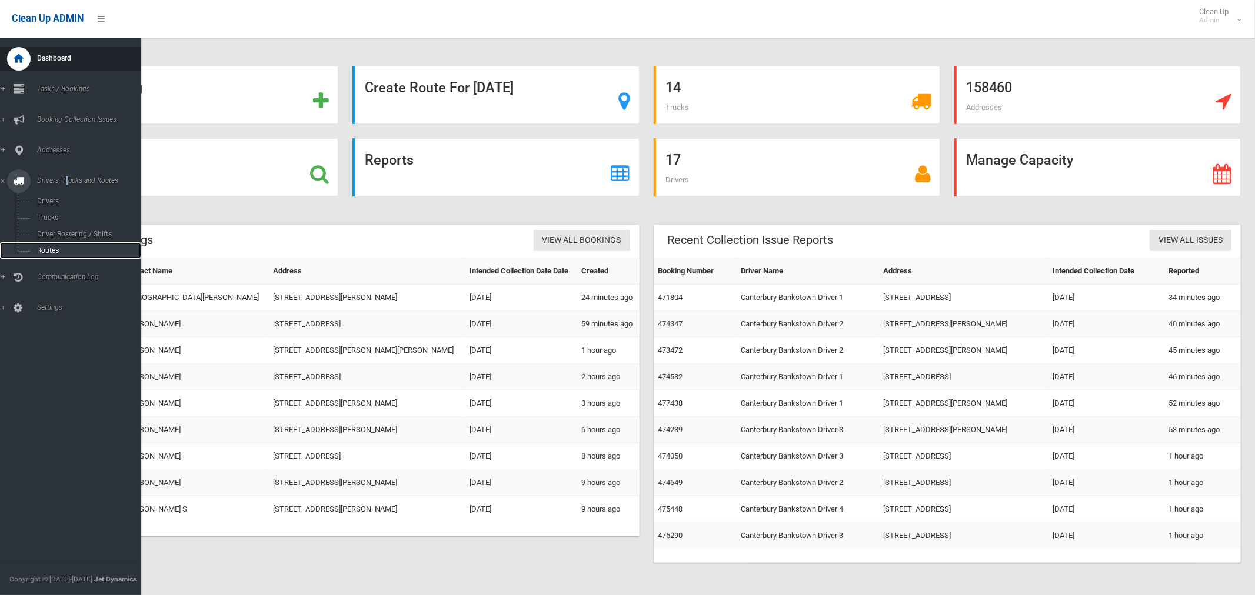
click at [55, 252] on span "Routes" at bounding box center [83, 251] width 98 height 8
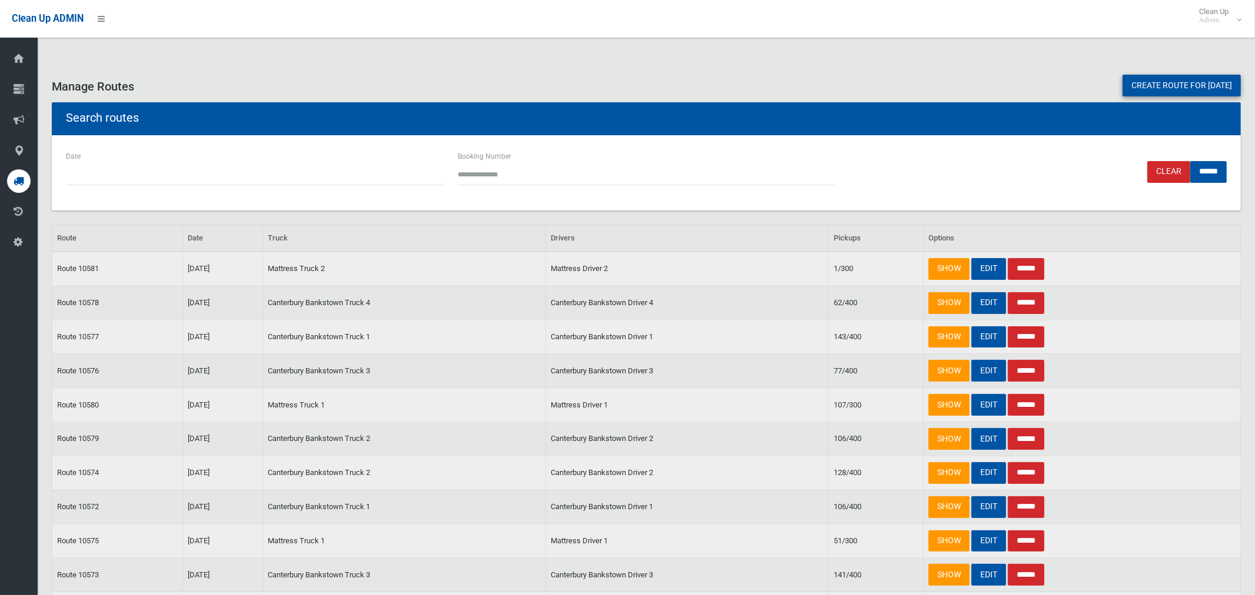
click at [1157, 81] on link "Create route for tomorrow" at bounding box center [1182, 86] width 118 height 22
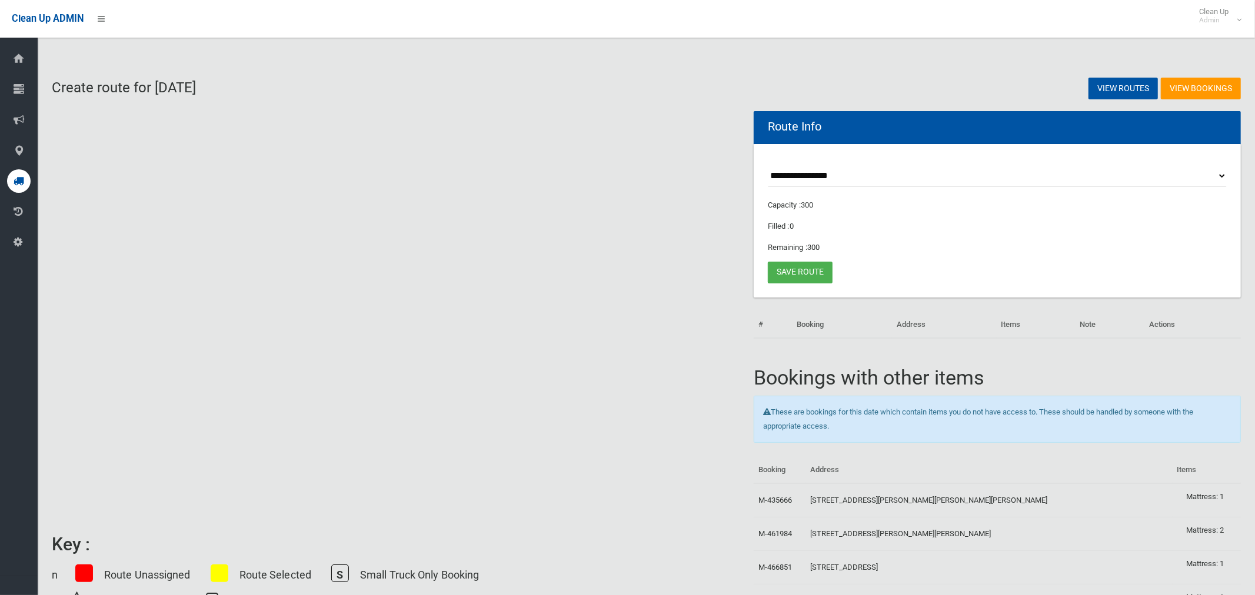
click at [822, 175] on select "**********" at bounding box center [997, 176] width 459 height 22
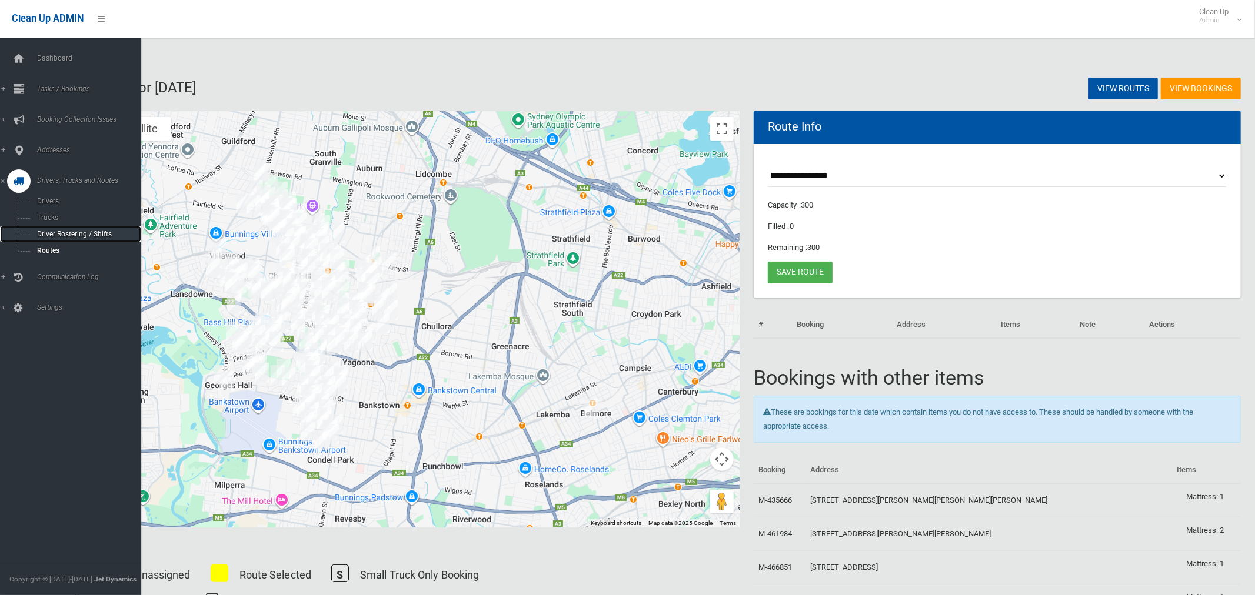
click at [44, 236] on span "Driver Rostering / Shifts" at bounding box center [83, 234] width 98 height 8
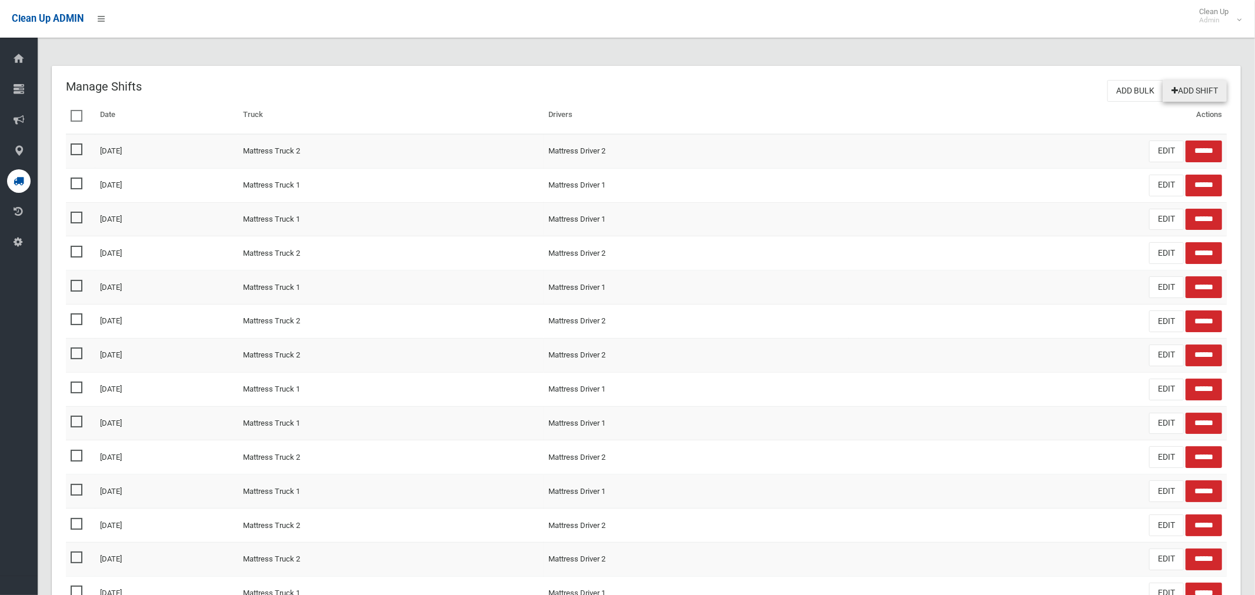
click at [1188, 98] on link "Add Shift" at bounding box center [1195, 91] width 64 height 22
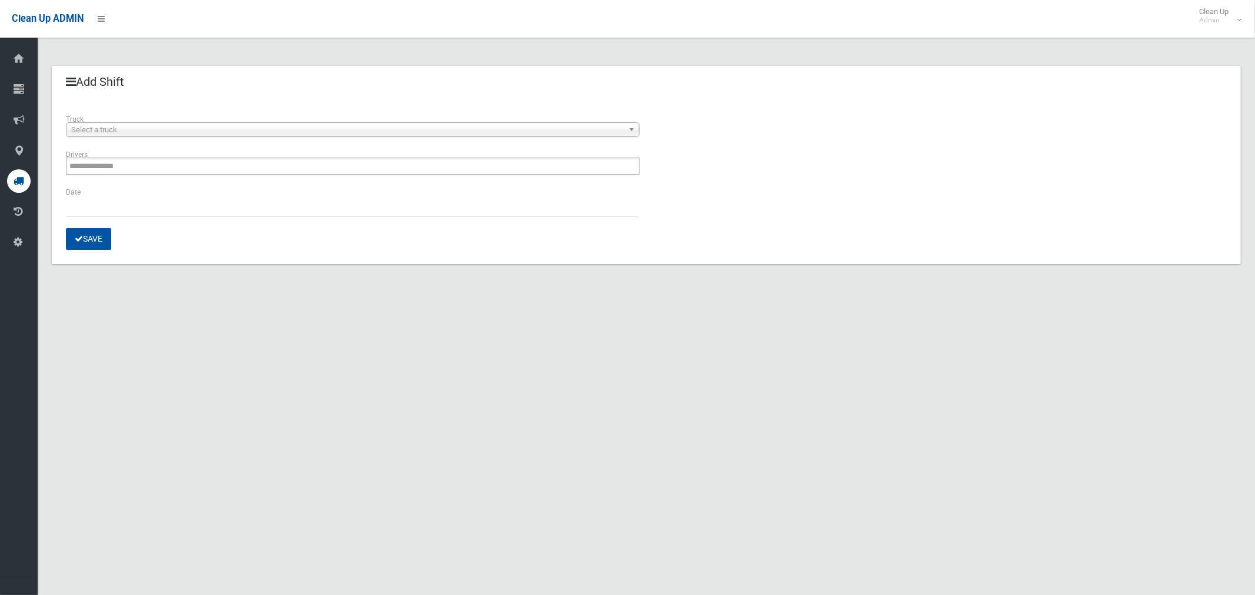
click at [158, 134] on span "Select a truck" at bounding box center [347, 130] width 553 height 14
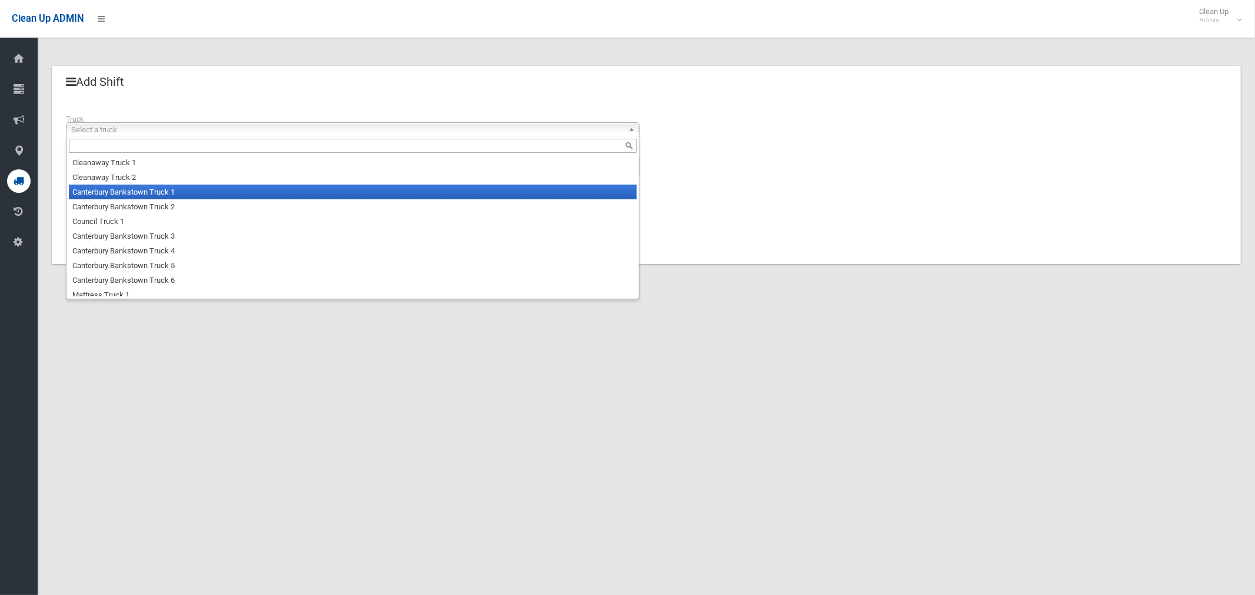
click at [164, 195] on li "Canterbury Bankstown Truck 1" at bounding box center [353, 192] width 568 height 15
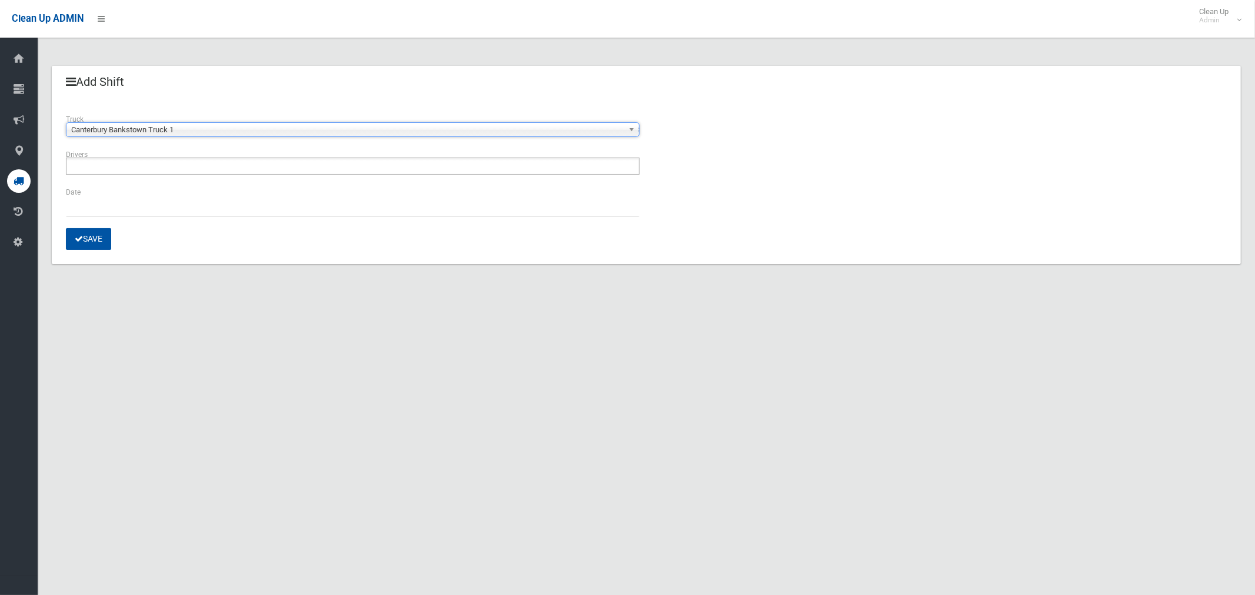
click at [157, 164] on ul at bounding box center [353, 166] width 574 height 17
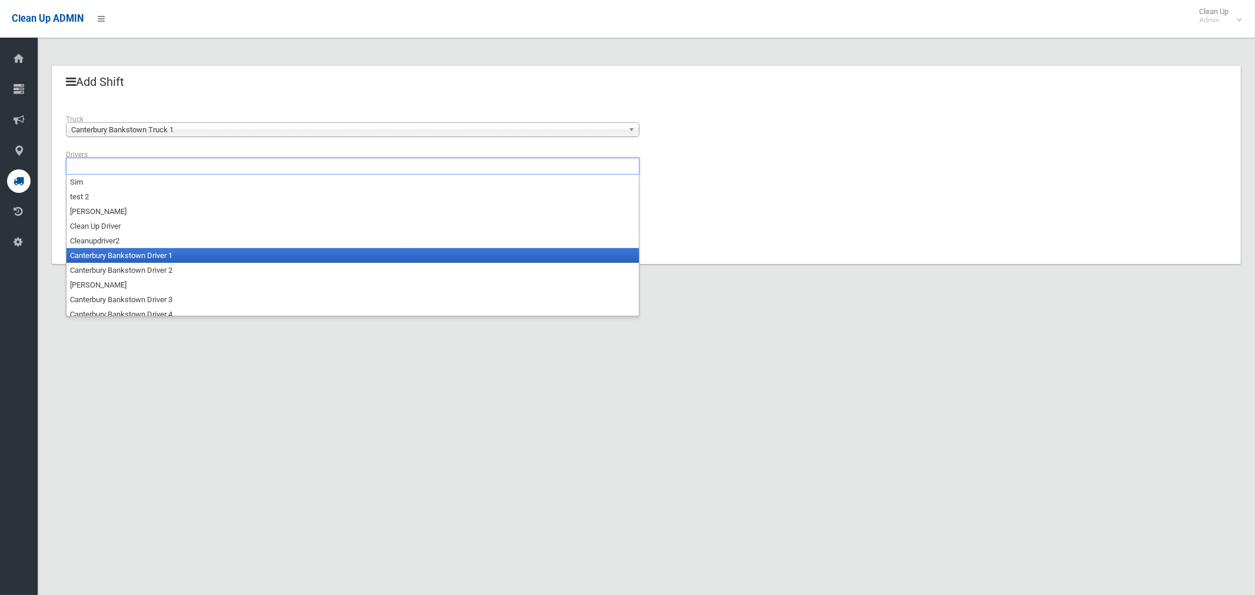
click at [157, 261] on li "Canterbury Bankstown Driver 1" at bounding box center [352, 255] width 573 height 15
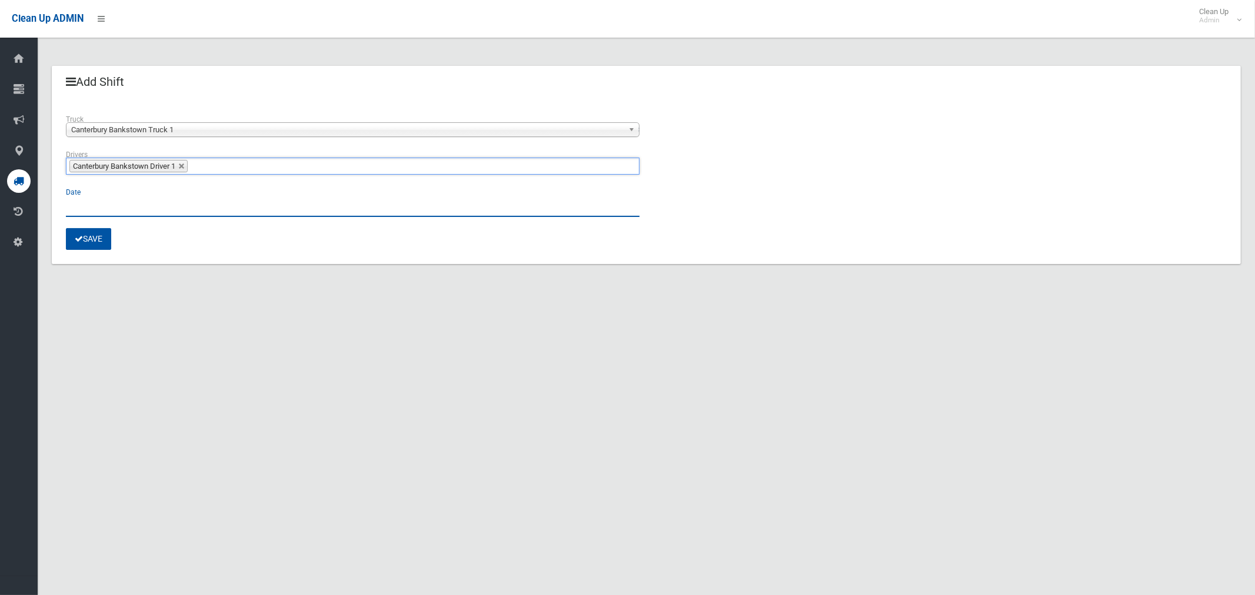
click at [88, 199] on input "text" at bounding box center [353, 206] width 574 height 22
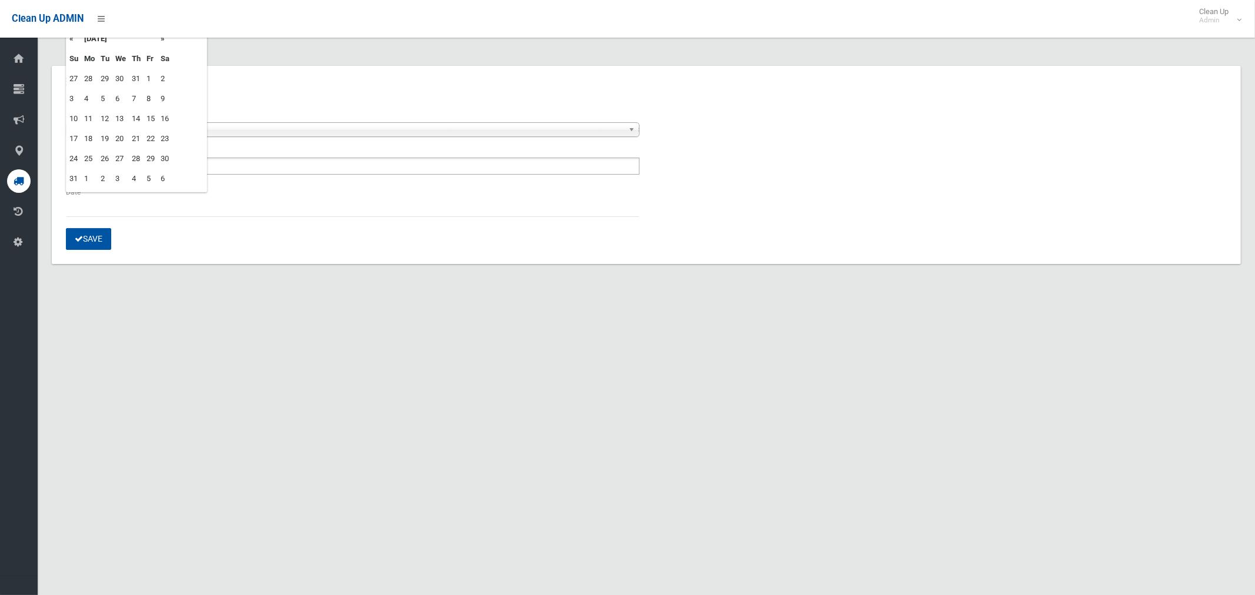
click at [106, 121] on td "12" at bounding box center [105, 119] width 15 height 20
type input "**********"
click at [78, 242] on icon "submit" at bounding box center [79, 239] width 8 height 8
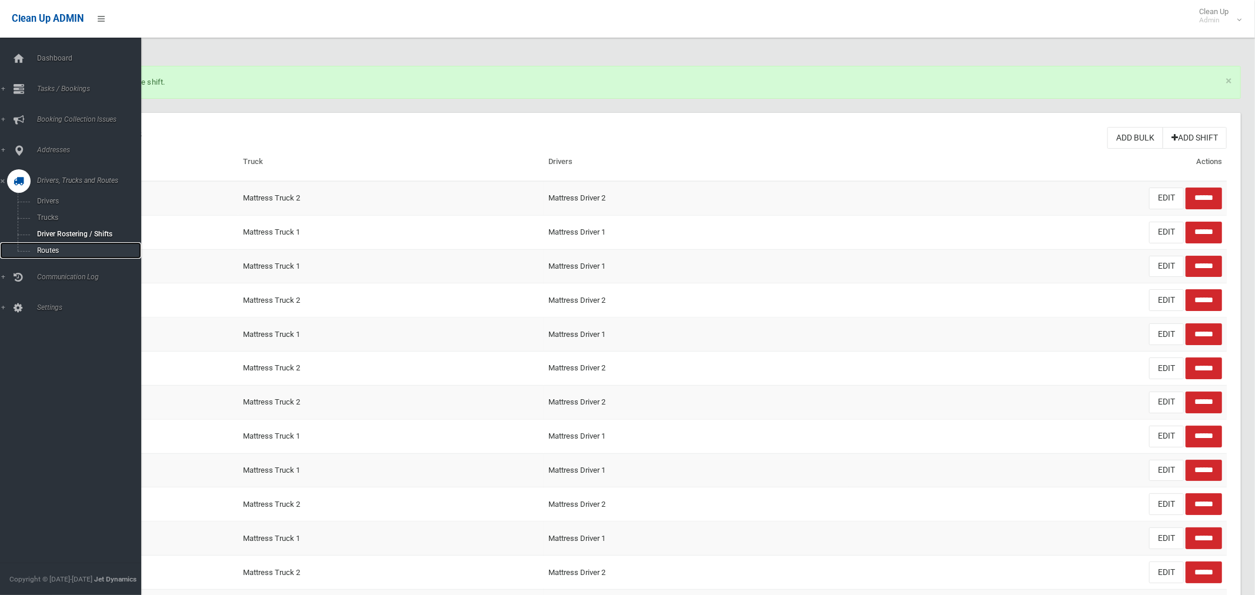
click at [44, 252] on span "Routes" at bounding box center [83, 251] width 98 height 8
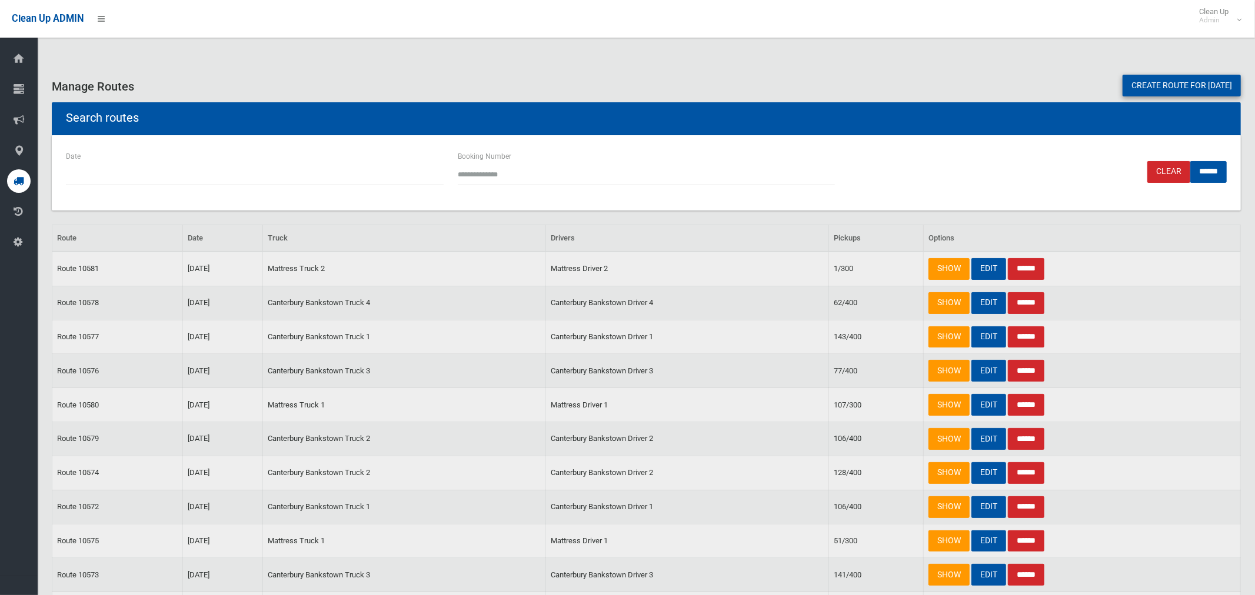
click at [1157, 89] on link "Create route for [DATE]" at bounding box center [1182, 86] width 118 height 22
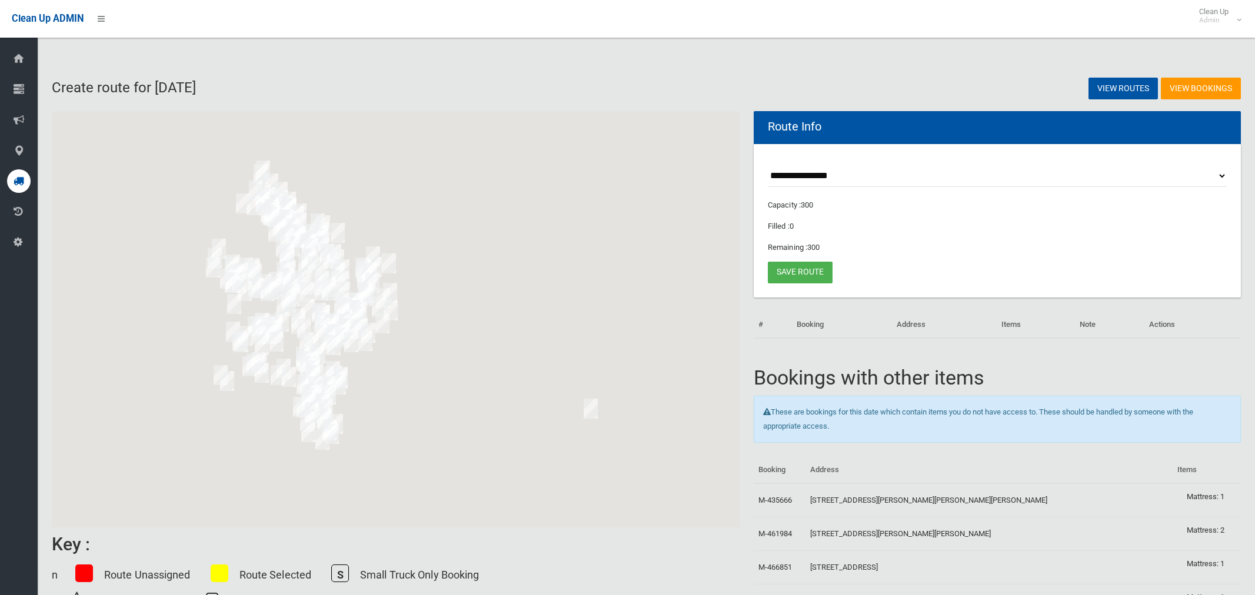
click at [804, 173] on select "**********" at bounding box center [997, 176] width 459 height 22
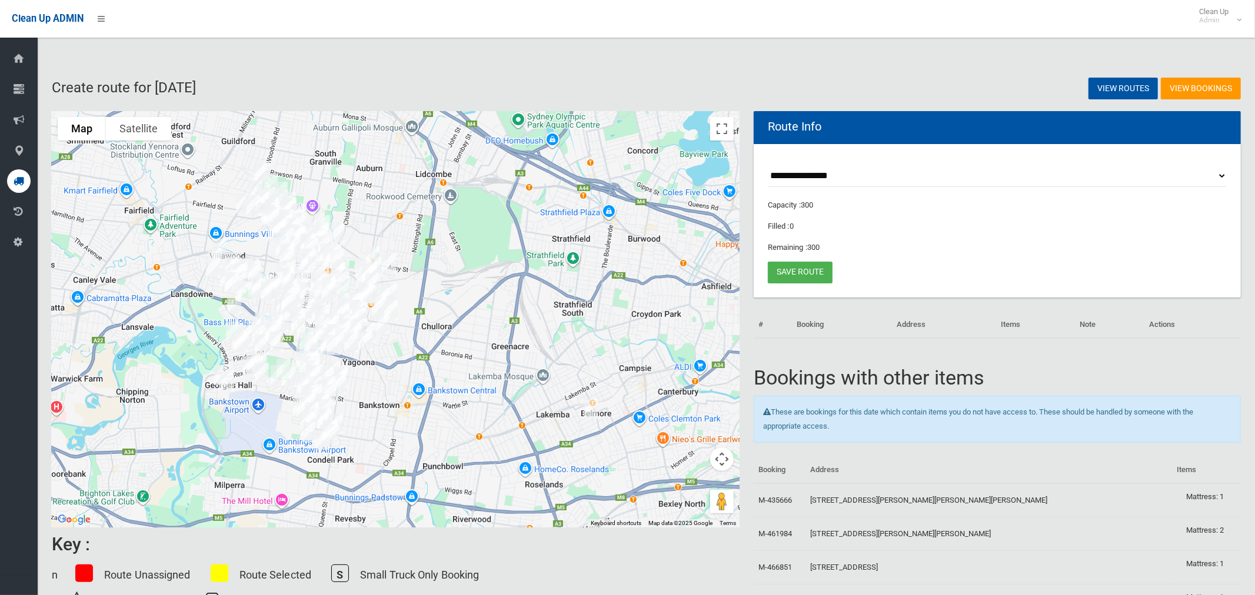
select select "*****"
click at [768, 165] on select "**********" at bounding box center [997, 176] width 459 height 22
drag, startPoint x: 726, startPoint y: 127, endPoint x: 497, endPoint y: 218, distance: 246.7
click at [726, 128] on button "Toggle fullscreen view" at bounding box center [722, 129] width 24 height 24
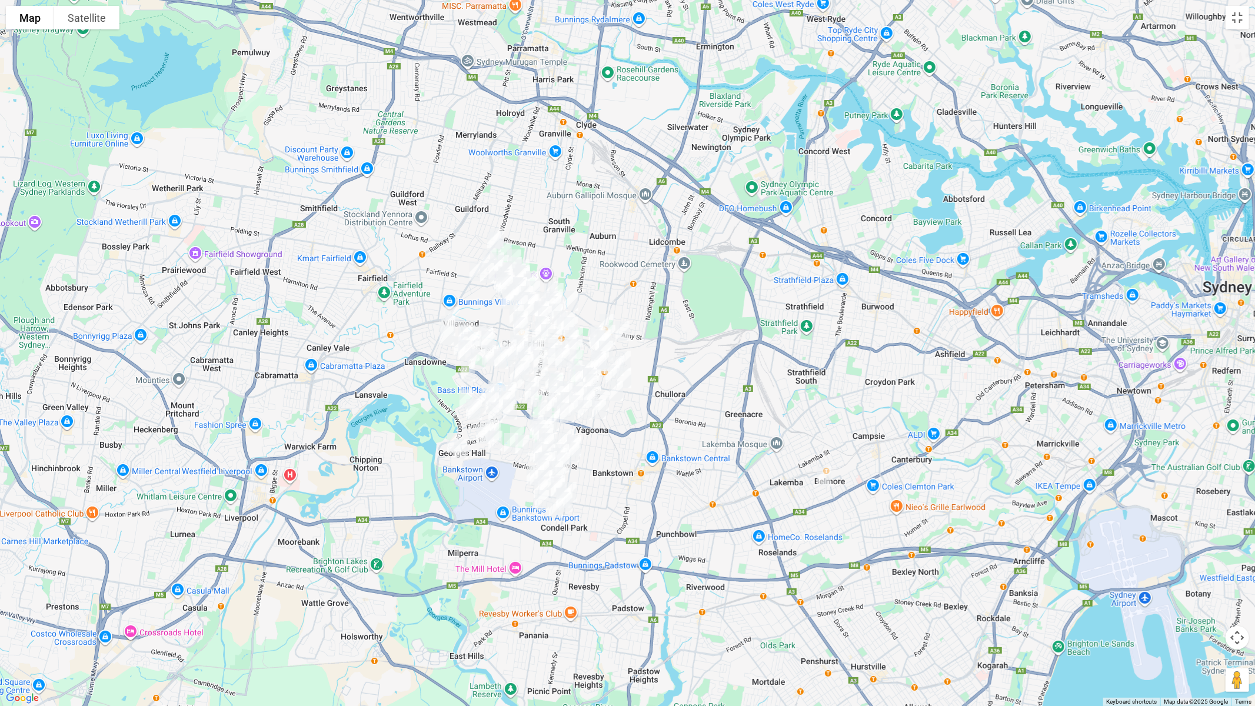
drag, startPoint x: 570, startPoint y: 200, endPoint x: 572, endPoint y: 240, distance: 40.1
click at [572, 240] on div at bounding box center [627, 353] width 1255 height 706
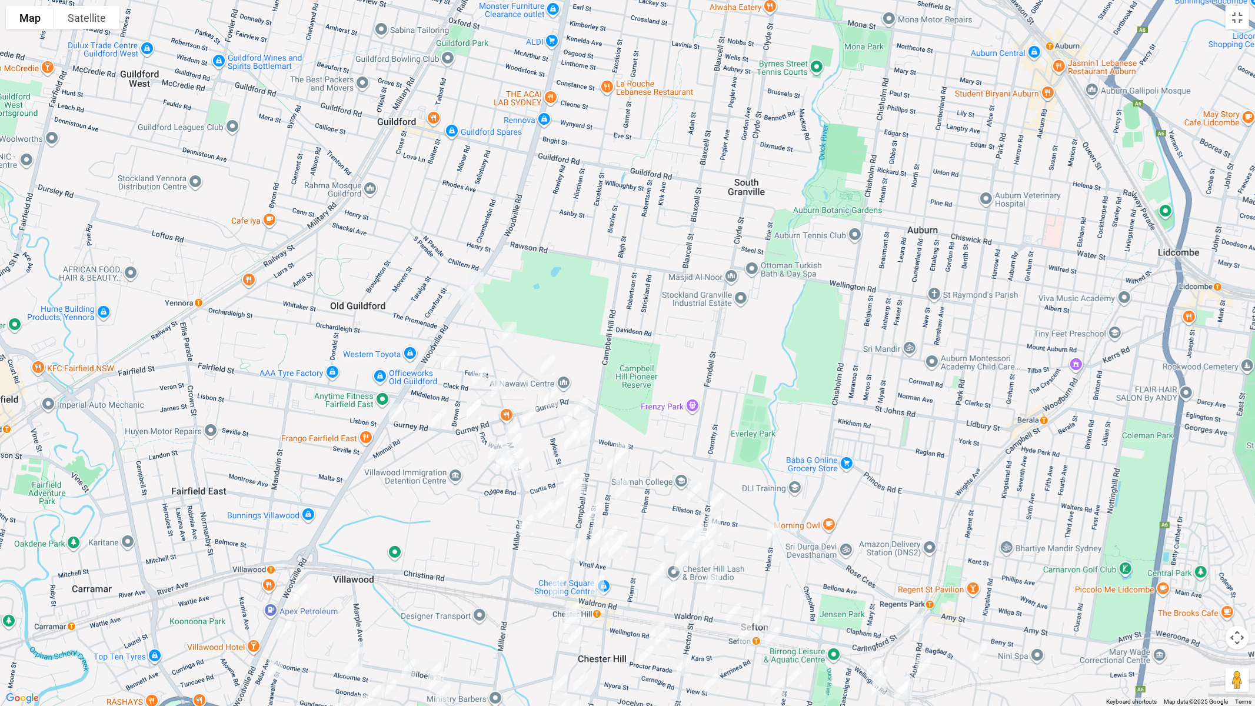
click at [482, 284] on img "1 Woodville Road, CHESTER HILL NSW 2162" at bounding box center [477, 282] width 24 height 29
click at [467, 302] on img "15 Woodville Road, CHESTER HILL NSW 2162" at bounding box center [467, 295] width 24 height 29
click at [444, 360] on img "37 Fuller Street, CHESTER HILL NSW 2162" at bounding box center [449, 360] width 24 height 29
click at [395, 410] on img "3 Warrawidgee Road, CHESTER HILL NSW 2162" at bounding box center [396, 413] width 24 height 29
click at [509, 331] on img "69 Ian Crescent, CHESTER HILL NSW 2162" at bounding box center [510, 331] width 24 height 29
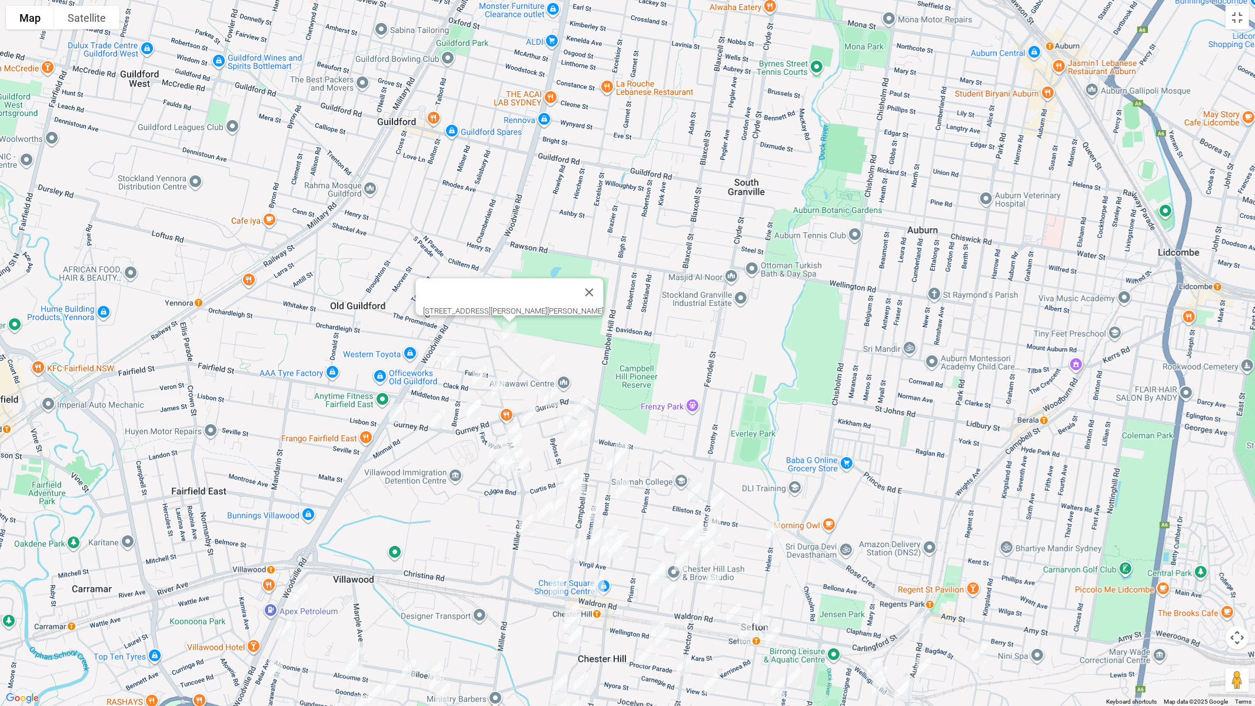
click at [475, 378] on img "5 Clack Road, CHESTER HILL NSW 2162" at bounding box center [480, 376] width 24 height 29
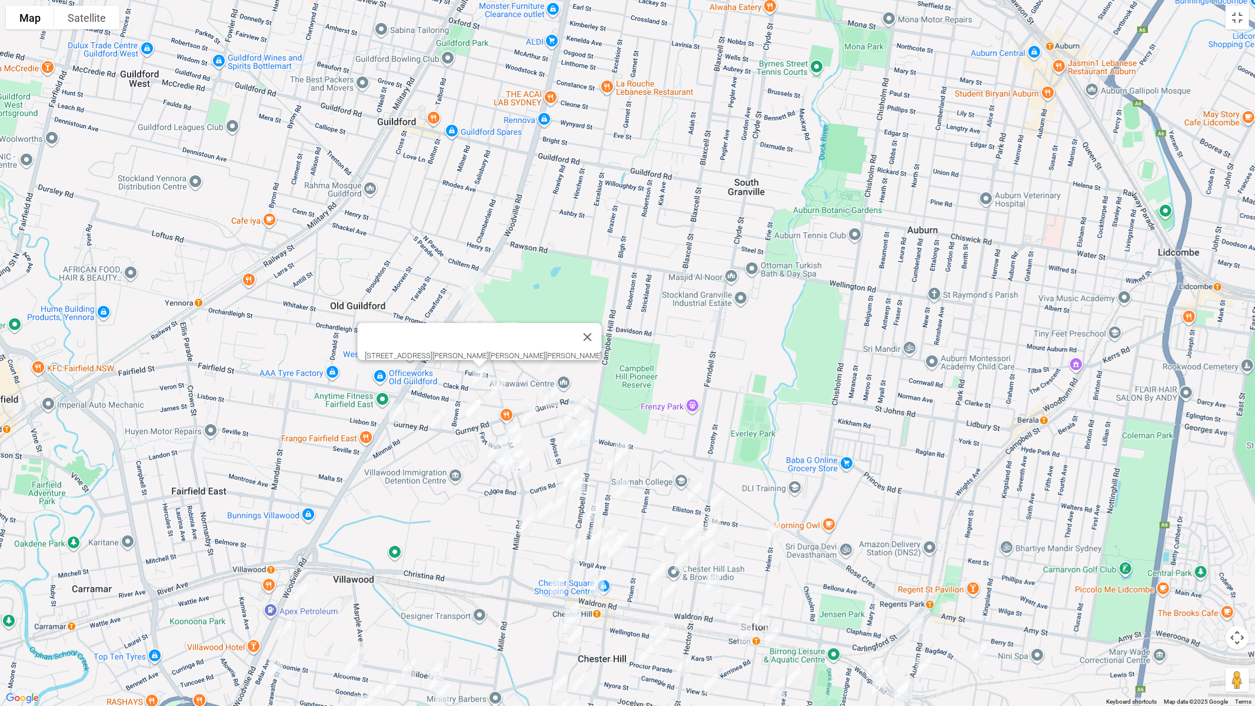
click at [498, 385] on img "4 Middleton Road, CHESTER HILL NSW 2162" at bounding box center [499, 388] width 24 height 29
click at [471, 409] on img "1/70 Gurney Road, CHESTER HILL NSW 2162" at bounding box center [474, 409] width 24 height 29
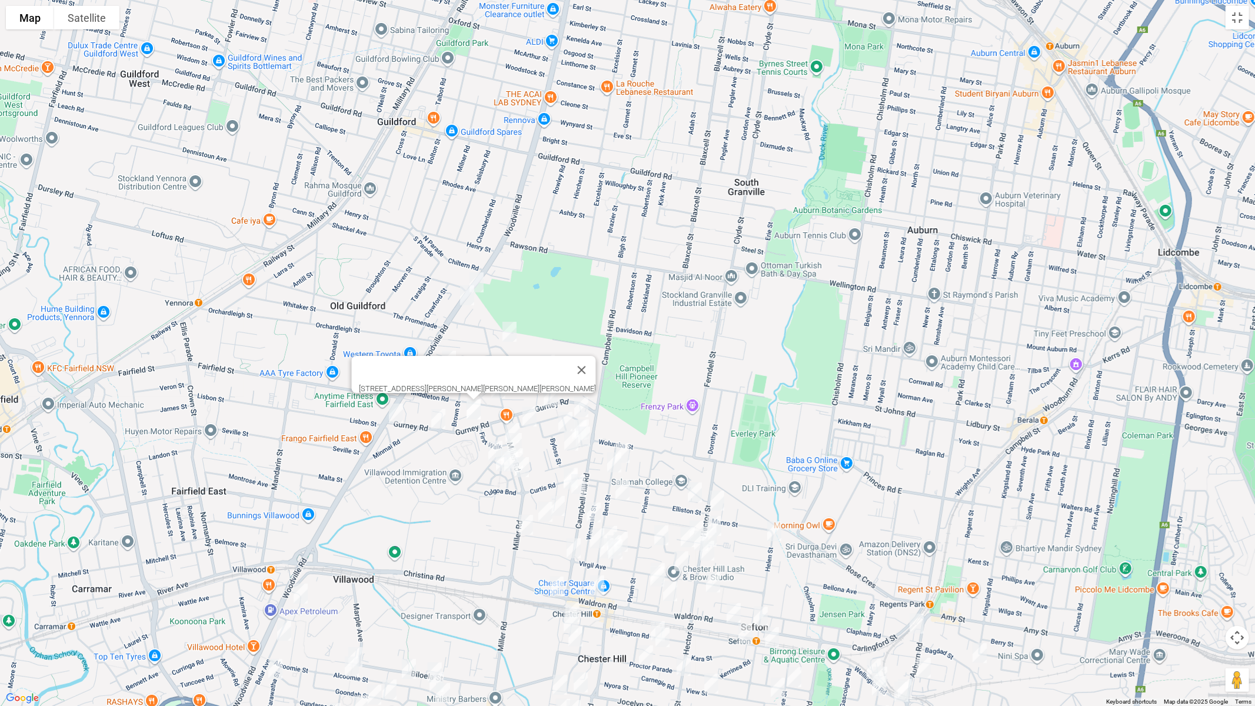
drag, startPoint x: 437, startPoint y: 418, endPoint x: 527, endPoint y: 423, distance: 90.7
click at [437, 418] on img "2 Miowera Road, CHESTER HILL NSW 2162" at bounding box center [439, 418] width 24 height 29
drag, startPoint x: 546, startPoint y: 360, endPoint x: 547, endPoint y: 374, distance: 14.1
click at [547, 361] on img "23 Ian Crescent, CHESTER HILL NSW 2162" at bounding box center [548, 364] width 24 height 29
click at [547, 364] on img "23 Ian Crescent, CHESTER HILL NSW 2162" at bounding box center [548, 364] width 24 height 29
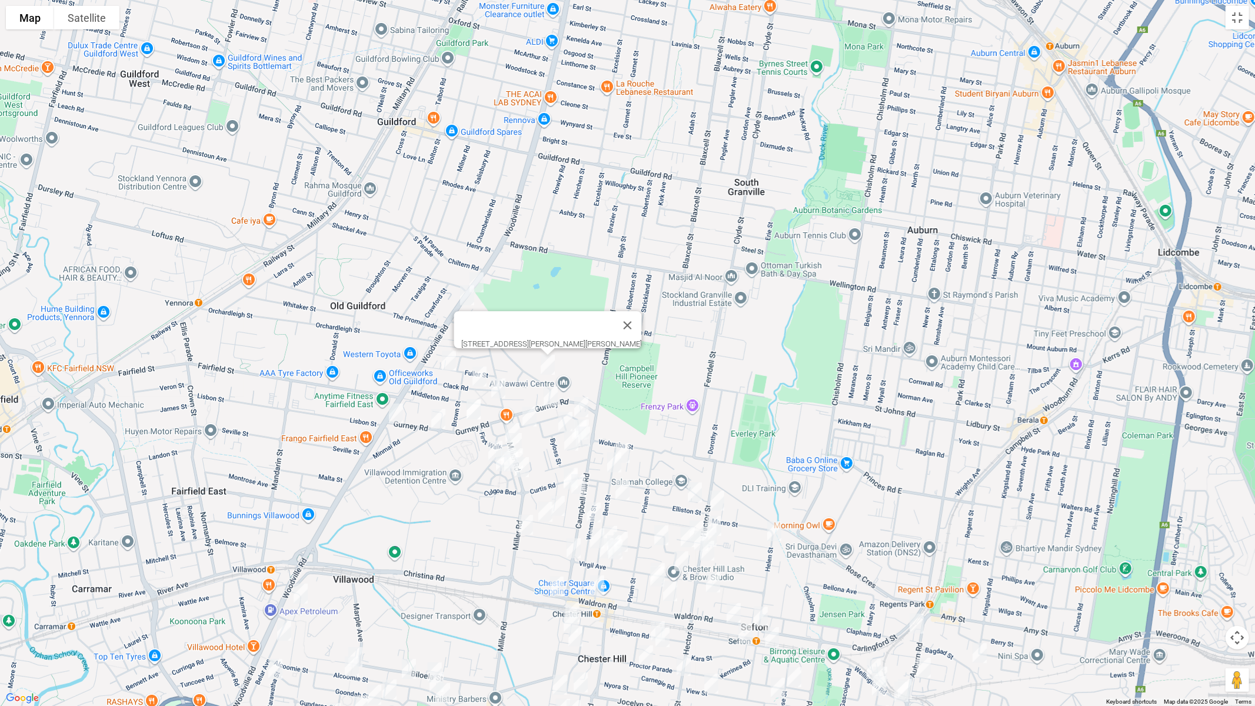
click at [548, 393] on img "29 Gurney Road, CHESTER HILL NSW 2162" at bounding box center [551, 396] width 24 height 29
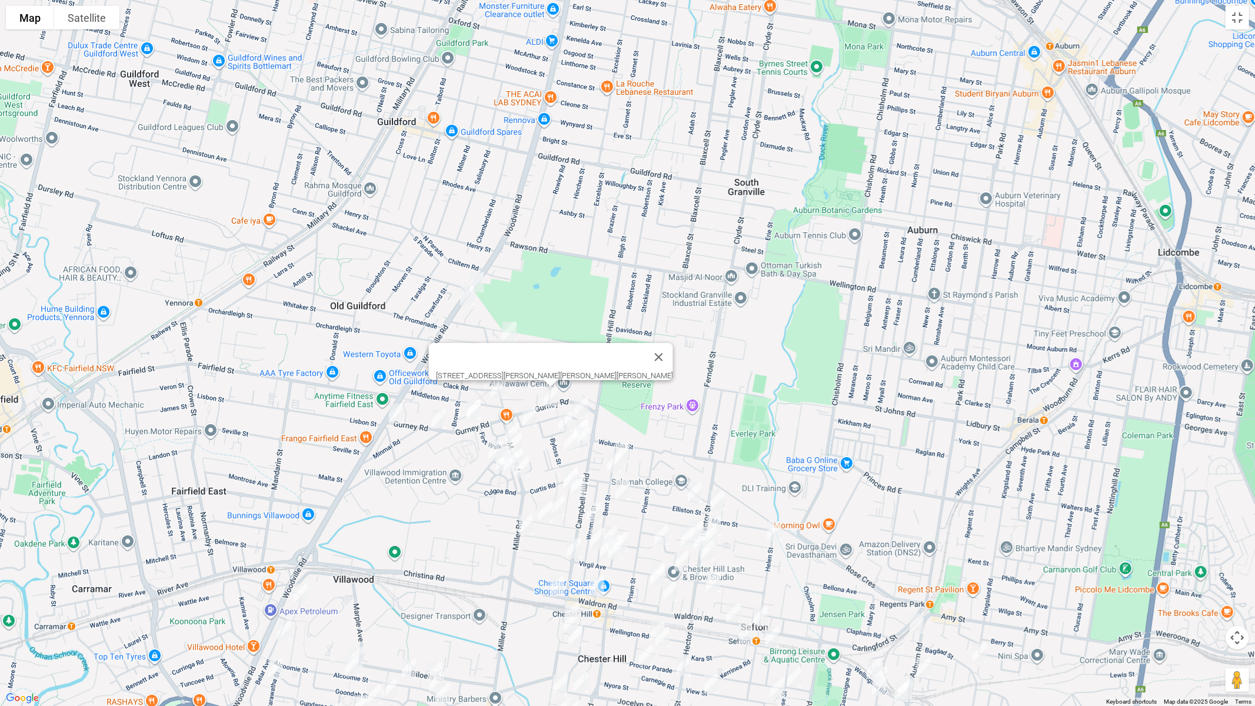
click at [531, 416] on img "16 Woodland Road, CHESTER HILL NSW 2162" at bounding box center [530, 416] width 24 height 29
click at [585, 408] on img "46 Woodland Road, CHESTER HILL NSW 2162" at bounding box center [582, 406] width 24 height 29
click at [655, 359] on button "Close" at bounding box center [661, 368] width 28 height 28
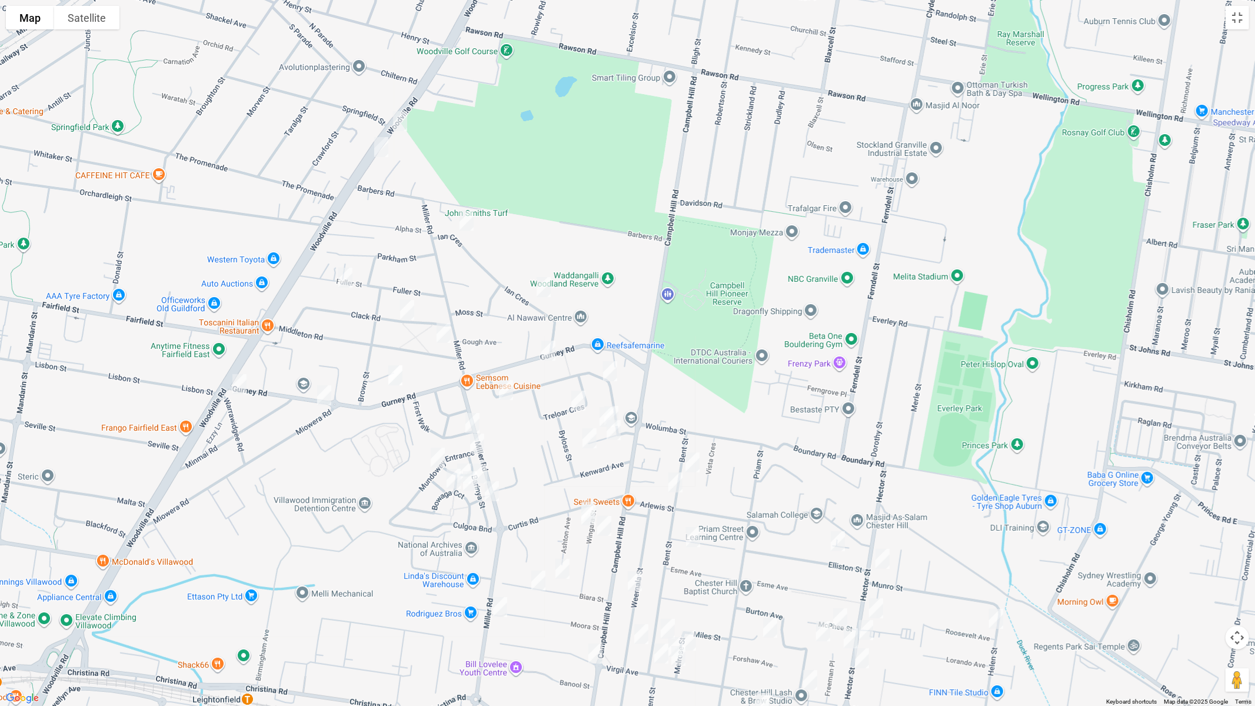
click at [471, 420] on img "72 Miller Road, CHESTER HILL NSW 2162" at bounding box center [473, 422] width 24 height 29
click at [474, 440] on img "1 Barinya Street, VILLAWOOD NSW 2163" at bounding box center [477, 443] width 24 height 29
click at [439, 456] on img "34 Mundowey Entrance, VILLAWOOD NSW 2163" at bounding box center [438, 457] width 24 height 29
click at [463, 459] on img "4 Eloura Way, VILLAWOOD NSW 2163" at bounding box center [464, 473] width 24 height 29
click at [448, 475] on img "15 Bowaga Circuit, VILLAWOOD NSW 2163" at bounding box center [454, 478] width 24 height 29
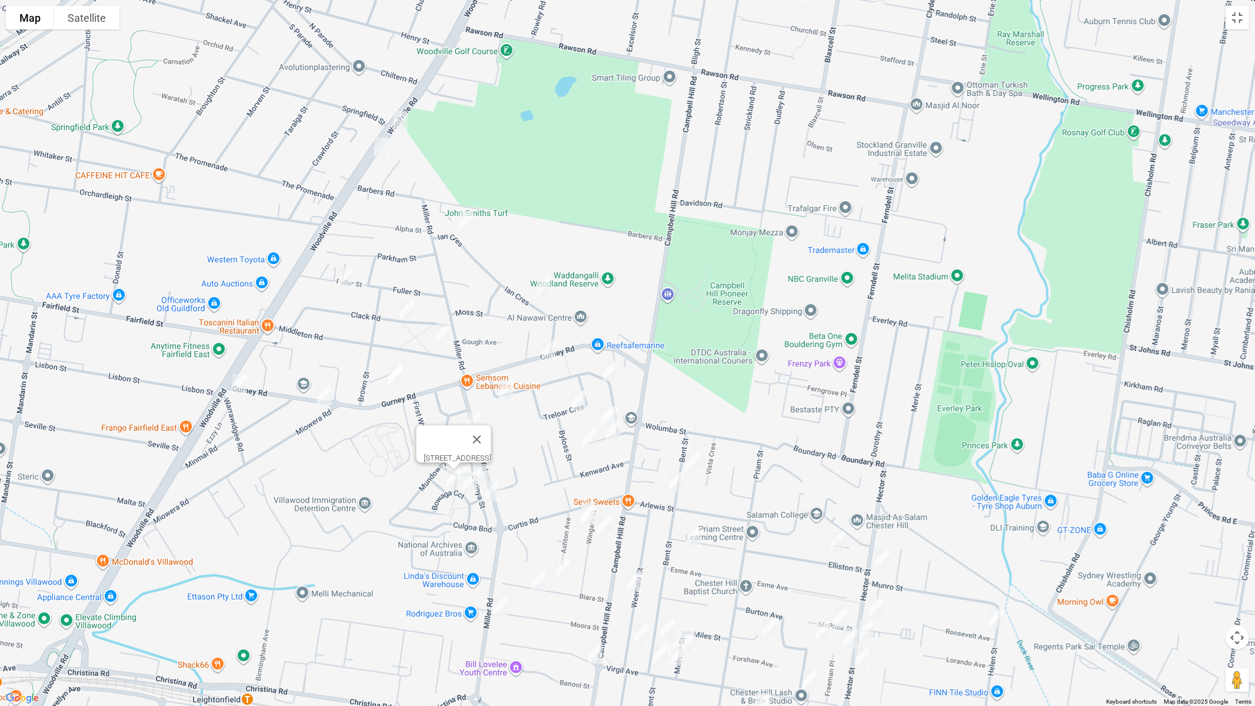
click at [485, 470] on img "20 Barinya Street, VILLAWOOD NSW 2163" at bounding box center [480, 473] width 24 height 29
click at [470, 482] on img "10 Bowaga Circuit, VILLAWOOD NSW 2163" at bounding box center [470, 481] width 24 height 29
click at [496, 494] on img "33 Barinya Street, VILLAWOOD NSW 2163" at bounding box center [492, 491] width 24 height 29
click at [575, 400] on img "23 Treloar Crescent, CHESTER HILL NSW 2162" at bounding box center [579, 400] width 24 height 29
click at [597, 417] on img "1/9 Burrows Avenue, CHESTER HILL NSW 2162" at bounding box center [607, 416] width 24 height 29
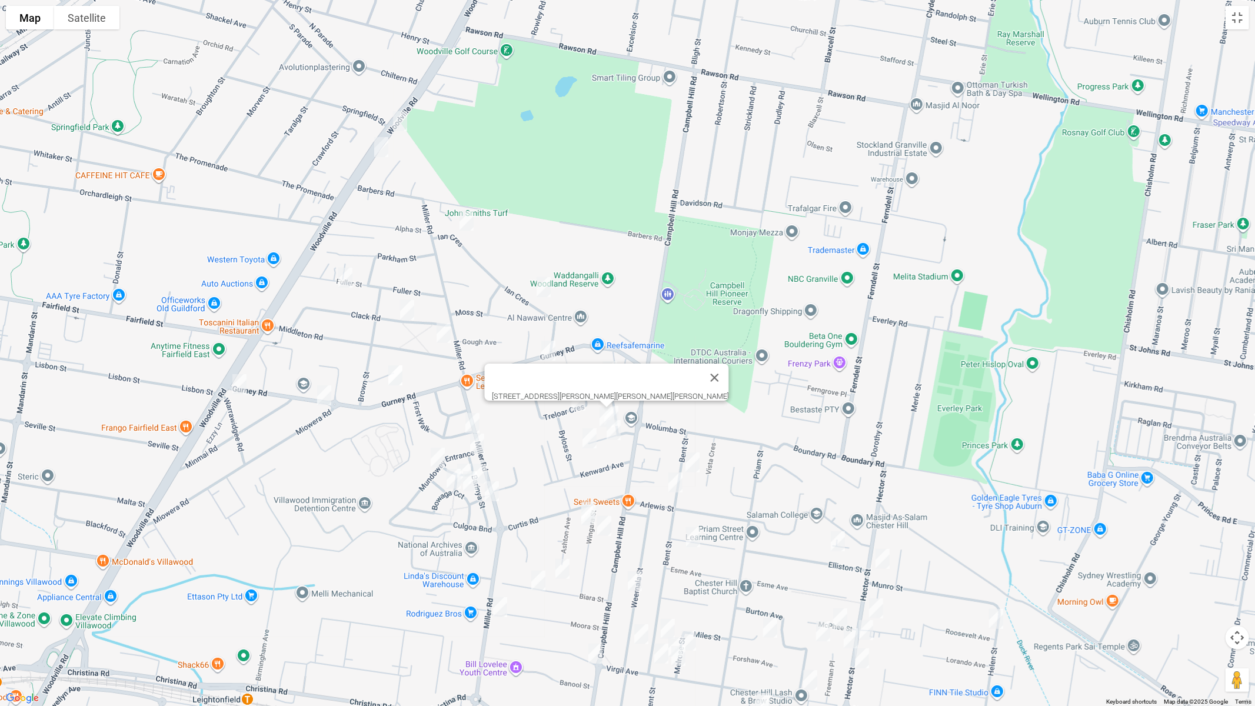
click at [623, 411] on img "7 Burrows Avenue, CHESTER HILL NSW 2162" at bounding box center [612, 415] width 24 height 29
click at [617, 434] on img "8 Burrows Avenue, CHESTER HILL NSW 2162" at bounding box center [614, 429] width 24 height 29
click at [586, 441] on img "18 Burrows Avenue, CHESTER HILL NSW 2162" at bounding box center [590, 438] width 24 height 29
click at [689, 463] on img "72 Bent Street, CHESTER HILL NSW 2162" at bounding box center [693, 462] width 24 height 29
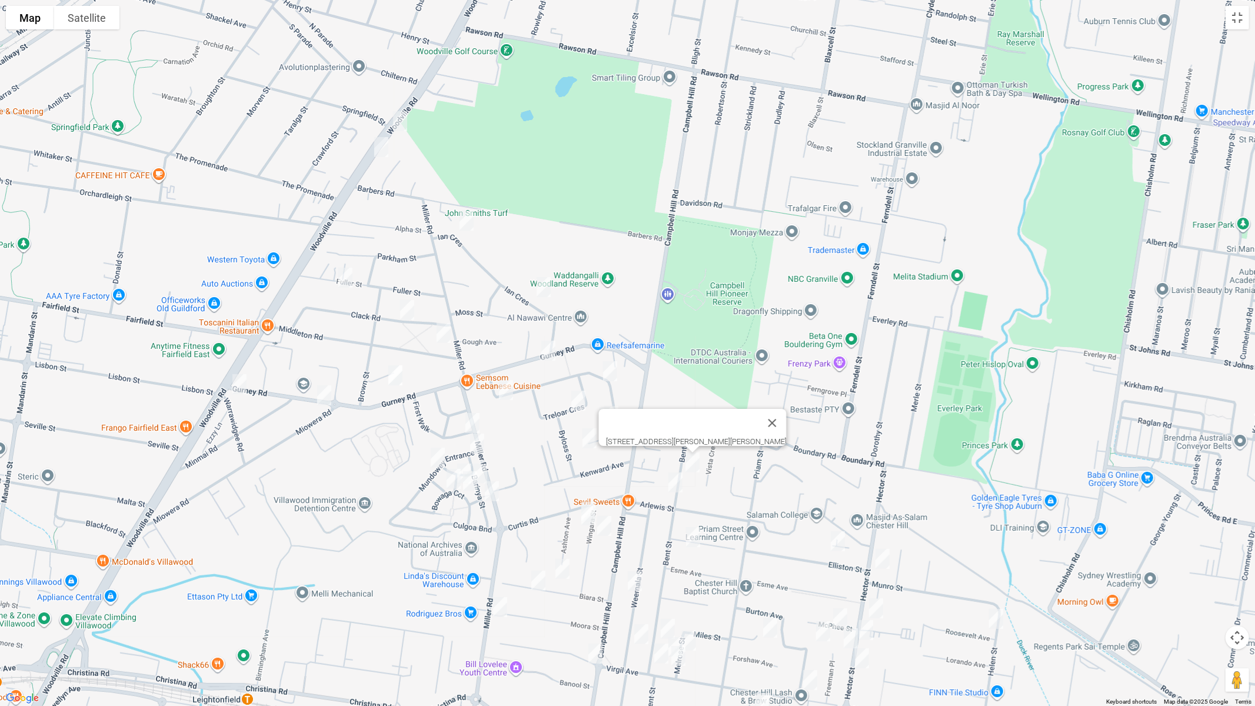
click at [674, 481] on img "85 Bent Street, CHESTER HILL NSW 2162" at bounding box center [676, 482] width 24 height 29
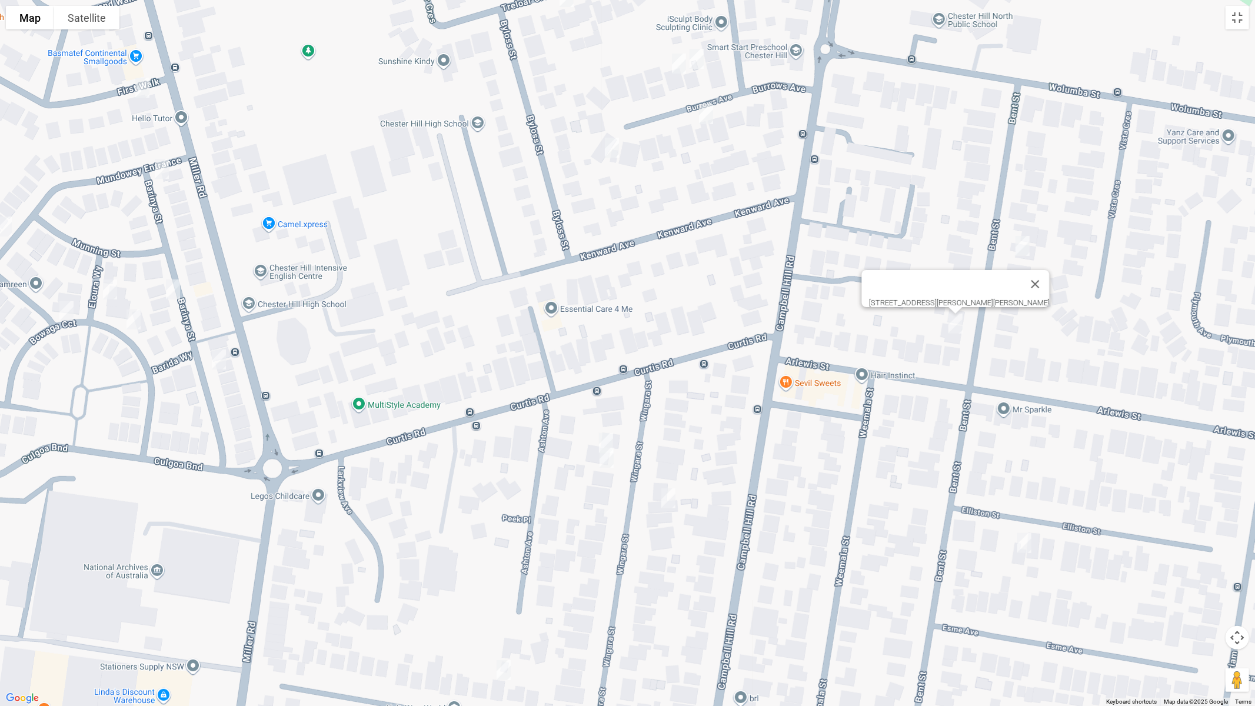
click at [607, 436] on img "8 Wingara Street, CHESTER HILL NSW 2162" at bounding box center [606, 442] width 24 height 29
click at [610, 461] on img "10 Wingara Street, CHESTER HILL NSW 2162" at bounding box center [607, 457] width 24 height 29
click at [670, 495] on img "15B Wingara Street, CHESTER HILL NSW 2162" at bounding box center [669, 498] width 24 height 29
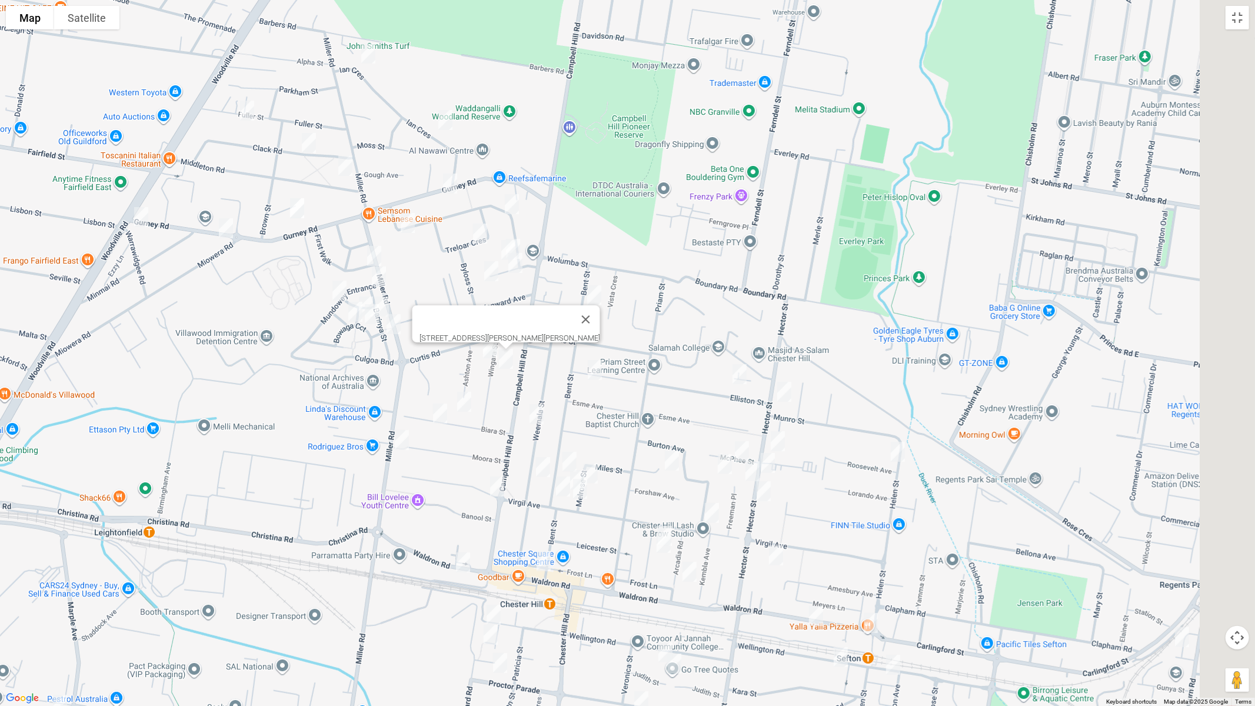
drag, startPoint x: 504, startPoint y: 435, endPoint x: 403, endPoint y: 360, distance: 126.0
click at [403, 358] on div "[STREET_ADDRESS][PERSON_NAME][PERSON_NAME]" at bounding box center [627, 353] width 1255 height 706
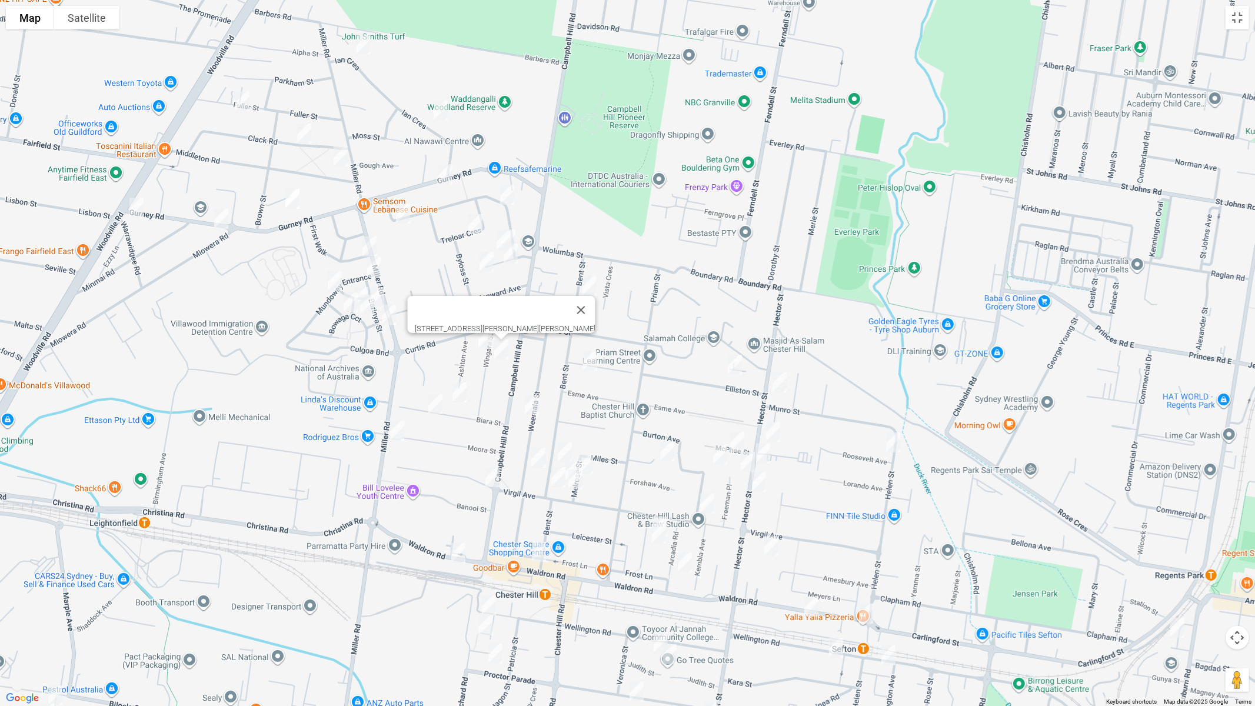
click at [463, 391] on img "10 Biara Street, CHESTER HILL NSW 2162" at bounding box center [460, 392] width 24 height 29
click at [437, 406] on img "29 Biara Street, CHESTER HILL NSW 2162" at bounding box center [436, 404] width 24 height 29
click at [394, 430] on img "175 Miller Road, CHESTER HILL NSW 2162" at bounding box center [397, 430] width 24 height 29
click at [594, 362] on img "69 Elliston Street, CHESTER HILL NSW 2162" at bounding box center [590, 360] width 24 height 29
click at [530, 405] on img "51 Weemala Road, CHESTER HILL NSW 2162" at bounding box center [532, 404] width 24 height 29
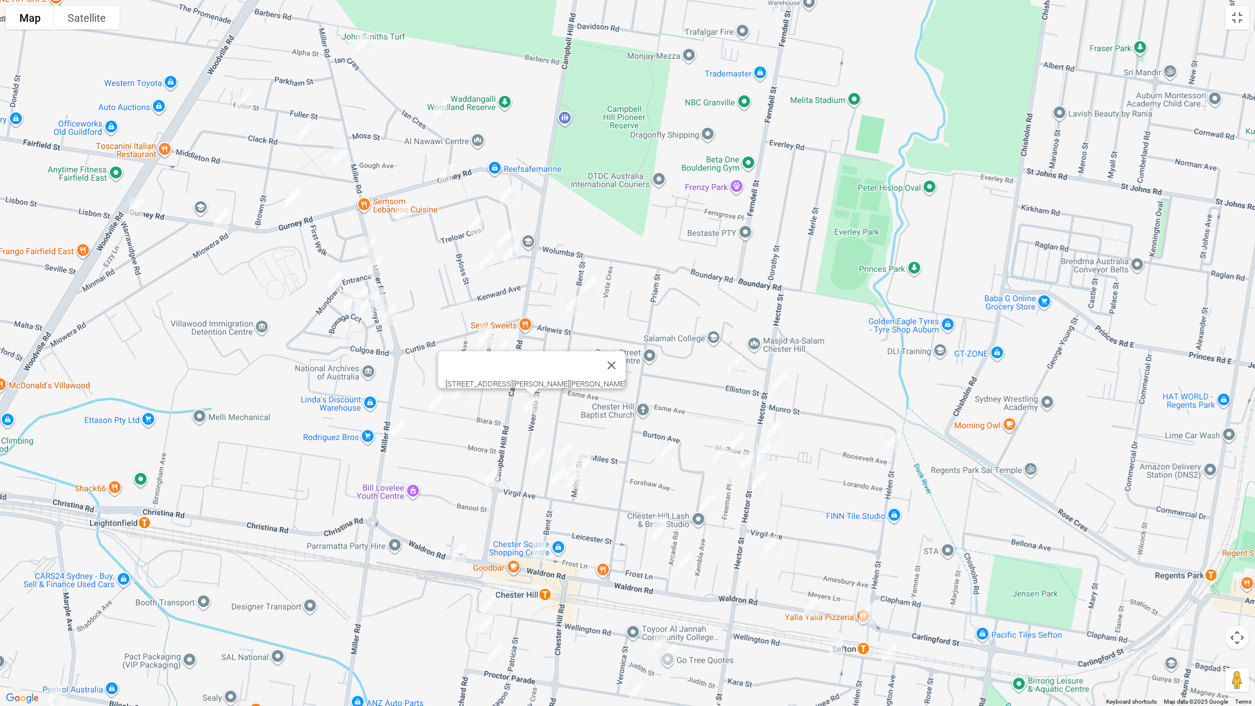
click at [563, 447] on img "36 Bent Street, CHESTER HILL NSW 2162" at bounding box center [565, 452] width 24 height 29
click at [537, 453] on img "30 Weemala Road, CHESTER HILL NSW 2162" at bounding box center [539, 457] width 24 height 29
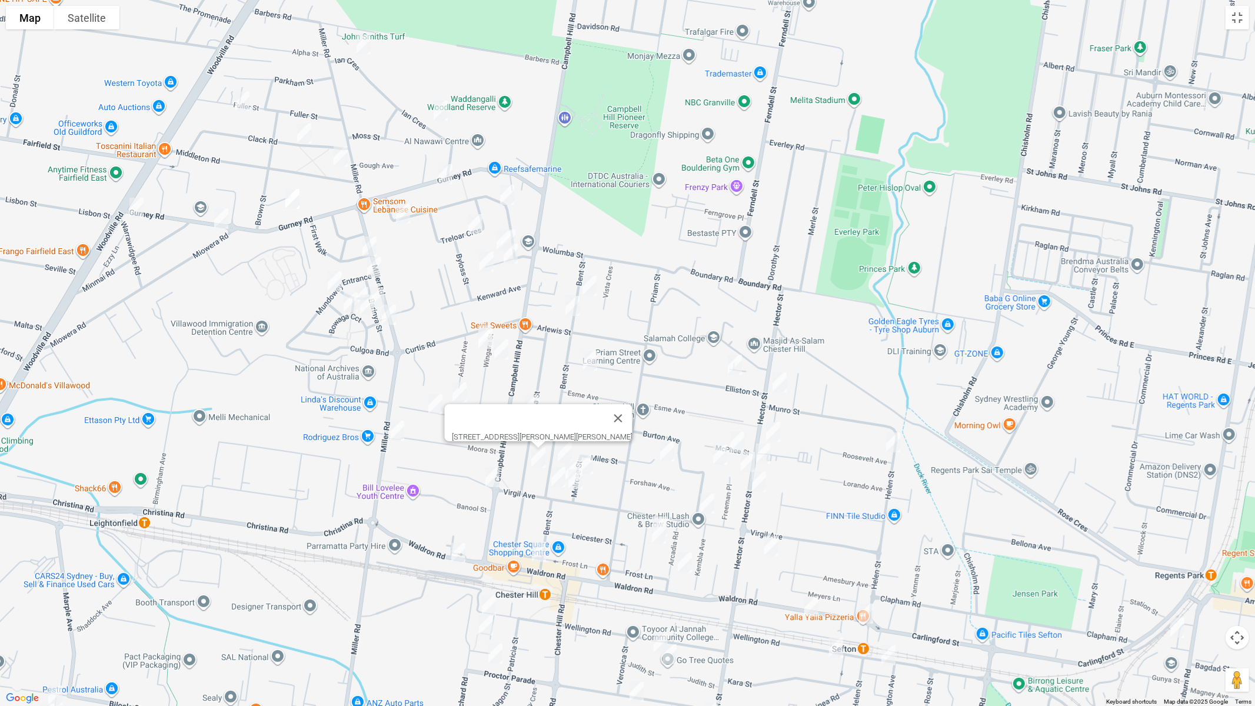
click at [494, 471] on img "116 Campbell Hill Road, CHESTER HILL NSW 2162" at bounding box center [493, 476] width 24 height 29
click at [737, 368] on img "12 Elliston Street, CHESTER HILL NSW 2162" at bounding box center [735, 364] width 24 height 29
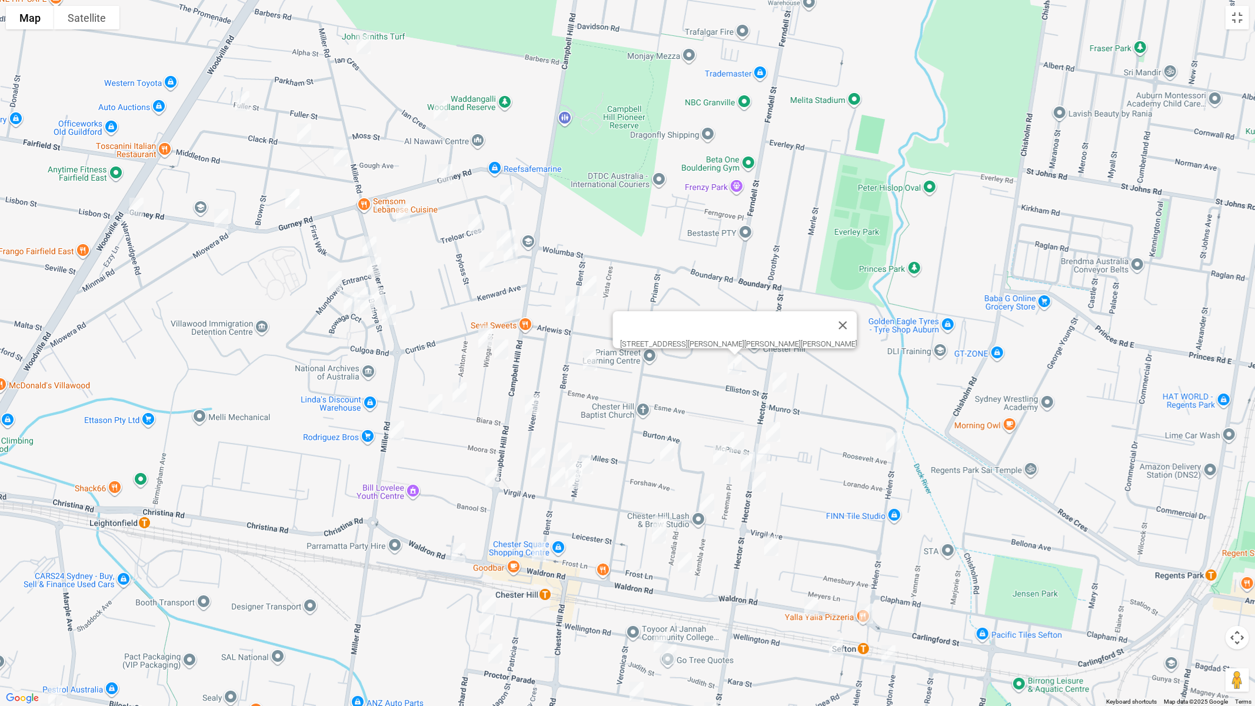
click at [784, 382] on img "19A Hector Street, SEFTON NSW 2162" at bounding box center [780, 382] width 24 height 29
click at [771, 433] on img "37 Hector Street, SEFTON NSW 2162" at bounding box center [773, 431] width 24 height 29
click at [760, 450] on img "47 Hector Street, SEFTON NSW 2162" at bounding box center [763, 453] width 24 height 29
click at [746, 459] on img "82 Hector Street, CHESTER HILL NSW 2162" at bounding box center [748, 461] width 24 height 29
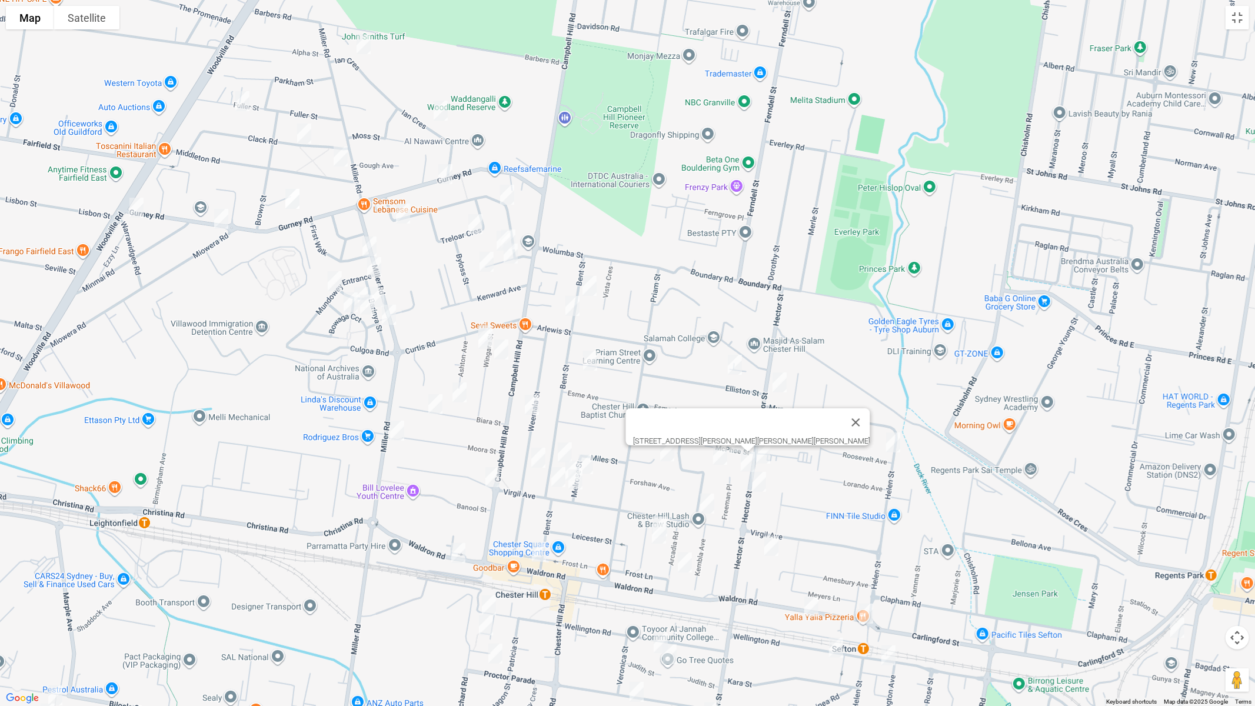
click at [760, 481] on img "63 Hector Street, SEFTON NSW 2162" at bounding box center [759, 481] width 24 height 29
click at [817, 432] on button "Close" at bounding box center [810, 442] width 28 height 28
click at [738, 441] on img "38 Mc Phee Street, CHESTER HILL NSW 2162" at bounding box center [737, 441] width 24 height 29
click at [715, 455] on img "18 Meakin Crescent, CHESTER HILL NSW 2162" at bounding box center [720, 454] width 24 height 29
click at [671, 458] on img "6 Jackson Crescent, CHESTER HILL NSW 2162" at bounding box center [667, 451] width 24 height 29
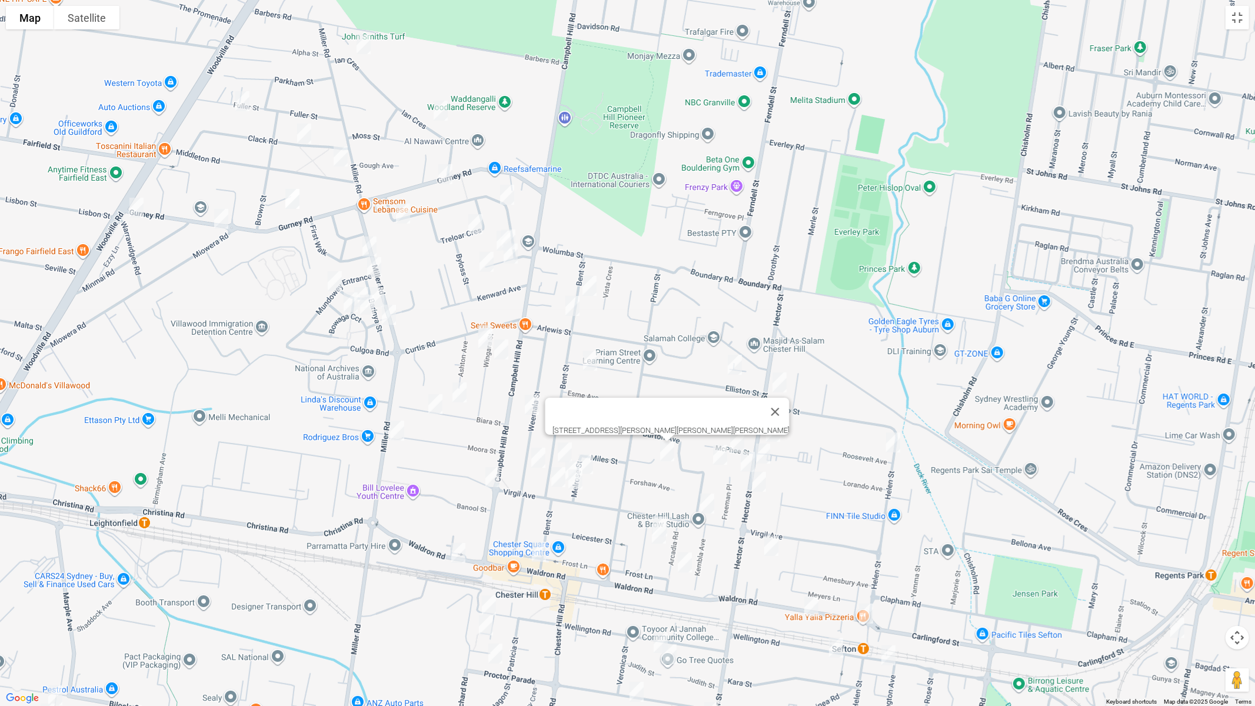
click at [593, 462] on img "3A Melrose Street, CHESTER HILL NSW 2162" at bounding box center [586, 464] width 24 height 29
click at [571, 460] on img "16 Melrose Street, CHESTER HILL NSW 2162" at bounding box center [573, 470] width 24 height 29
drag, startPoint x: 575, startPoint y: 480, endPoint x: 558, endPoint y: 480, distance: 17.1
click at [576, 481] on img "138 Virgil Avenue, CHESTER HILL NSW 2162" at bounding box center [576, 479] width 24 height 29
click at [557, 474] on img "146 Virgil Avenue, CHESTER HILL NSW 2162" at bounding box center [559, 477] width 24 height 29
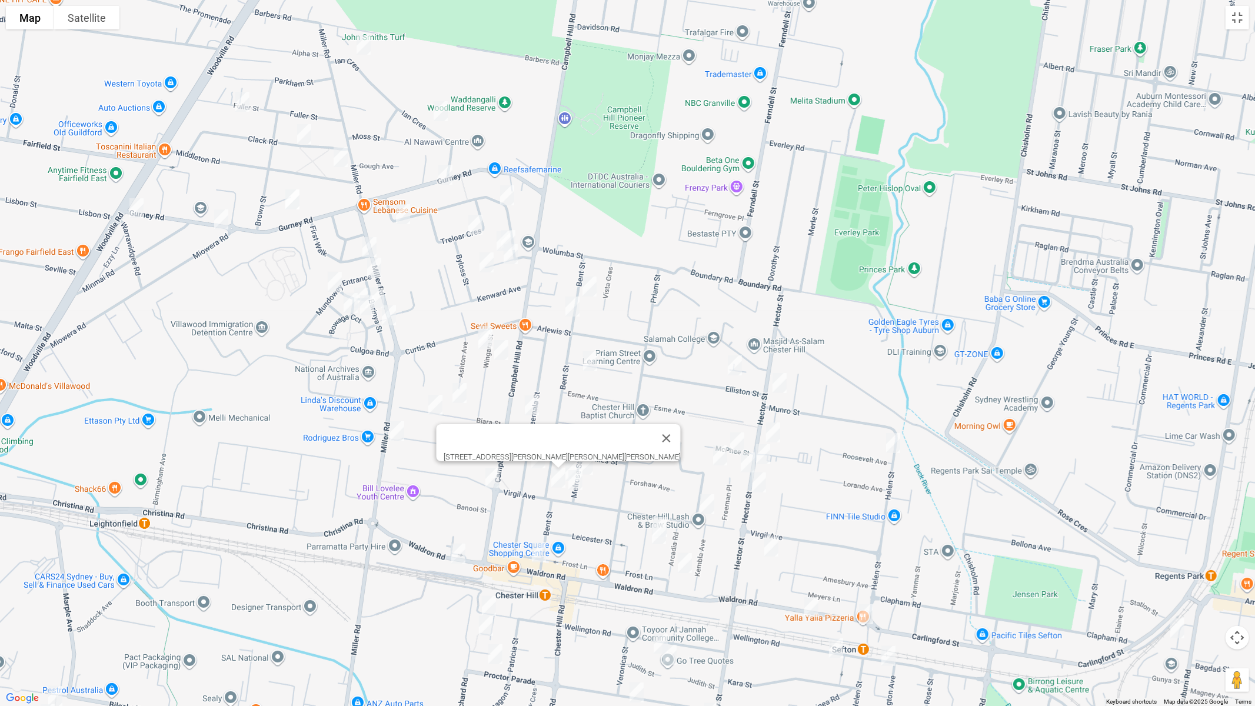
click at [576, 481] on img "138 Virgil Avenue, CHESTER HILL NSW 2162" at bounding box center [576, 479] width 24 height 29
click at [708, 502] on img "86 Virgil Avenue, CHESTER HILL NSW 2162" at bounding box center [707, 504] width 24 height 29
click at [895, 443] on img "121 Helen Street, SEFTON NSW 2162" at bounding box center [893, 442] width 24 height 29
click at [767, 545] on img "85 Hector Street, SEFTON NSW 2162" at bounding box center [772, 546] width 24 height 29
click at [660, 512] on img "11 Grevillea Road, CHESTER HILL NSW 2162" at bounding box center [660, 526] width 24 height 29
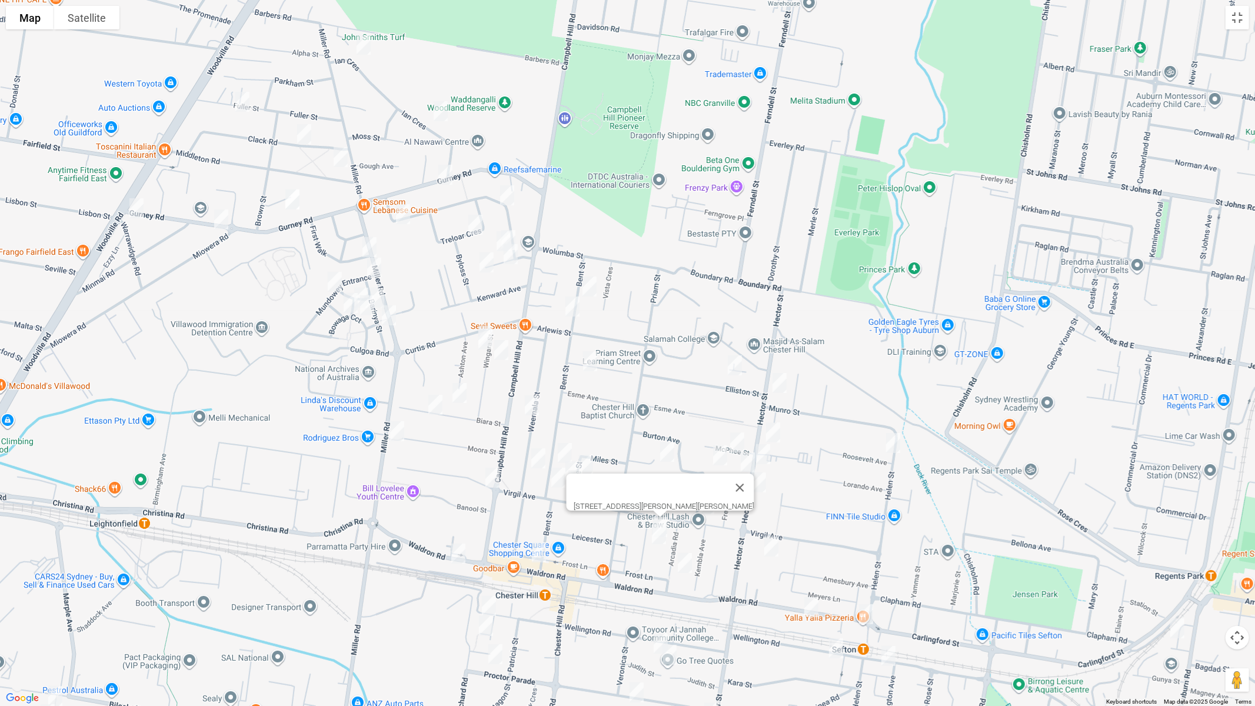
click at [659, 540] on img "15 Grevillea Road, CHESTER HILL NSW 2162" at bounding box center [659, 534] width 24 height 29
click at [687, 564] on img "27 Arcadia Road, CHESTER HILL NSW 2162" at bounding box center [685, 562] width 24 height 29
click at [533, 555] on img "1/186 Waldron Road, CHESTER HILL NSW 2162" at bounding box center [539, 552] width 24 height 29
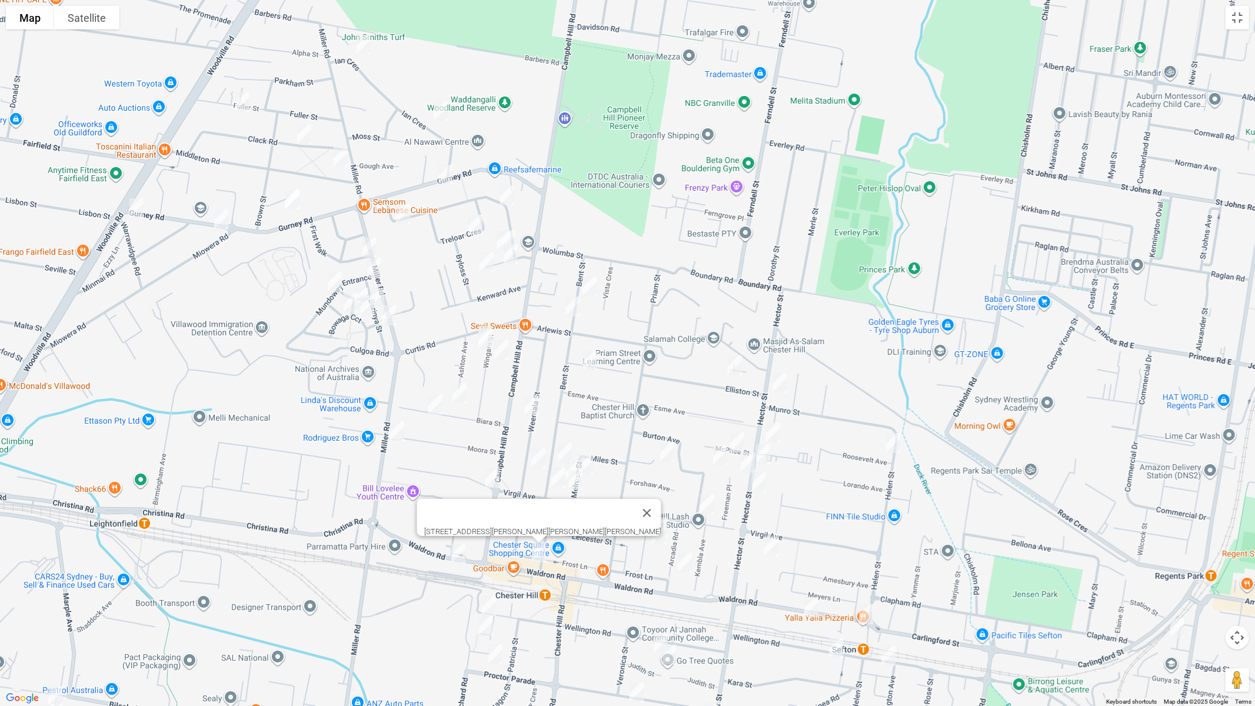
click at [457, 553] on img "149 Waldron Road, CHESTER HILL NSW 2162" at bounding box center [459, 553] width 24 height 29
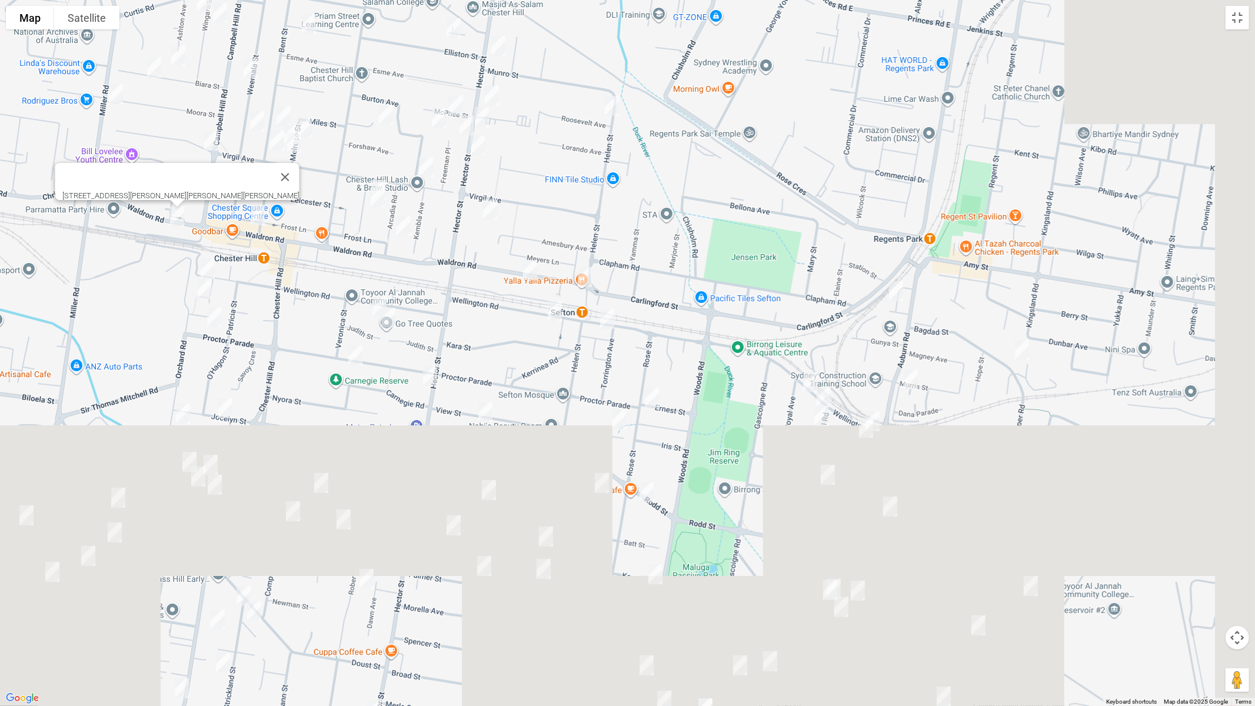
drag, startPoint x: 1028, startPoint y: 585, endPoint x: 799, endPoint y: 261, distance: 396.4
click at [743, 246] on div "[STREET_ADDRESS][PERSON_NAME][PERSON_NAME][PERSON_NAME]" at bounding box center [627, 353] width 1255 height 706
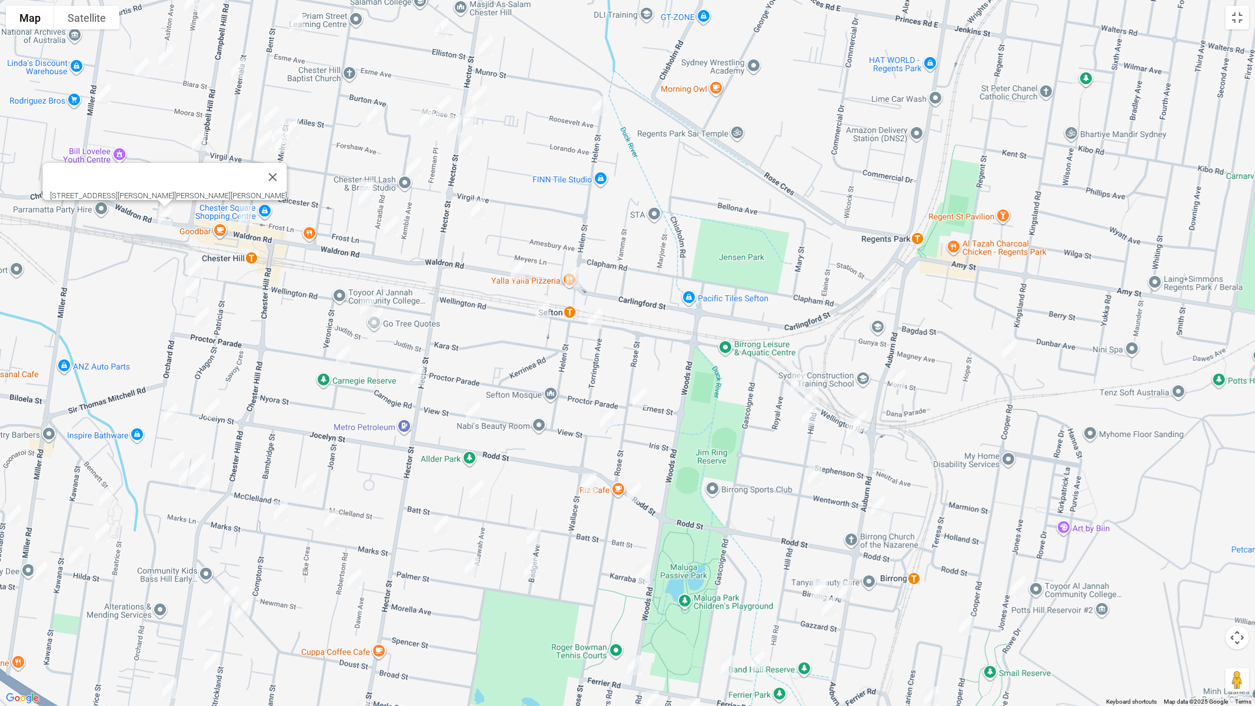
click at [880, 294] on img "4 Corliss Street, REGENTS PARK NSW 2143" at bounding box center [884, 291] width 24 height 29
click at [1009, 349] on img "40 Bagdad Street, REGENTS PARK NSW 2143" at bounding box center [1010, 349] width 24 height 29
drag, startPoint x: 899, startPoint y: 378, endPoint x: 870, endPoint y: 372, distance: 29.5
click at [900, 378] on img "45 Auburn Road, REGENTS PARK NSW 2143" at bounding box center [899, 379] width 24 height 29
click at [515, 267] on img "27 Waldron Road, SEFTON NSW 2162" at bounding box center [518, 269] width 24 height 29
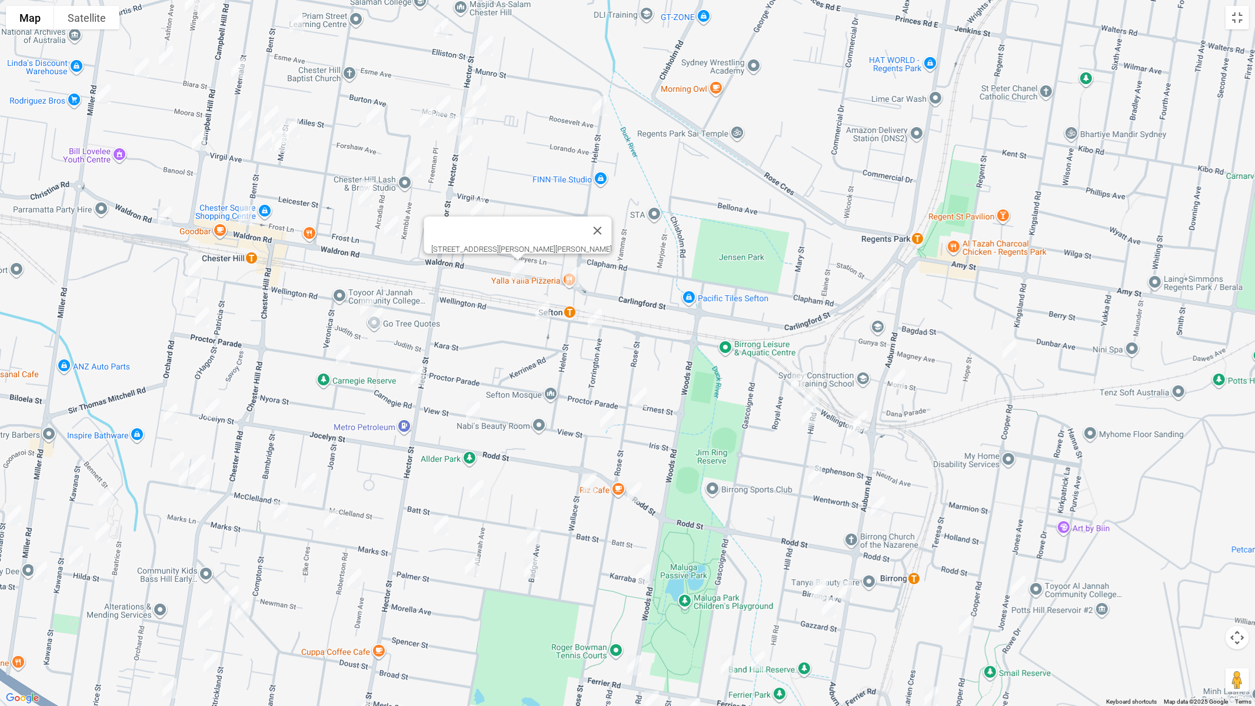
click at [576, 280] on img "55 Helen Street, SEFTON NSW 2162" at bounding box center [573, 276] width 24 height 29
click at [547, 306] on img "157 Wellington Road, SEFTON NSW 2162" at bounding box center [543, 311] width 24 height 29
click at [593, 322] on img "129 Wellington Road, SEFTON NSW 2162" at bounding box center [595, 318] width 24 height 29
drag, startPoint x: 791, startPoint y: 378, endPoint x: 810, endPoint y: 388, distance: 21.1
click at [791, 378] on img "43 Wellington Road, BIRRONG NSW 2143" at bounding box center [798, 382] width 24 height 29
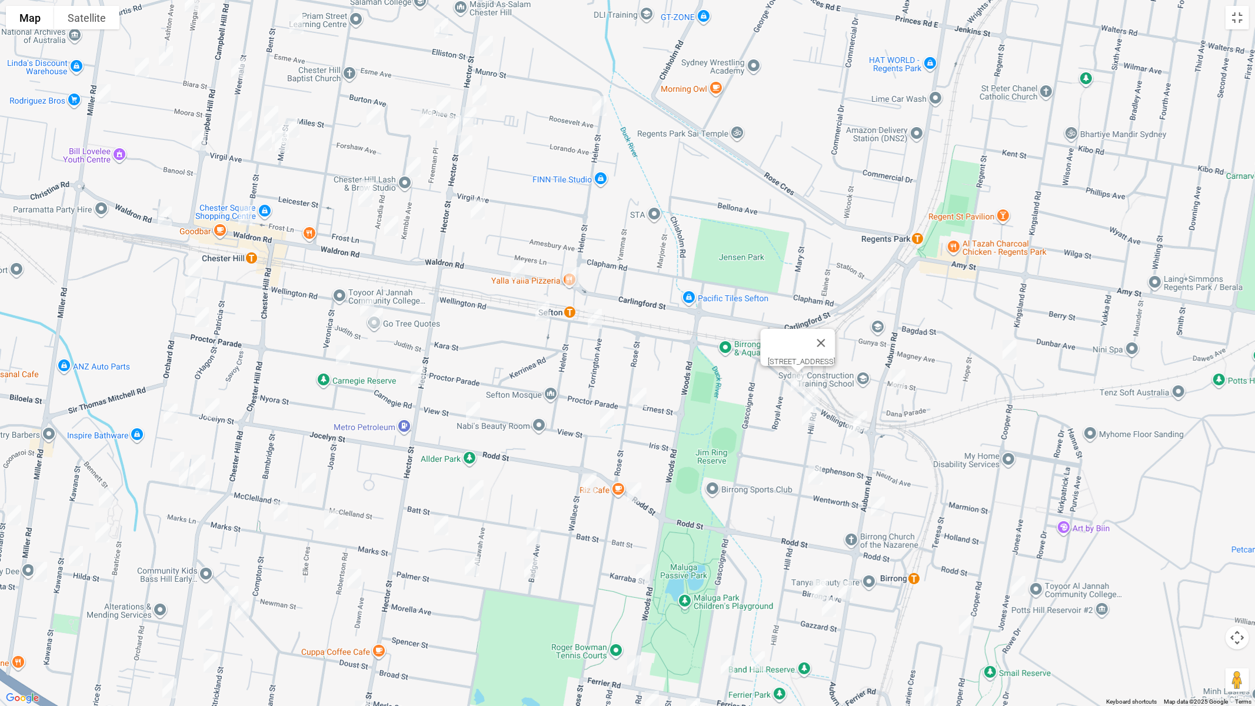
click at [814, 391] on img "33 Wellington Road, BIRRONG NSW 2143" at bounding box center [812, 396] width 24 height 29
click at [867, 411] on img "5 Wellington Road, BIRRONG NSW 2143" at bounding box center [860, 421] width 24 height 29
click at [847, 432] on img "7 Wellington Road, BIRRONG NSW 2143" at bounding box center [854, 427] width 24 height 29
click at [810, 421] on img "9 Hill Road, BIRRONG NSW 2143" at bounding box center [809, 415] width 24 height 29
click at [817, 478] on img "32 Hill Road, BIRRONG NSW 2143" at bounding box center [816, 474] width 24 height 29
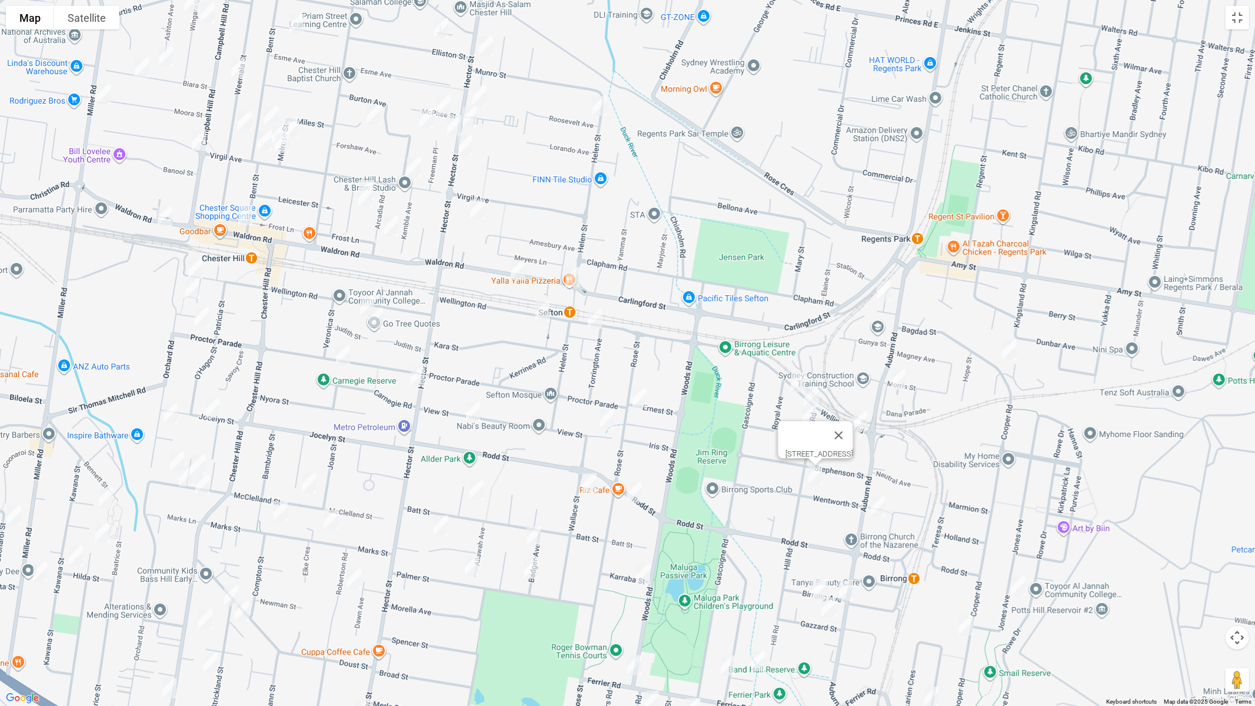
click at [876, 505] on img "95 Auburn Road, BIRRONG NSW 2143" at bounding box center [878, 506] width 24 height 29
click at [1022, 591] on img "18 Jones Avenue, POTTS HILL NSW 2143" at bounding box center [1019, 585] width 24 height 29
click at [965, 595] on img "98 Cooper Road, BIRRONG NSW 2143" at bounding box center [966, 625] width 24 height 29
click at [844, 587] on img "112 Auburn Road, BIRRONG NSW 2143" at bounding box center [846, 590] width 24 height 29
click at [643, 395] on img "21 Rose Street, SEFTON NSW 2162" at bounding box center [640, 397] width 24 height 29
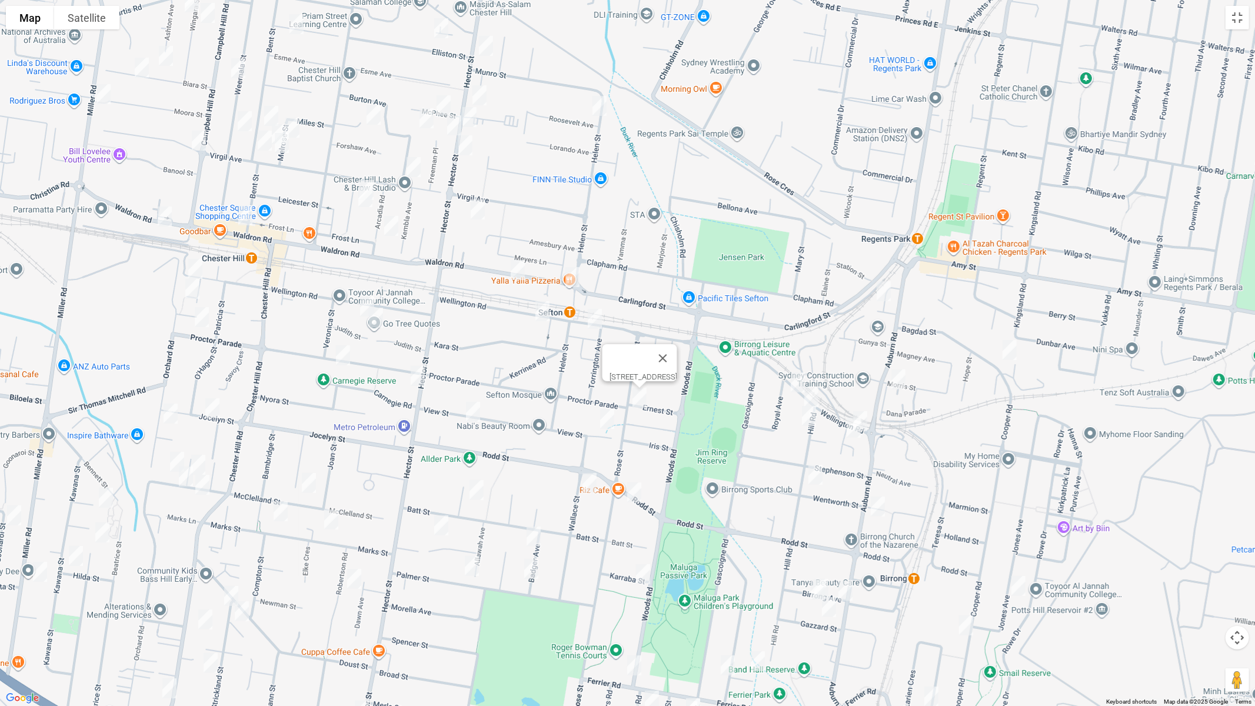
click at [608, 417] on img "2A View Street, SEFTON NSW 2162" at bounding box center [607, 418] width 24 height 29
click at [591, 480] on img "19 Wallace Street, SEFTON NSW 2162" at bounding box center [590, 482] width 24 height 29
click at [636, 495] on img "153 Rodd Street, SEFTON NSW 2162" at bounding box center [635, 492] width 24 height 29
click at [356, 295] on img "221A Wellington Road, CHESTER HILL NSW 2162" at bounding box center [367, 306] width 24 height 29
click at [372, 318] on img "20 Judith Street, CHESTER HILL NSW 2162" at bounding box center [376, 317] width 24 height 29
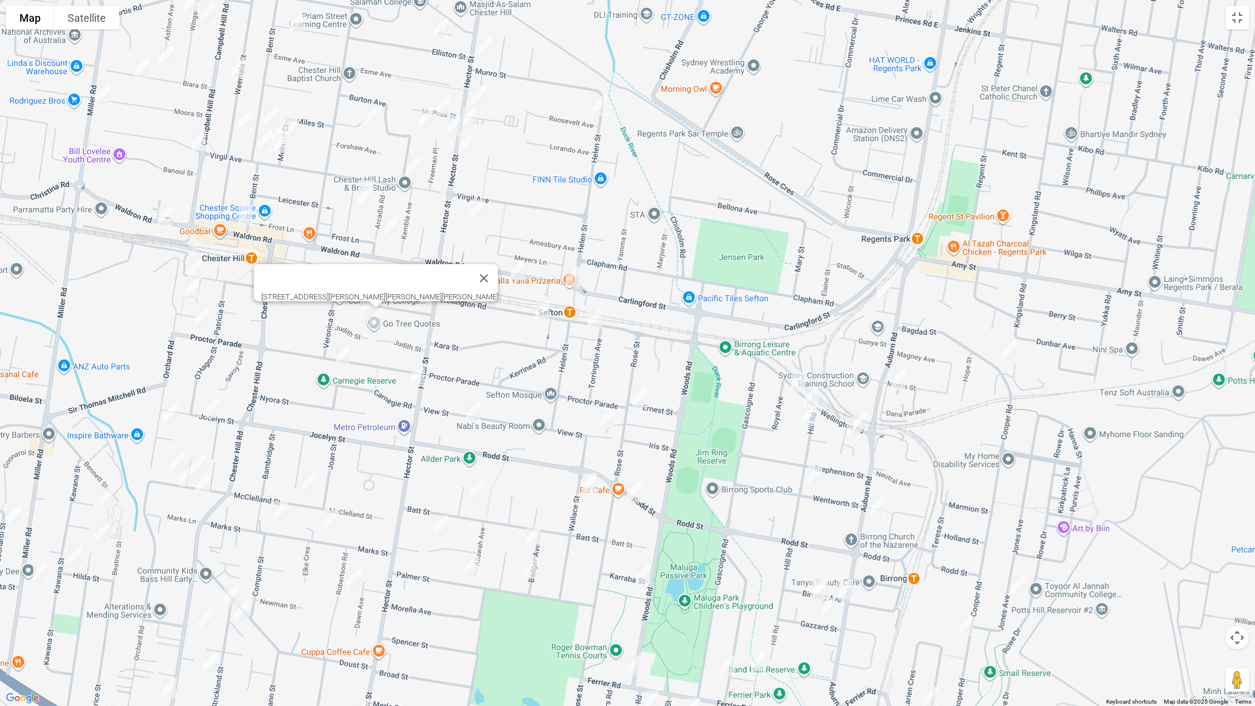
click at [415, 379] on img "154 Hector Street, CHESTER HILL NSW 2162" at bounding box center [418, 375] width 24 height 29
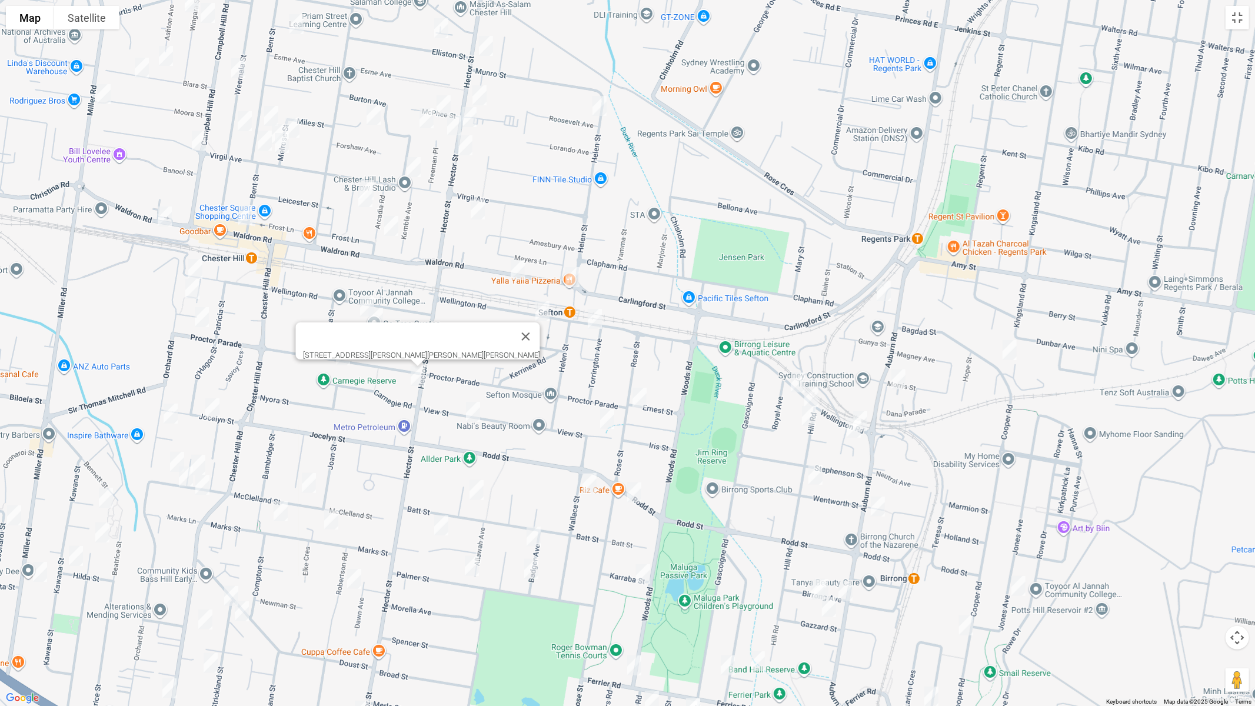
click at [340, 365] on img "103 Proctor Parade, CHESTER HILL NSW 2162" at bounding box center [343, 355] width 24 height 29
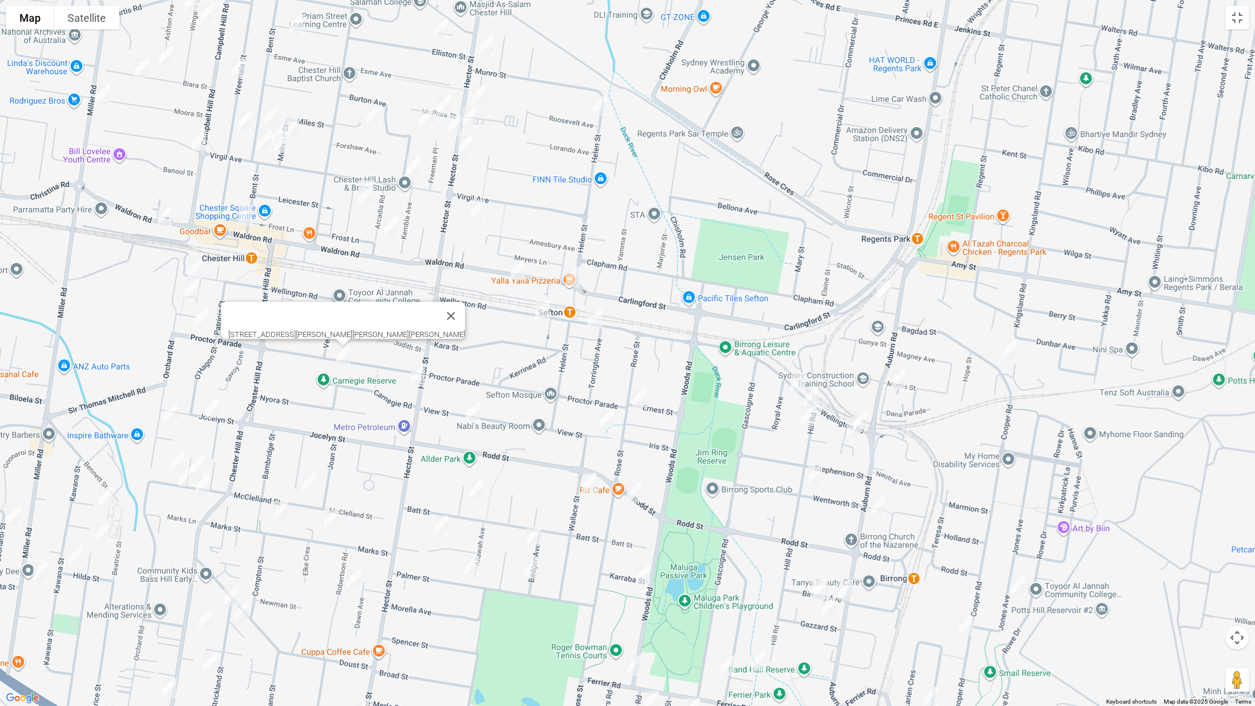
drag, startPoint x: 477, startPoint y: 412, endPoint x: 466, endPoint y: 407, distance: 12.4
click at [477, 412] on img "59 View Street, SEFTON NSW 2162" at bounding box center [473, 411] width 24 height 29
click at [193, 261] on img "257 Wellington Road, CHESTER HILL NSW 2162" at bounding box center [196, 268] width 24 height 29
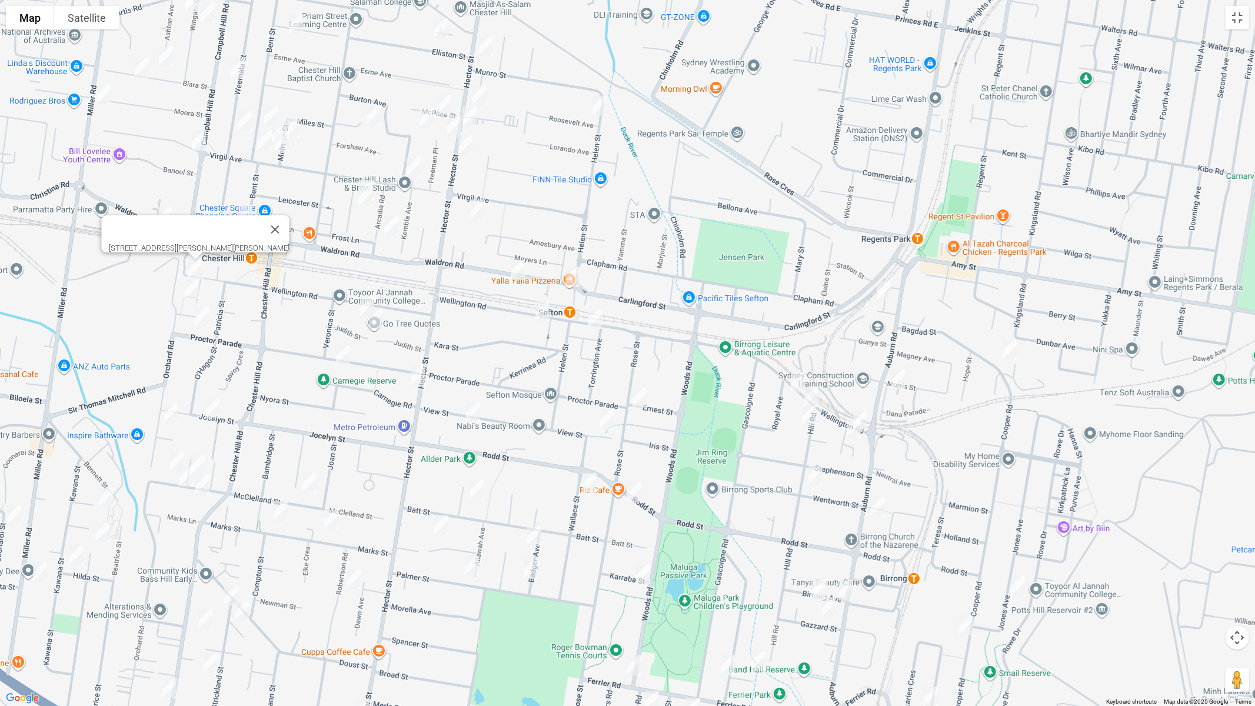
click at [187, 294] on img "11 Goodstate Place, CHESTER HILL NSW 2162" at bounding box center [193, 288] width 24 height 29
click at [202, 312] on img "106 Proctor Parade, CHESTER HILL NSW 2162" at bounding box center [202, 316] width 24 height 29
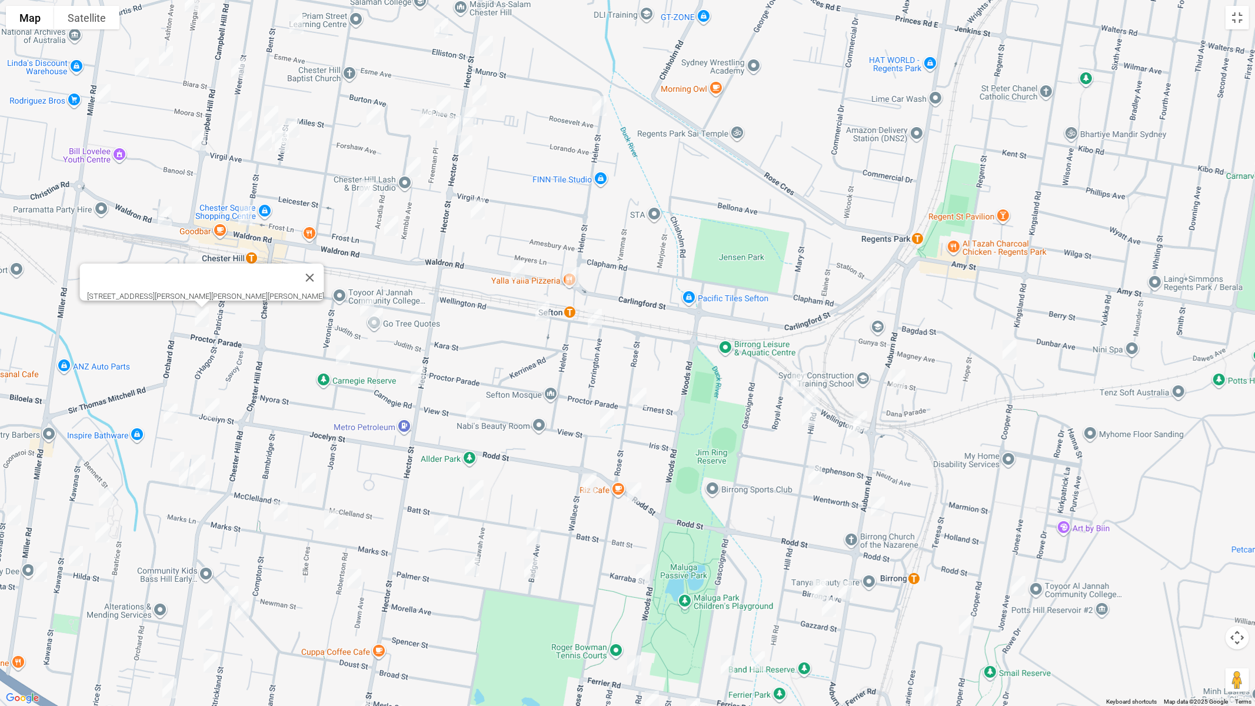
click at [171, 410] on img "106 Orchard Road, CHESTER HILL NSW 2162" at bounding box center [171, 413] width 24 height 29
click at [217, 412] on img "87 Jocelyn Street, CHESTER HILL NSW 2162" at bounding box center [213, 408] width 24 height 29
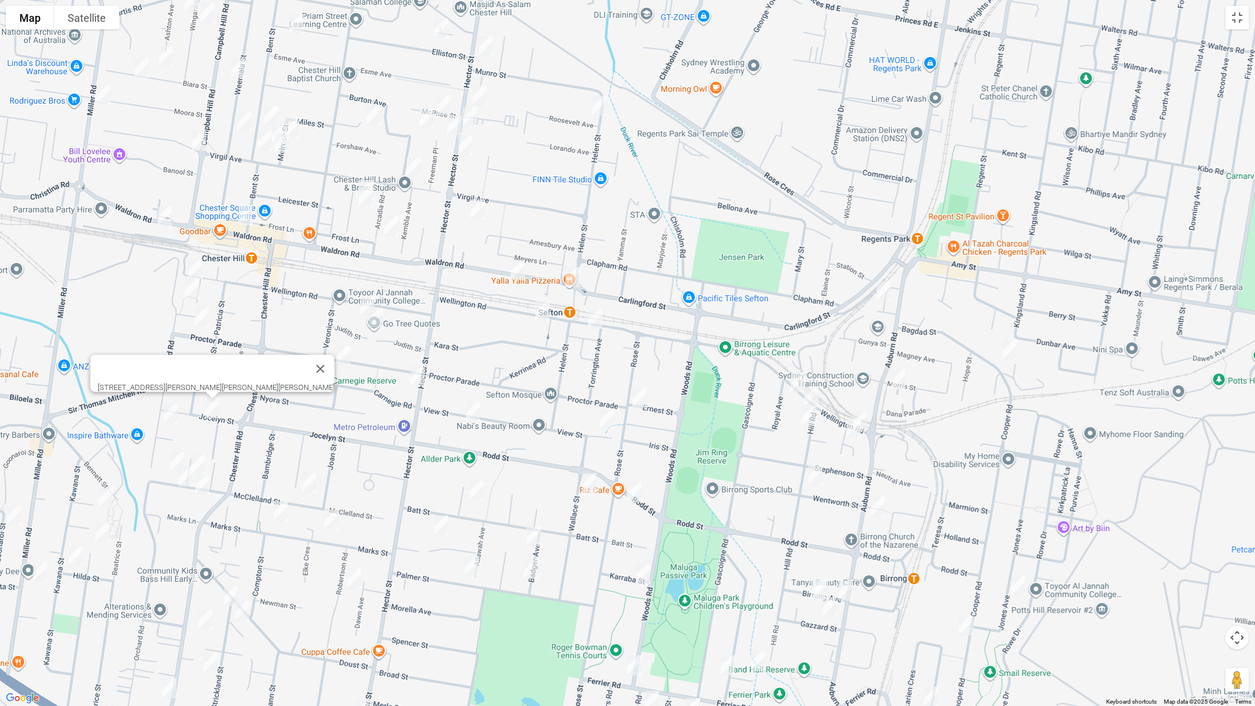
click at [205, 454] on img "90 Mc Clelland Street, CHESTER HILL NSW 2162" at bounding box center [199, 464] width 24 height 29
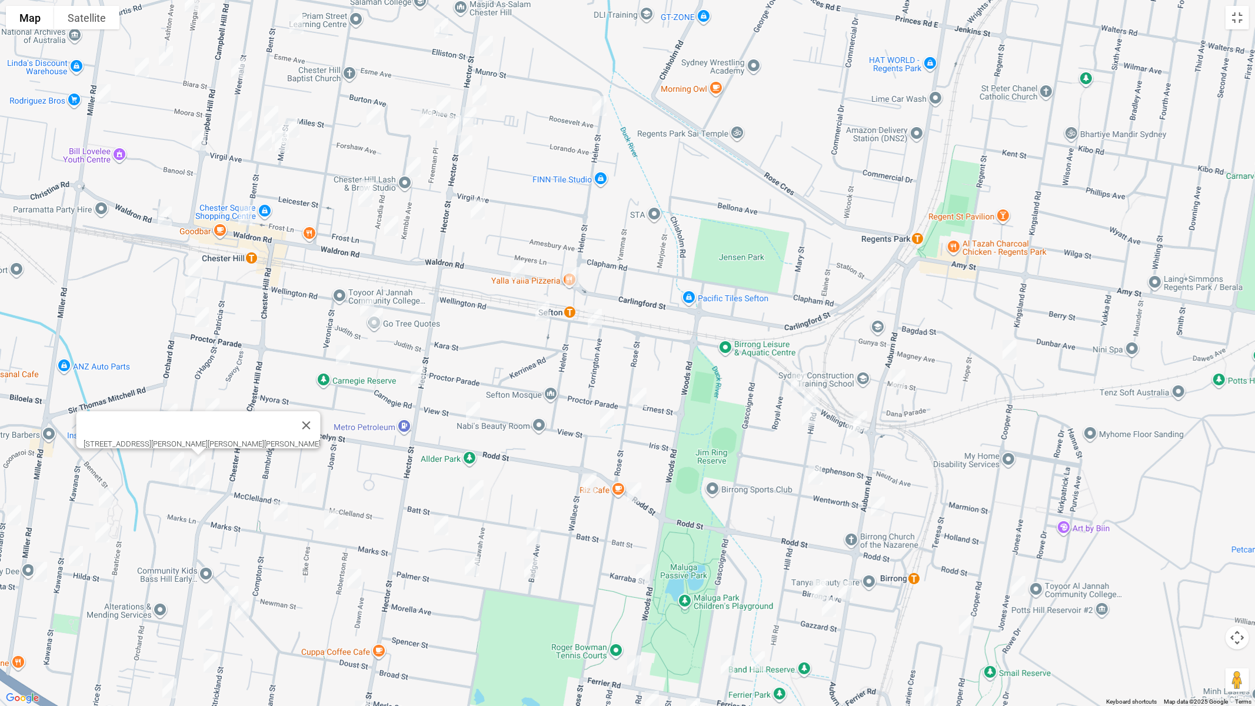
click at [172, 457] on img "98 Mc Clelland Street, CHESTER HILL NSW 2162" at bounding box center [177, 461] width 24 height 29
click at [187, 483] on img "95 Mc Clelland Street, CHESTER HILL NSW 2162" at bounding box center [186, 476] width 24 height 29
click at [205, 490] on img "85 Mc Clelland Street, CHESTER HILL NSW 2162" at bounding box center [203, 484] width 24 height 29
click at [311, 483] on img "44 Mc Clelland Street, CHESTER HILL NSW 2162" at bounding box center [309, 482] width 24 height 29
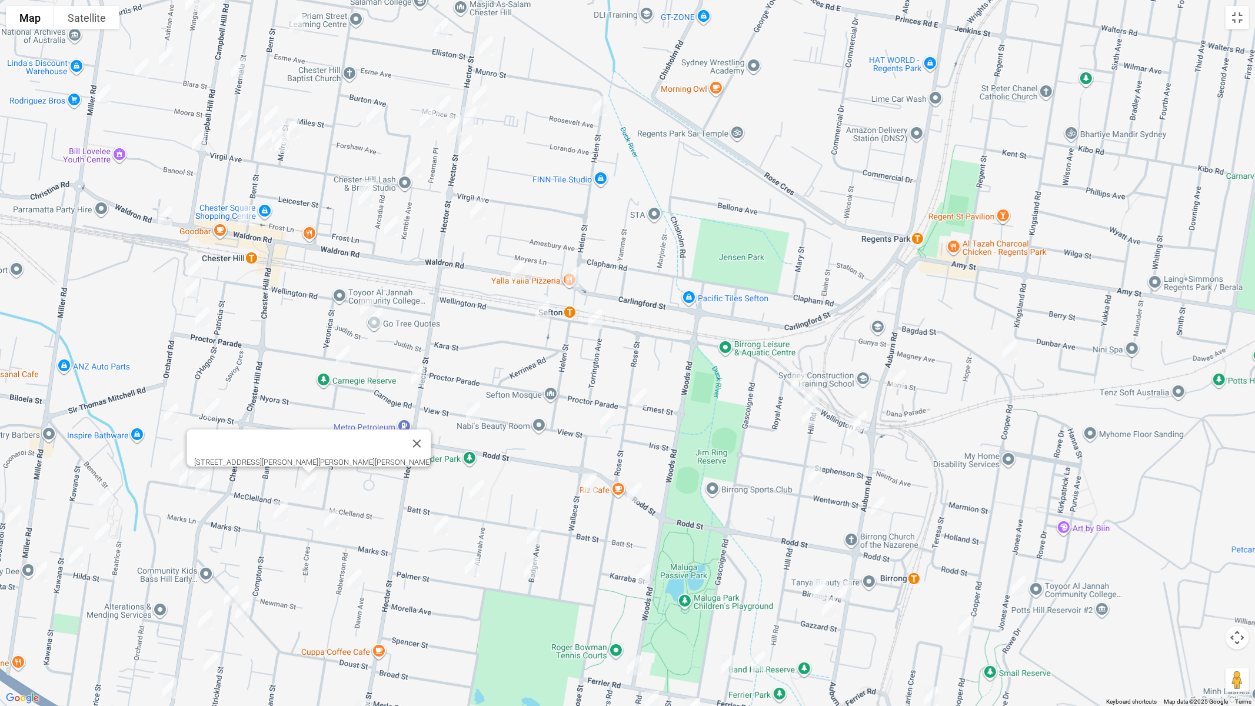
click at [275, 507] on img "60 Marks Street, CHESTER HILL NSW 2162" at bounding box center [281, 511] width 24 height 29
click at [335, 521] on img "32 Marks Street, CHESTER HILL NSW 2162" at bounding box center [331, 519] width 24 height 29
click at [355, 584] on img "13 Robertson Road, CHESTER HILL NSW 2162" at bounding box center [354, 578] width 24 height 29
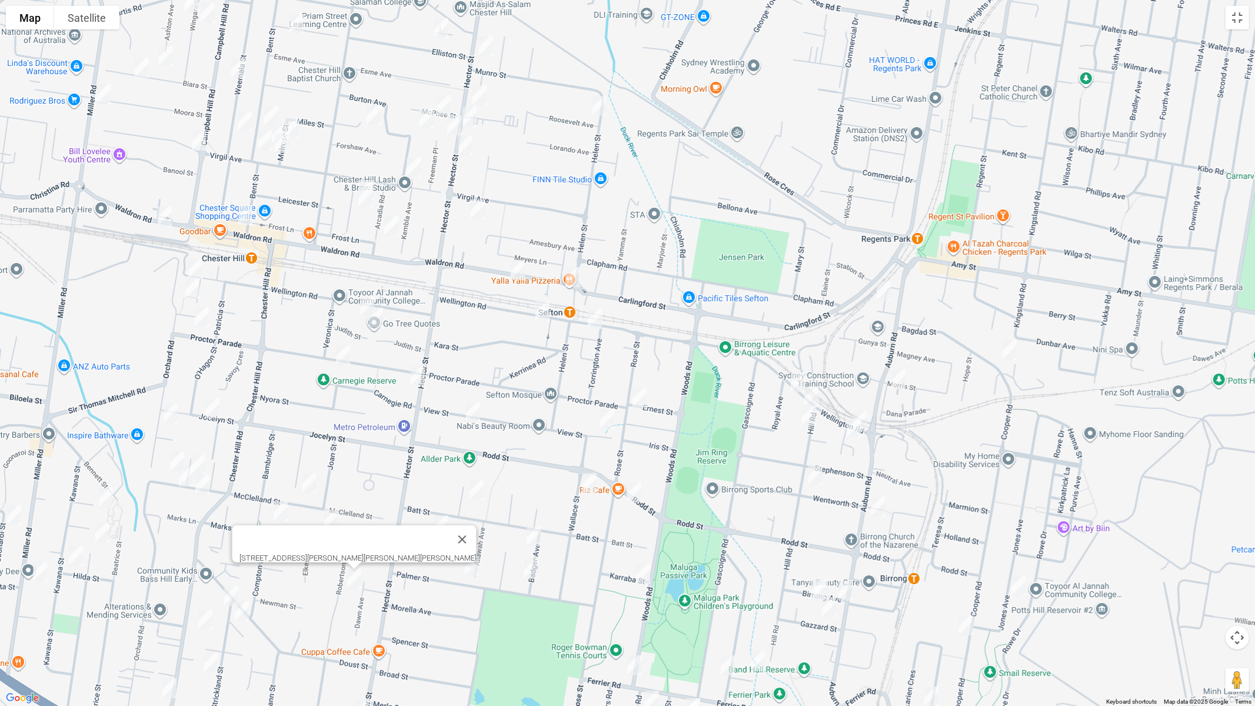
click at [477, 484] on img "2 Usher Crescent, SEFTON NSW 2162" at bounding box center [477, 489] width 24 height 29
click at [438, 528] on img "4/16 Bulwarra Avenue, SEFTON NSW 2162" at bounding box center [442, 525] width 24 height 29
drag, startPoint x: 532, startPoint y: 540, endPoint x: 491, endPoint y: 559, distance: 45.5
click at [531, 538] on img "4 Badger Avenue, SEFTON NSW 2162" at bounding box center [534, 536] width 24 height 29
drag, startPoint x: 472, startPoint y: 565, endPoint x: 520, endPoint y: 572, distance: 48.2
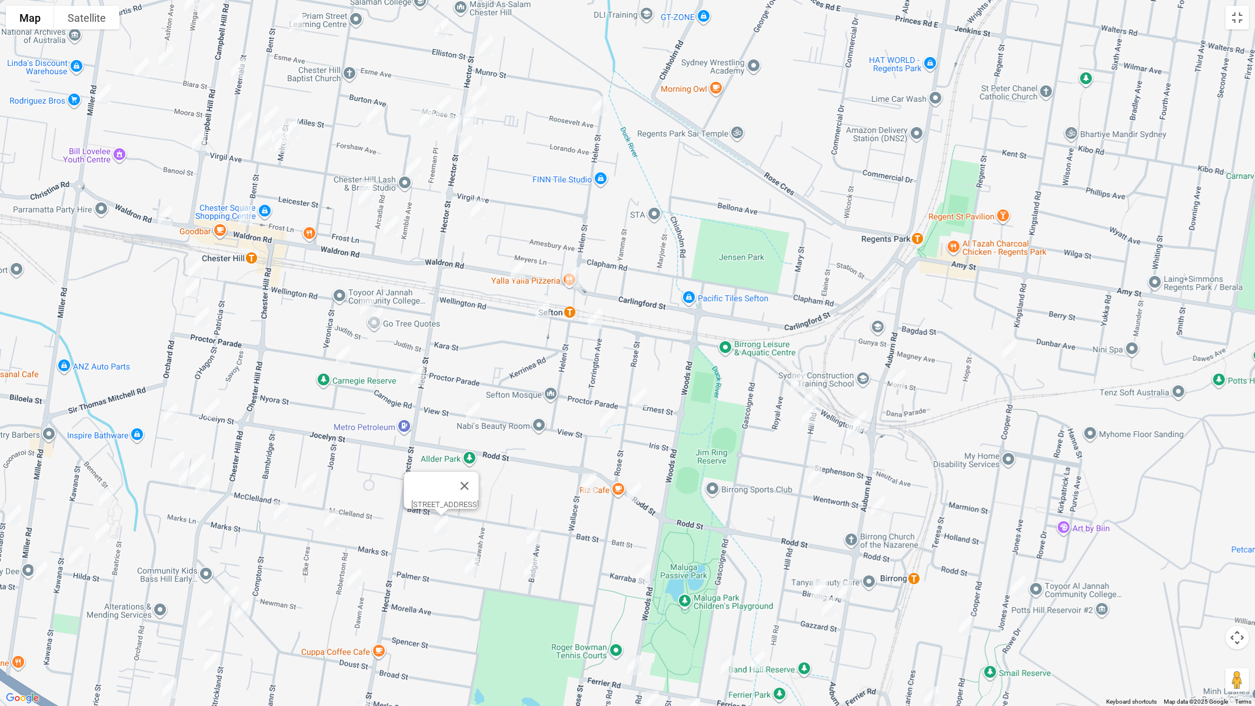
click at [473, 565] on img "28 Allawah Avenue, SEFTON NSW 2162" at bounding box center [472, 565] width 24 height 29
click at [540, 538] on img "4 Badger Avenue, SEFTON NSW 2162" at bounding box center [534, 536] width 24 height 29
click at [474, 565] on img "28 Allawah Avenue, SEFTON NSW 2162" at bounding box center [472, 565] width 24 height 29
click at [527, 572] on img "20 Badger Avenue, SEFTON NSW 2162" at bounding box center [532, 568] width 24 height 29
click at [642, 581] on img "5 Karraba Street, SEFTON NSW 2162" at bounding box center [643, 574] width 24 height 29
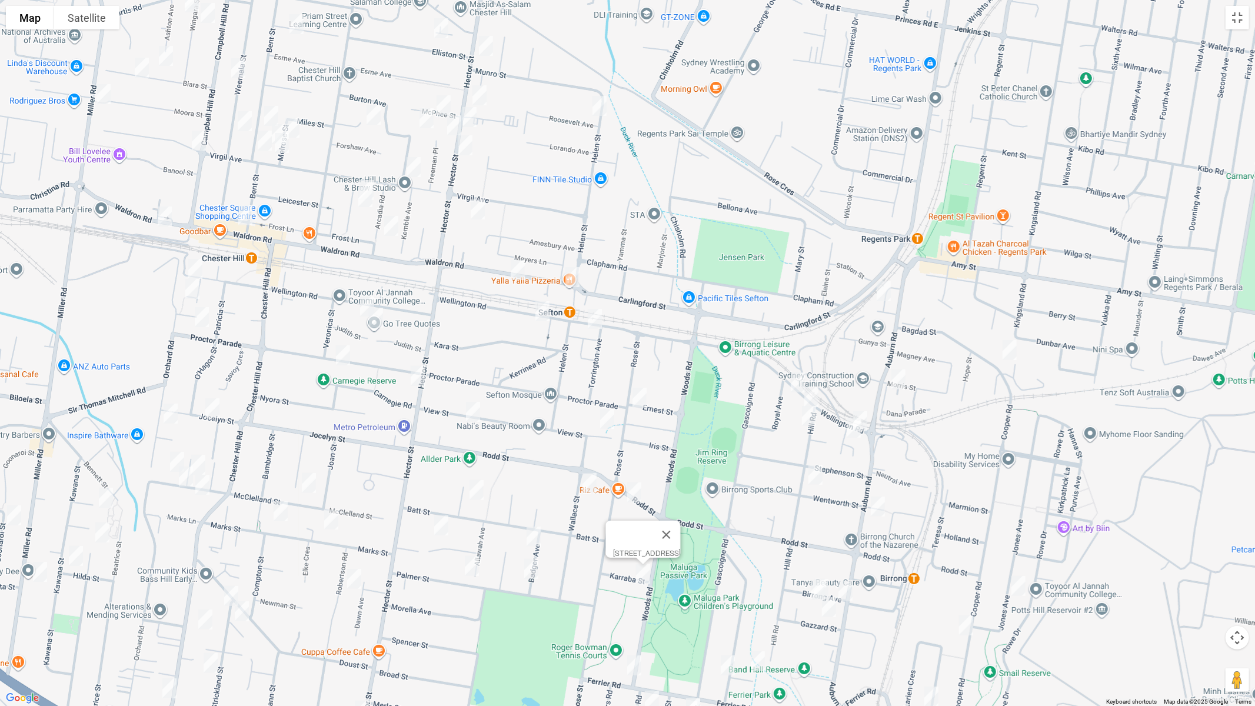
click at [830, 575] on img "9 Birrong Avenue, BIRRONG NSW 2143" at bounding box center [822, 588] width 24 height 29
click at [810, 591] on img "11 Birrong Avenue, BIRRONG NSW 2143" at bounding box center [818, 589] width 24 height 29
click at [825, 595] on img "4 Gazzard Street, BIRRONG NSW 2143" at bounding box center [829, 607] width 24 height 29
drag, startPoint x: 877, startPoint y: 638, endPoint x: 778, endPoint y: 484, distance: 182.8
click at [771, 481] on div "[STREET_ADDRESS]" at bounding box center [627, 353] width 1255 height 706
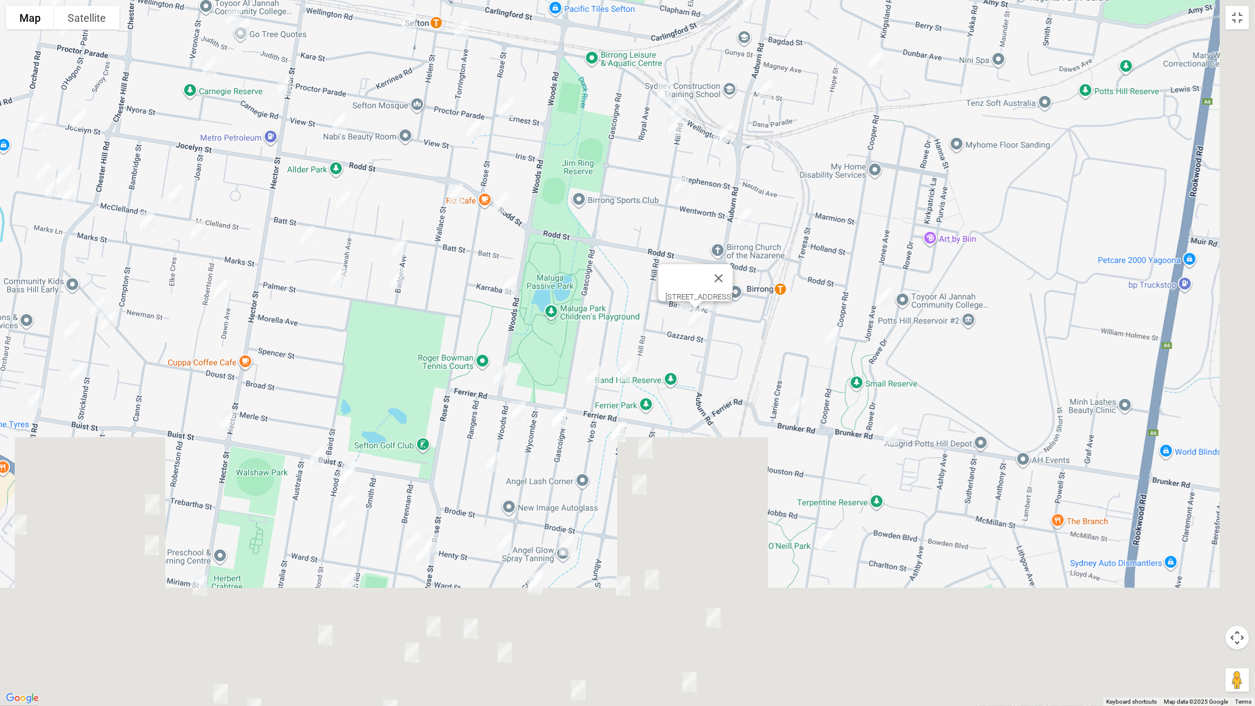
drag, startPoint x: 808, startPoint y: 390, endPoint x: 710, endPoint y: 182, distance: 230.3
click at [710, 179] on div "[STREET_ADDRESS]" at bounding box center [627, 353] width 1255 height 706
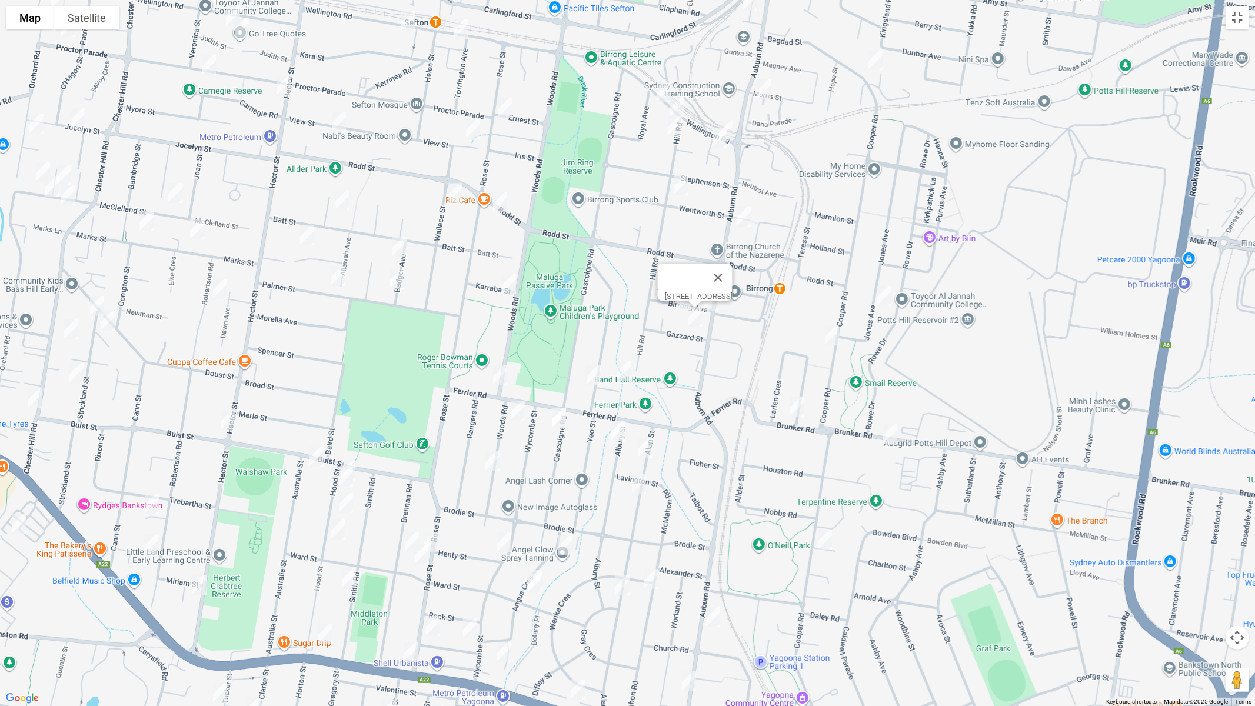
click at [796, 401] on img "46 Brunker Road, YAGOONA NSW 2199" at bounding box center [798, 406] width 24 height 29
click at [890, 433] on img "1 Quarry Close, YAGOONA NSW 2199" at bounding box center [890, 434] width 24 height 29
click at [886, 437] on img "1 Quarry Close, YAGOONA NSW 2199" at bounding box center [890, 432] width 24 height 29
click at [822, 536] on img "211 Cooper Road, YAGOONA NSW 2199" at bounding box center [825, 538] width 24 height 29
click at [630, 372] on img "5 Frazer Place, BIRRONG NSW 2143" at bounding box center [624, 369] width 24 height 29
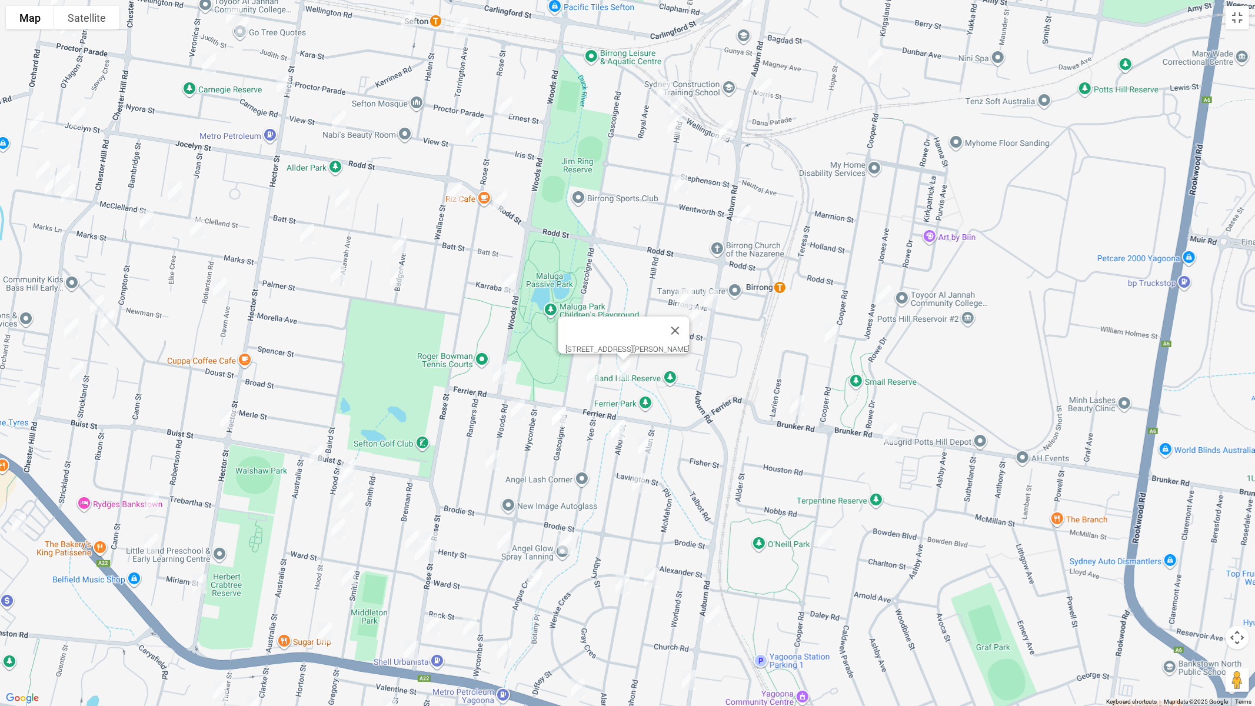
click at [593, 377] on img "48 Mc Crossin Avenue, BIRRONG NSW 2143" at bounding box center [594, 374] width 24 height 29
click at [496, 370] on img "72 Ferrier Road, SEFTON NSW 2162" at bounding box center [500, 374] width 24 height 29
click at [517, 409] on img "173 Woods Road, YAGOONA NSW 2199" at bounding box center [518, 409] width 24 height 29
click at [557, 415] on img "158 Gascoigne Road, YAGOONA NSW 2199" at bounding box center [559, 416] width 24 height 29
click at [615, 426] on img "6 Albury Street, YAGOONA NSW 2199" at bounding box center [618, 429] width 24 height 29
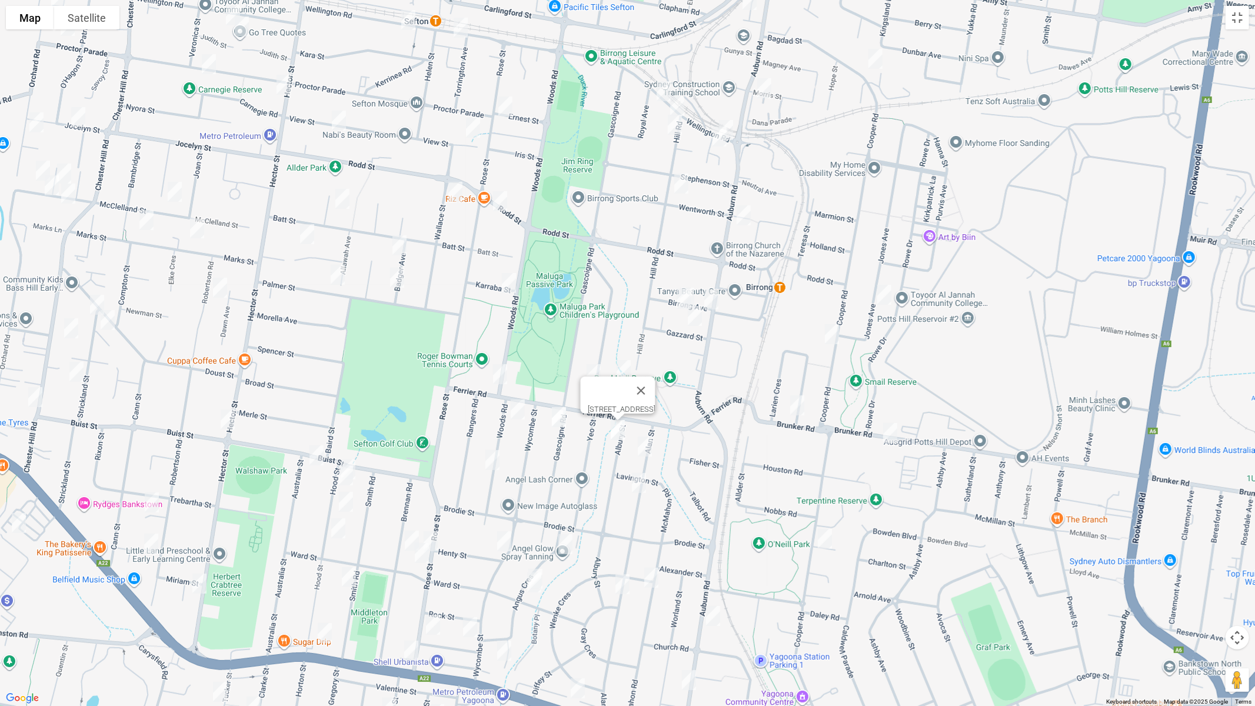
click at [643, 440] on img "16 Alan Street, YAGOONA NSW 2199" at bounding box center [645, 446] width 24 height 29
click at [635, 480] on img "30 Alan Street, YAGOONA NSW 2199" at bounding box center [639, 482] width 24 height 29
click at [490, 460] on img "146 Woods Road, YAGOONA NSW 2199" at bounding box center [493, 459] width 24 height 29
click at [565, 537] on img "4/13 Angus Crescent, YAGOONA NSW 2199" at bounding box center [566, 544] width 24 height 29
click at [617, 580] on img "2 Gray Crescent, YAGOONA NSW 2199" at bounding box center [623, 584] width 24 height 29
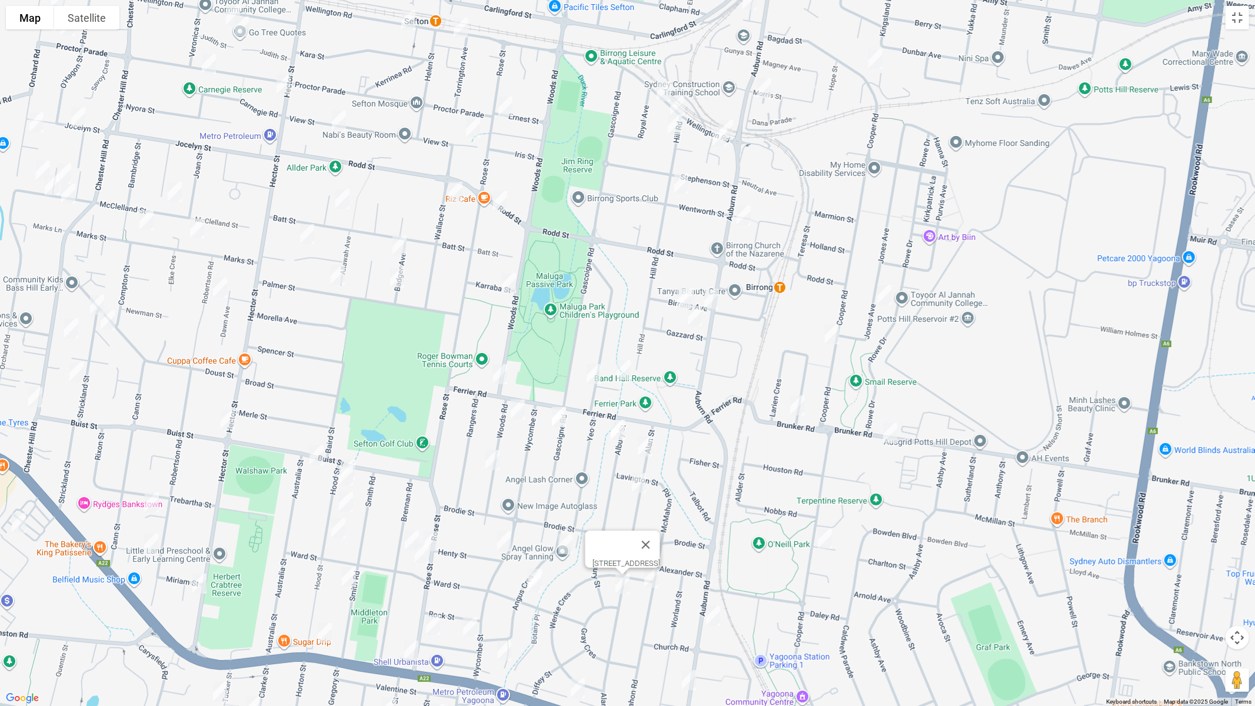
click at [652, 581] on img "46 Mc Mahon Road, YAGOONA NSW 2199" at bounding box center [652, 577] width 24 height 29
click at [710, 595] on img "177 Auburn Road, YAGOONA NSW 2199" at bounding box center [713, 615] width 24 height 29
click at [696, 595] on img "298 Auburn Road, YAGOONA NSW 2199" at bounding box center [689, 679] width 24 height 29
click at [678, 595] on img "298 Auburn Road, YAGOONA NSW 2199" at bounding box center [689, 679] width 24 height 29
click at [687, 595] on img "298 Auburn Road, YAGOONA NSW 2199" at bounding box center [689, 679] width 24 height 29
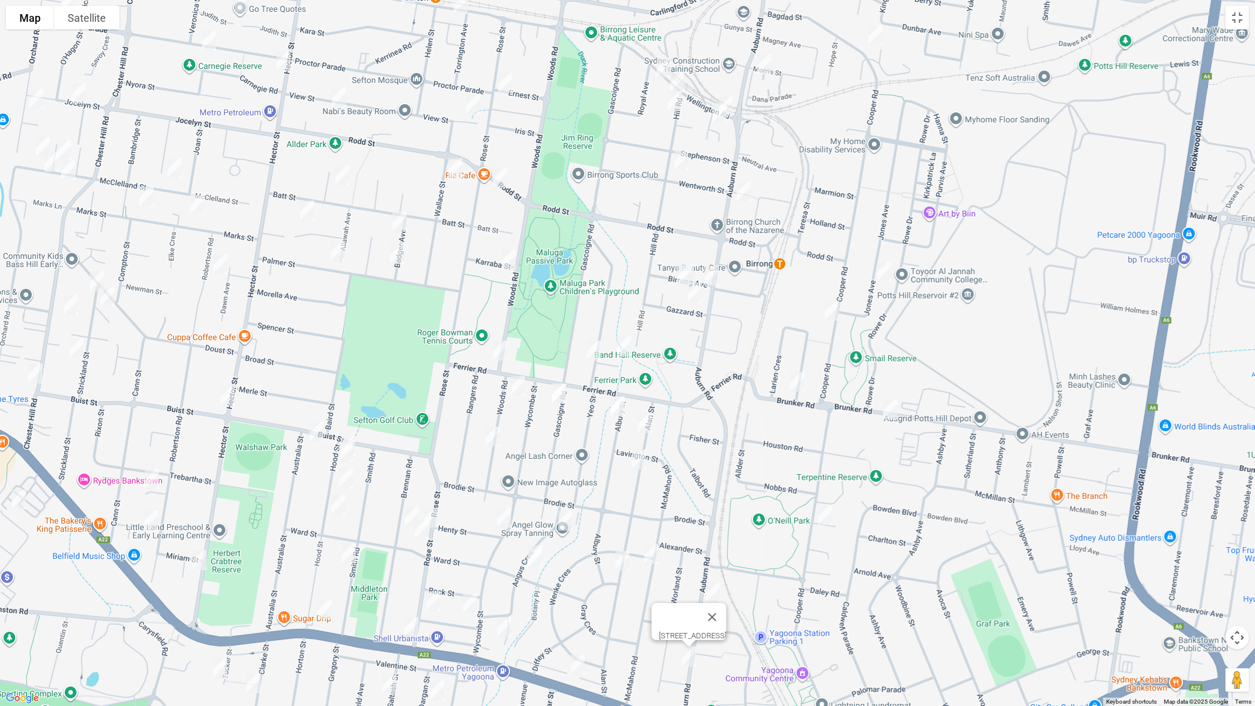
click at [587, 595] on img "3/20 Diffey Lane, YAGOONA NSW 2199" at bounding box center [578, 664] width 24 height 29
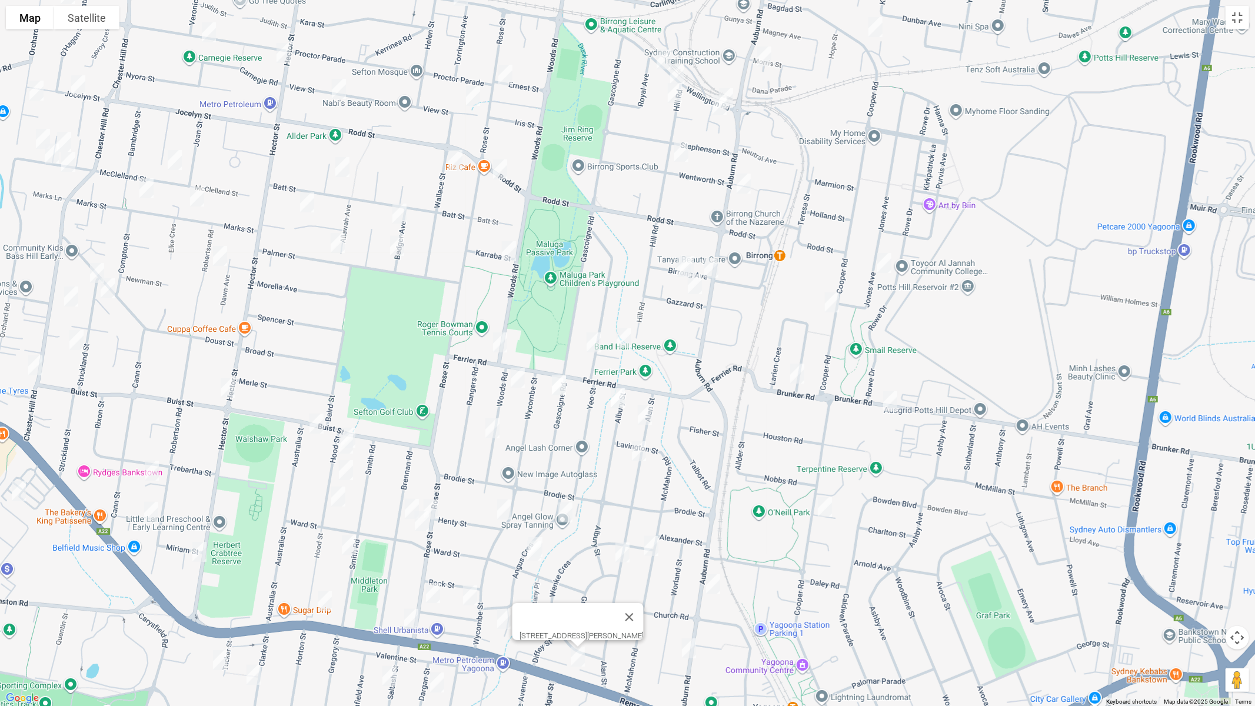
click at [535, 531] on div "[STREET_ADDRESS][PERSON_NAME]" at bounding box center [627, 353] width 1255 height 706
click at [539, 532] on img "35A Angus Crescent, YAGOONA NSW 2199" at bounding box center [536, 546] width 24 height 29
click at [534, 557] on img "37 Angus Crescent, YAGOONA NSW 2199" at bounding box center [534, 550] width 24 height 29
click at [505, 595] on img "10 Farah Place, YAGOONA NSW 2199" at bounding box center [504, 618] width 24 height 29
click at [504, 509] on img "130 Wycombe Street, YAGOONA NSW 2199" at bounding box center [504, 509] width 24 height 29
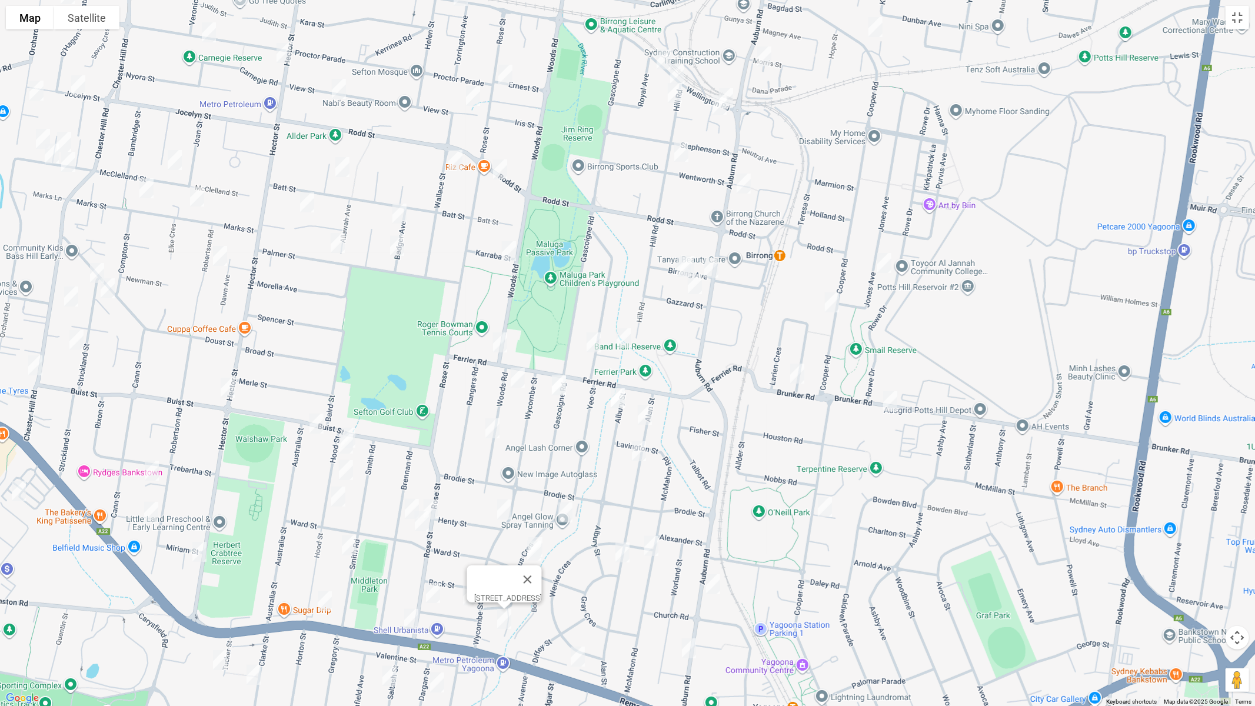
click at [502, 508] on img "130 Wycombe Street, YAGOONA NSW 2199" at bounding box center [504, 509] width 24 height 29
click at [435, 505] on img "204 Rose Street, YAGOONA NSW 2199" at bounding box center [431, 509] width 24 height 29
click at [403, 504] on img "33 Brennan Road, YAGOONA NSW 2199" at bounding box center [412, 508] width 24 height 29
click at [421, 527] on img "30A Ward Street, YAGOONA NSW 2199" at bounding box center [422, 521] width 24 height 29
click at [434, 592] on img "22 Ruby Street, YAGOONA NSW 2199" at bounding box center [433, 592] width 24 height 29
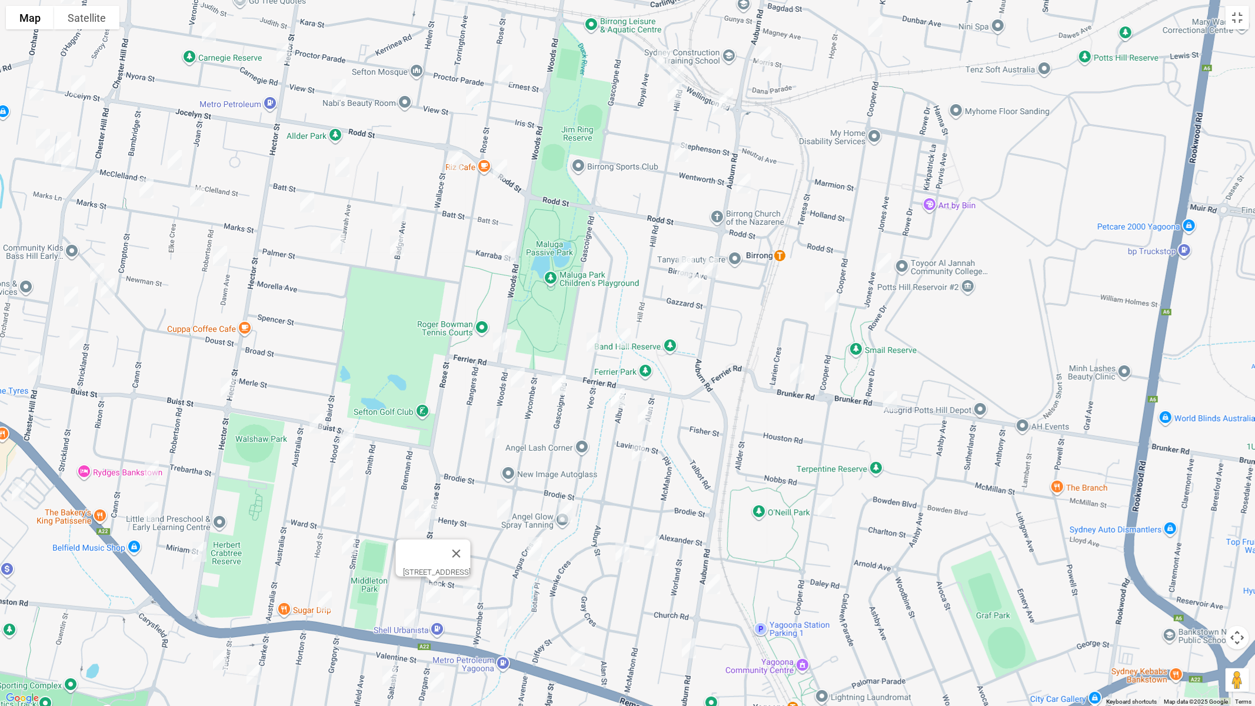
click at [471, 595] on img "2 Ruby Street, YAGOONA NSW 2199" at bounding box center [470, 595] width 24 height 29
drag, startPoint x: 412, startPoint y: 621, endPoint x: 412, endPoint y: 606, distance: 14.7
click at [412, 595] on img "754 Hume Highway, YAGOONA NSW 2199" at bounding box center [412, 618] width 24 height 29
click at [353, 424] on img "7 Hood Street, YAGOONA NSW 2199" at bounding box center [349, 437] width 24 height 29
click at [316, 431] on img "5 Australia Street, BASS HILL NSW 2197" at bounding box center [317, 423] width 24 height 29
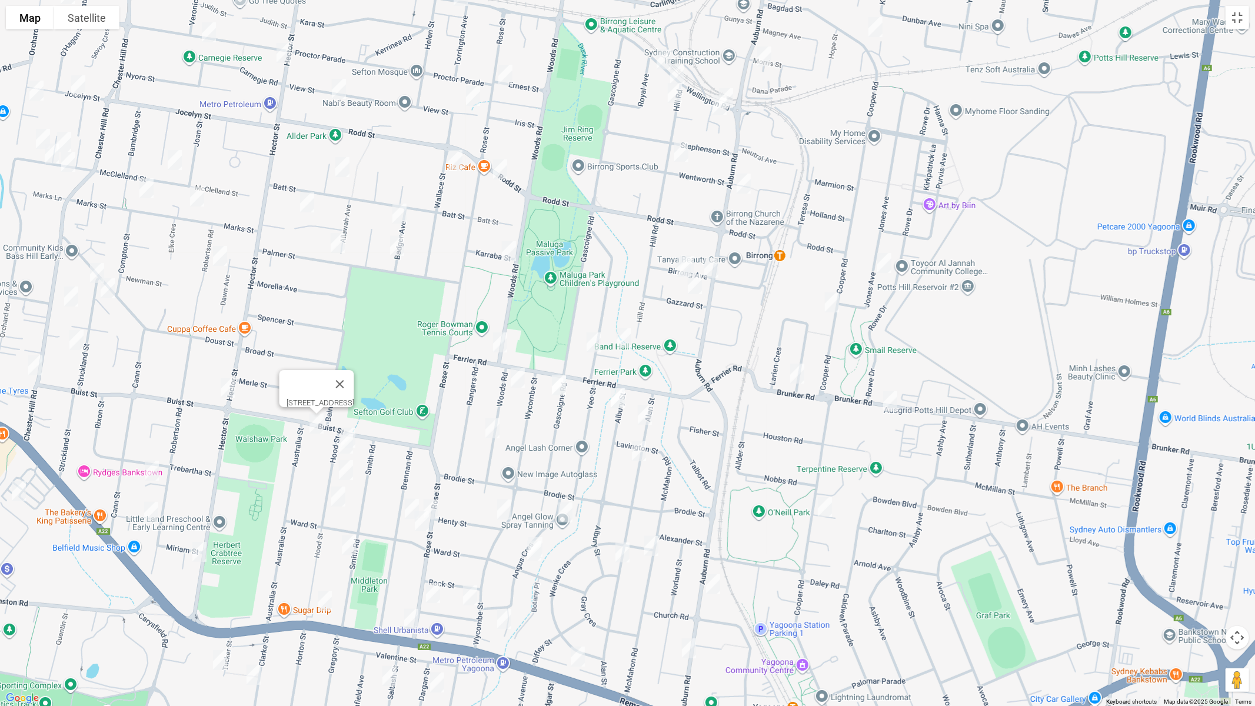
click at [344, 448] on img "11 Hood Street, YAGOONA NSW 2199" at bounding box center [346, 443] width 24 height 29
click at [344, 464] on img "23 Hood Street, YAGOONA NSW 2199" at bounding box center [346, 469] width 24 height 29
click at [332, 502] on img "37 Hood Street, YAGOONA NSW 2199" at bounding box center [339, 496] width 24 height 29
click at [346, 541] on img "2/52 Smith Road, YAGOONA NSW 2199" at bounding box center [349, 545] width 24 height 29
drag, startPoint x: 326, startPoint y: 600, endPoint x: 328, endPoint y: 585, distance: 14.2
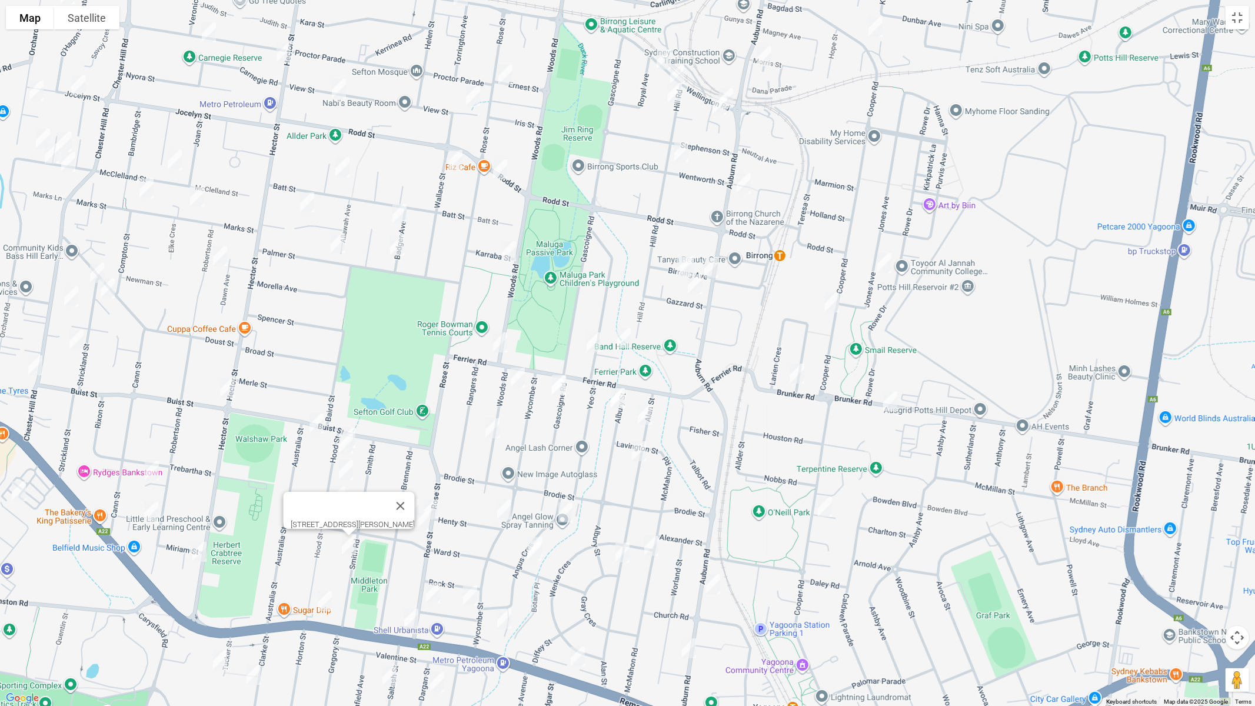
click at [326, 595] on img "782 Hume Highway, YAGOONA NSW 2199" at bounding box center [325, 601] width 24 height 29
click at [342, 447] on img "11 Hood Street, YAGOONA NSW 2199" at bounding box center [346, 443] width 24 height 29
click at [229, 394] on img "3/290 Hector Street, BASS HILL NSW 2197" at bounding box center [228, 387] width 24 height 29
click at [150, 474] on img "86 Robertson Road, BASS HILL NSW 2197" at bounding box center [152, 470] width 24 height 29
click at [150, 512] on img "104 Robertson Road, BASS HILL NSW 2197" at bounding box center [151, 511] width 24 height 29
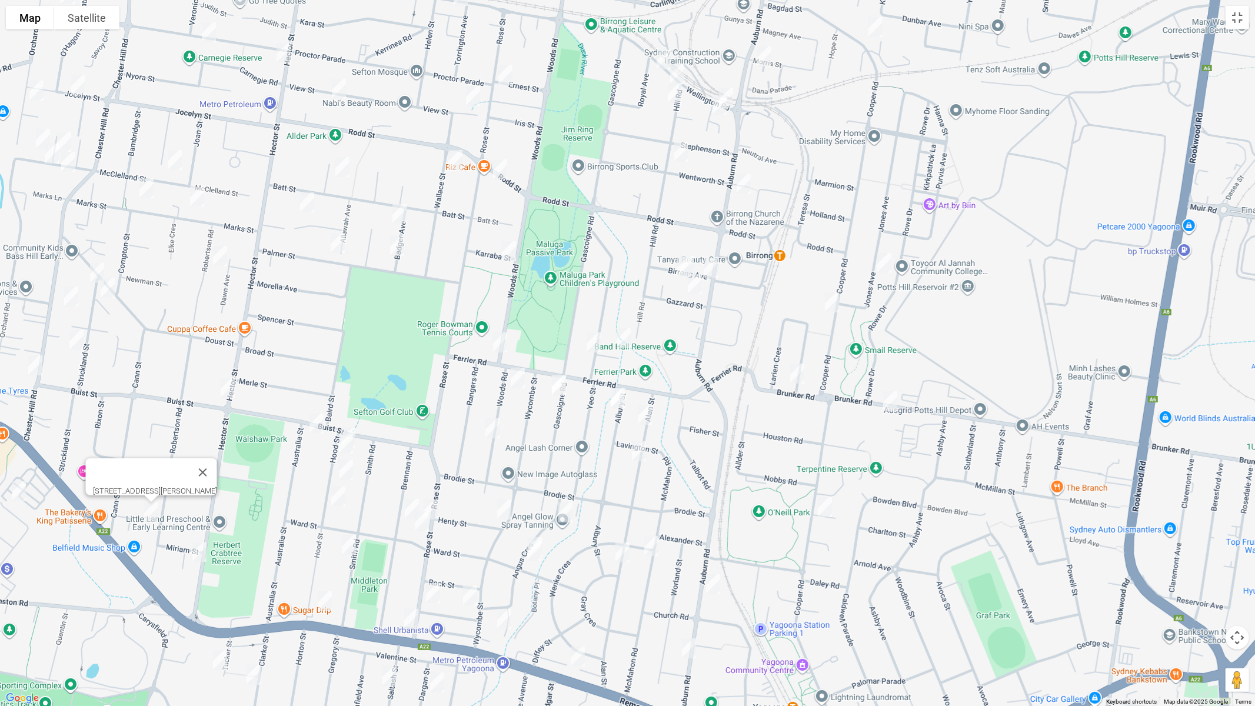
click at [195, 550] on img "348 Hector Street, BASS HILL NSW 2197" at bounding box center [200, 551] width 24 height 29
click at [201, 544] on img "348 Hector Street, BASS HILL NSW 2197" at bounding box center [200, 551] width 24 height 29
drag, startPoint x: 330, startPoint y: 346, endPoint x: 567, endPoint y: 385, distance: 240.3
click at [567, 385] on div "[STREET_ADDRESS][PERSON_NAME]" at bounding box center [627, 353] width 1255 height 706
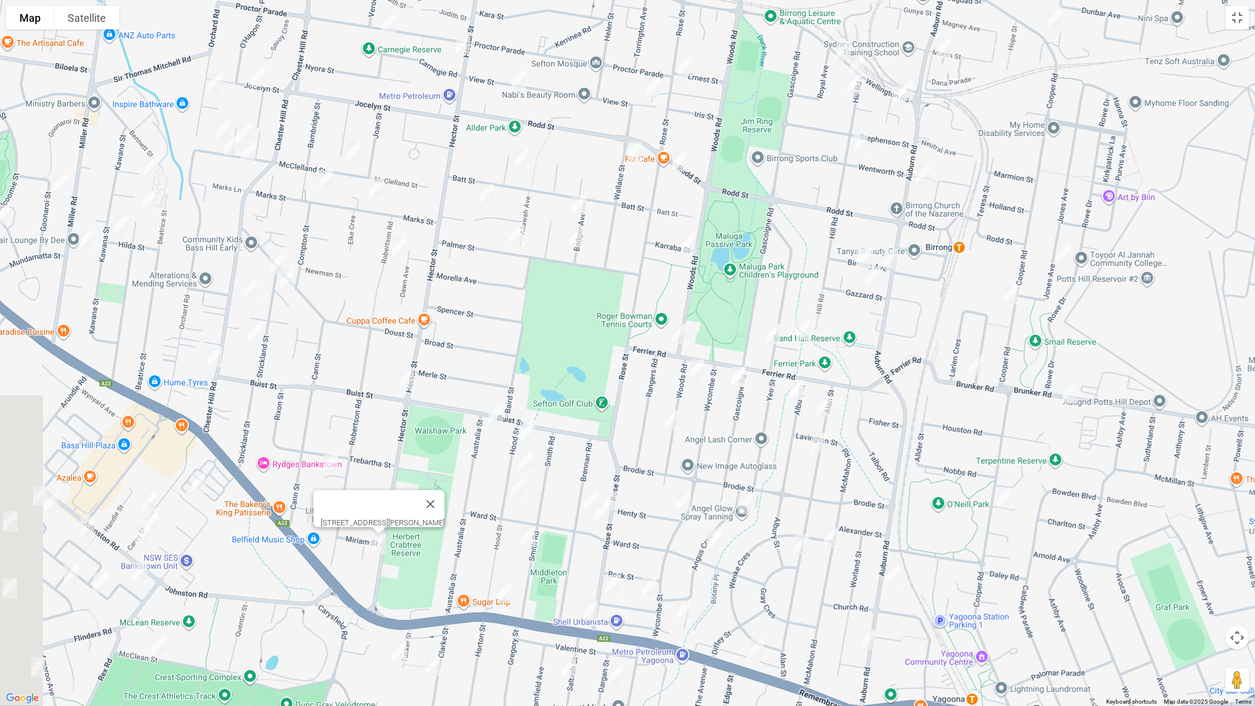
drag, startPoint x: 425, startPoint y: 294, endPoint x: 578, endPoint y: 352, distance: 163.4
click at [578, 352] on div "[STREET_ADDRESS][PERSON_NAME]" at bounding box center [627, 353] width 1255 height 706
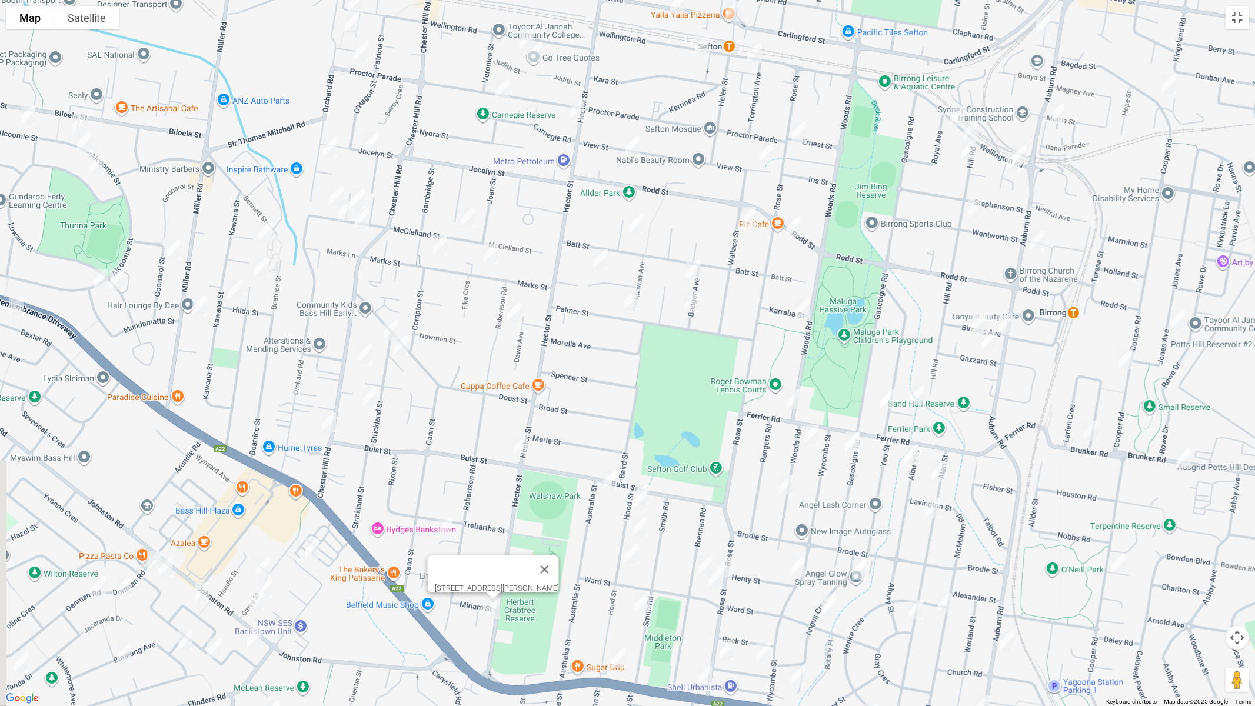
click at [389, 318] on img "2A Strickland Street, BASS HILL NSW 2197" at bounding box center [391, 329] width 24 height 29
drag, startPoint x: 402, startPoint y: 347, endPoint x: 365, endPoint y: 345, distance: 36.5
click at [401, 346] on img "1D Strickland Street, BASS HILL NSW 2197" at bounding box center [402, 345] width 24 height 29
click at [360, 355] on img "2/99A Chester Hill Road, BASS HILL NSW 2197" at bounding box center [365, 353] width 24 height 29
drag, startPoint x: 368, startPoint y: 400, endPoint x: 333, endPoint y: 421, distance: 41.2
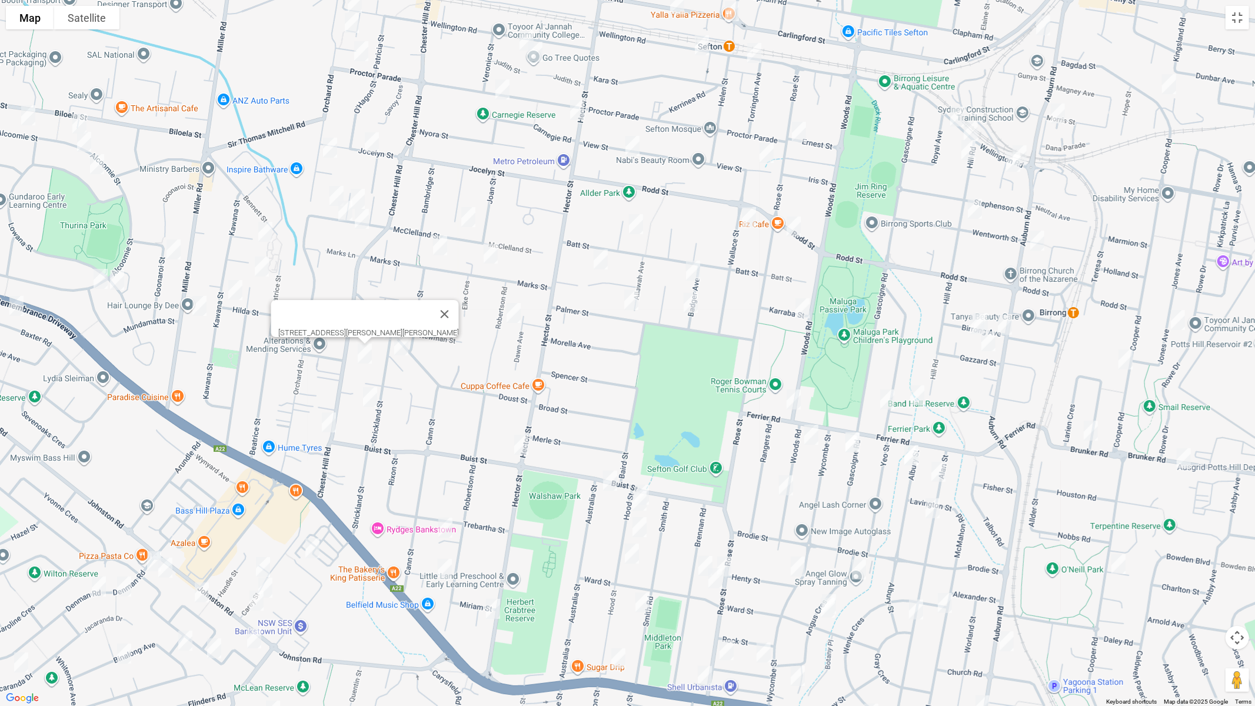
click at [369, 400] on img "1/26A Strickland Street, BASS HILL NSW 2197" at bounding box center [370, 396] width 24 height 29
click at [328, 421] on img "144 Chester Hill Road, BASS HILL NSW 2197" at bounding box center [329, 422] width 24 height 29
click at [267, 234] on img "16 Coraki Road, BASS HILL NSW 2197" at bounding box center [266, 231] width 24 height 29
click at [261, 274] on img "78 Adeline Street, BASS HILL NSW 2197" at bounding box center [262, 266] width 24 height 29
click at [228, 293] on img "14 Hilda Street, BASS HILL NSW 2197" at bounding box center [236, 289] width 24 height 29
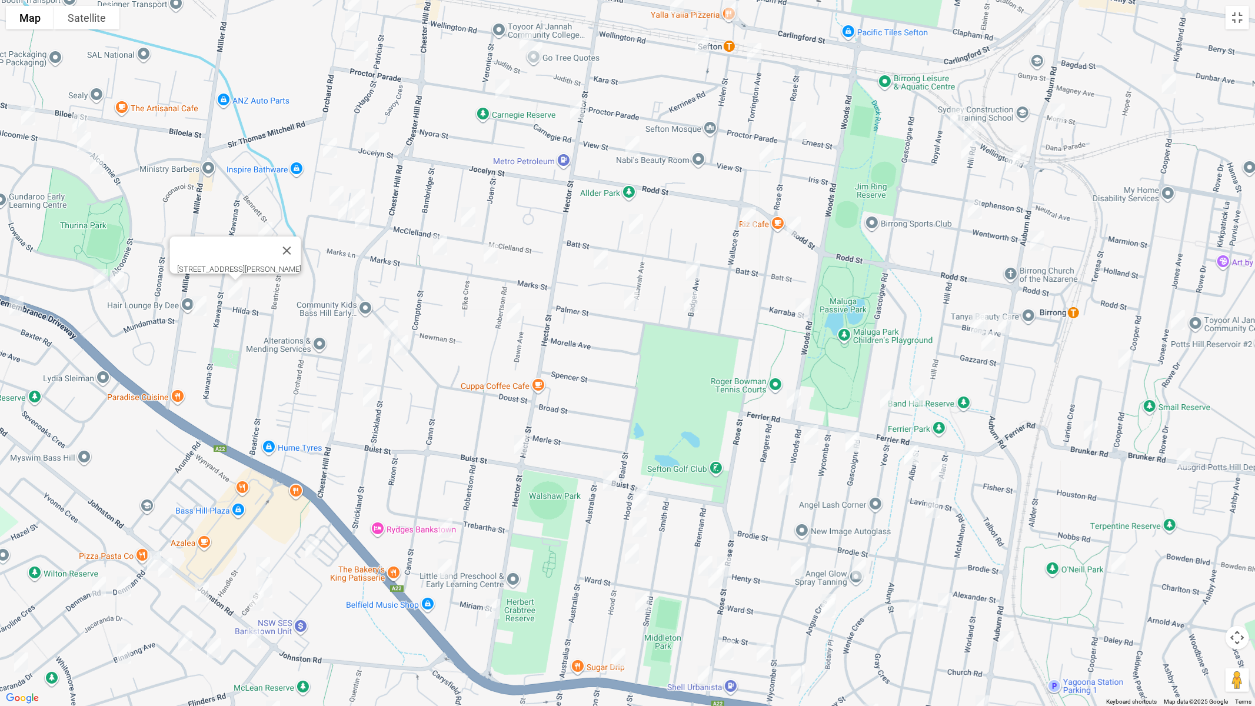
click at [204, 304] on img "2/285 Miller Road, BASS HILL NSW 2197" at bounding box center [200, 305] width 24 height 29
click at [258, 259] on button "Close" at bounding box center [251, 266] width 28 height 28
drag, startPoint x: 177, startPoint y: 250, endPoint x: 113, endPoint y: 278, distance: 69.8
click at [175, 248] on img "31 Goonaroi Street, VILLAWOOD NSW 2163" at bounding box center [174, 249] width 24 height 29
click at [91, 274] on img "30 Mundamatta Street, VILLAWOOD NSW 2163" at bounding box center [100, 277] width 24 height 29
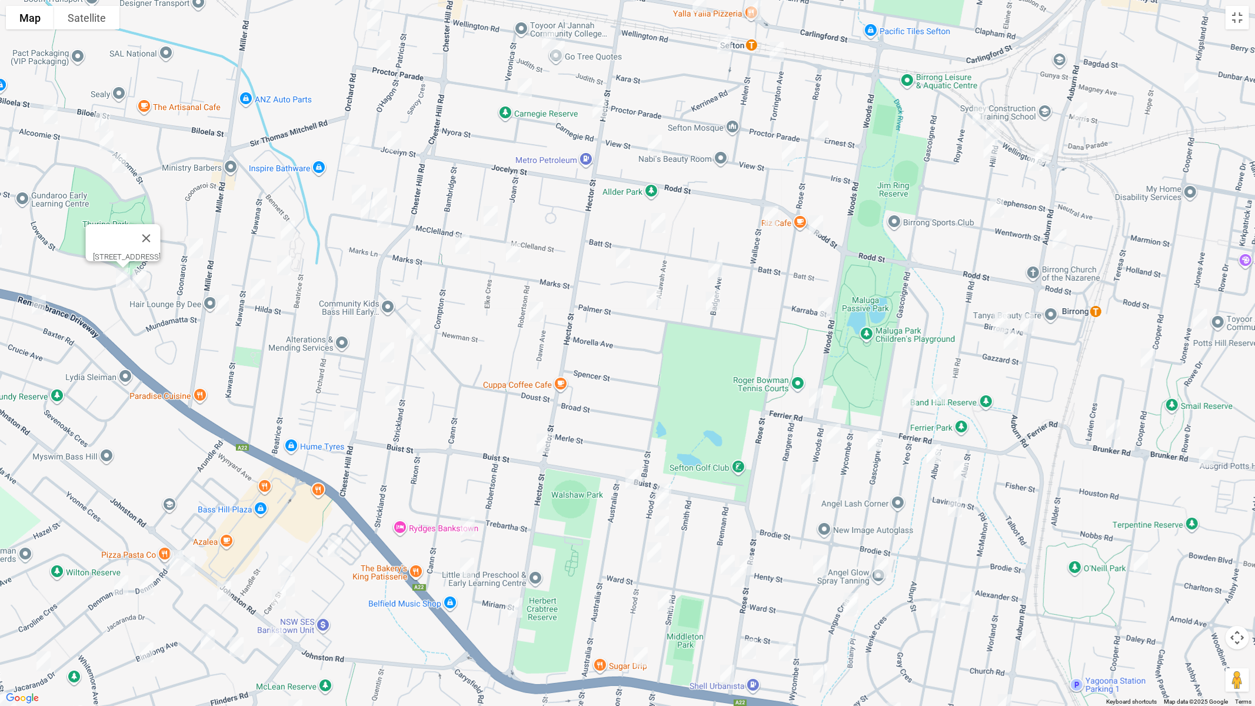
click at [141, 284] on img "76 Lowana Street, VILLAWOOD NSW 2163" at bounding box center [140, 278] width 24 height 29
click at [205, 239] on button "Close" at bounding box center [191, 239] width 28 height 28
click at [192, 251] on img "31 Goonaroi Street, VILLAWOOD NSW 2163" at bounding box center [196, 248] width 24 height 29
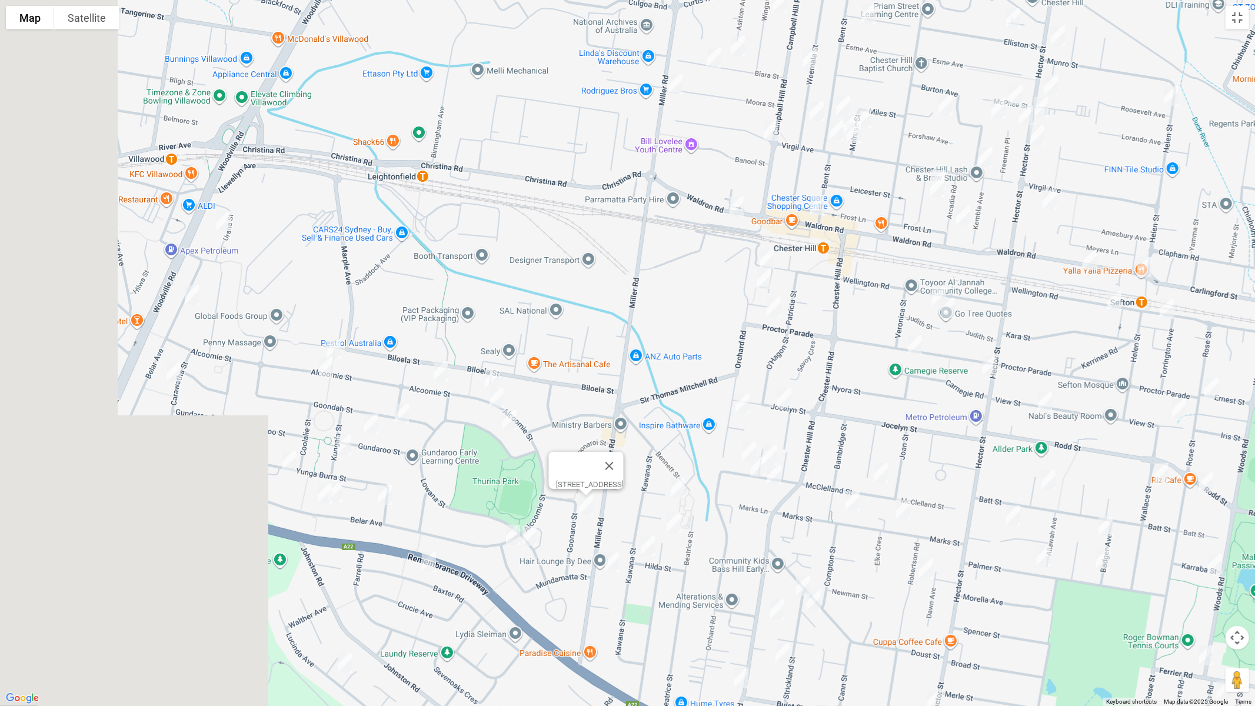
drag, startPoint x: 195, startPoint y: 134, endPoint x: 557, endPoint y: 391, distance: 444.3
click at [557, 391] on div "[STREET_ADDRESS]" at bounding box center [627, 353] width 1255 height 706
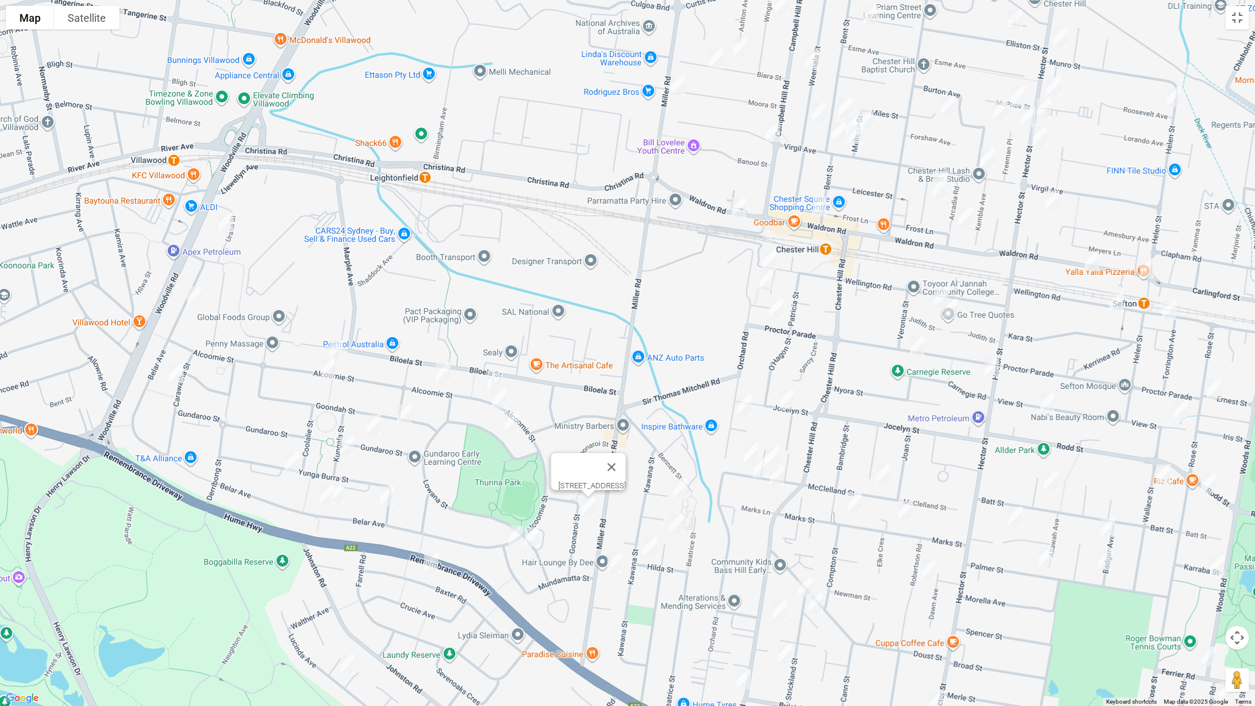
click at [492, 374] on img "50 Alcoomie Street, VILLAWOOD NSW 2163" at bounding box center [494, 380] width 24 height 29
click at [495, 402] on img "21A Alcoomie Street, VILLAWOOD NSW 2163" at bounding box center [499, 398] width 24 height 29
click at [510, 421] on img "12 Lowana Street, VILLAWOOD NSW 2163" at bounding box center [512, 421] width 24 height 29
drag, startPoint x: 575, startPoint y: 374, endPoint x: 493, endPoint y: 381, distance: 82.7
click at [574, 374] on button "Close" at bounding box center [563, 382] width 28 height 28
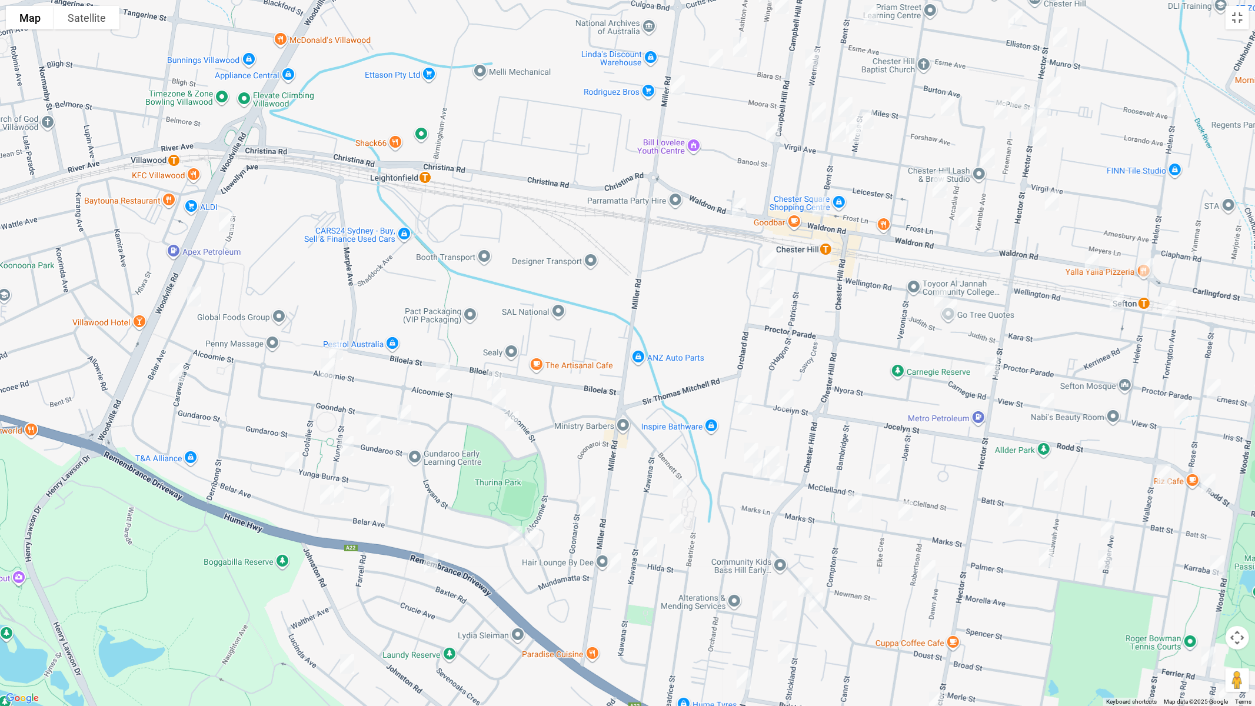
click at [454, 374] on img "70 Alcoomie Street, VILLAWOOD NSW 2163" at bounding box center [443, 372] width 24 height 29
click at [340, 346] on img "106 Alcoomie Street, VILLAWOOD NSW 2163" at bounding box center [336, 349] width 24 height 29
click at [326, 371] on img "81 Alcoomie Street, VILLAWOOD NSW 2163" at bounding box center [329, 368] width 24 height 29
click at [405, 412] on img "13 Goondah Street, VILLAWOOD NSW 2163" at bounding box center [404, 414] width 24 height 29
click at [372, 425] on img "24 Gundaroo Street, VILLAWOOD NSW 2163" at bounding box center [374, 424] width 24 height 29
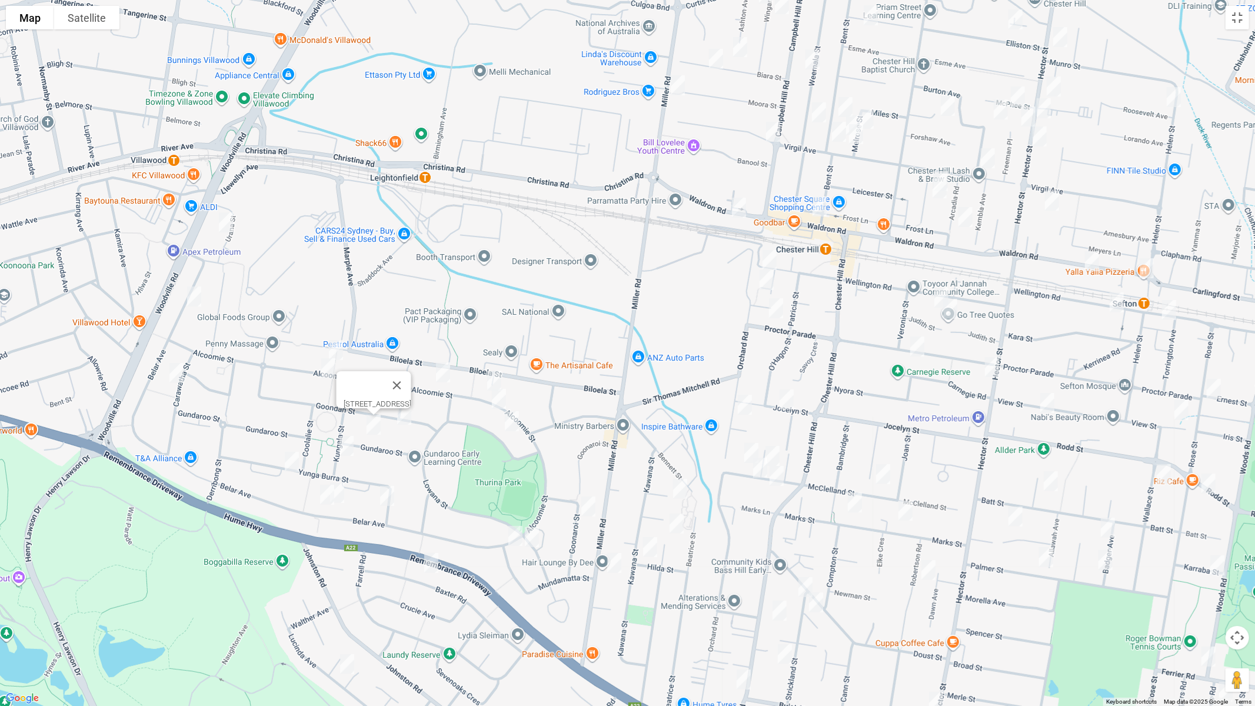
click at [342, 447] on img "11 Kungala Street, VILLAWOOD NSW 2163" at bounding box center [347, 445] width 24 height 29
click at [289, 461] on img "47 Yunga Burra Street, VILLAWOOD NSW 2163" at bounding box center [292, 461] width 24 height 29
click at [341, 486] on img "105A Belar Avenue, VILLAWOOD NSW 2163" at bounding box center [337, 492] width 24 height 29
click at [322, 500] on img "2/101 Belar Avenue, VILLAWOOD NSW 2163" at bounding box center [327, 494] width 24 height 29
click at [386, 495] on img "1 Yunga Burra Street, VILLAWOOD NSW 2163" at bounding box center [387, 495] width 24 height 29
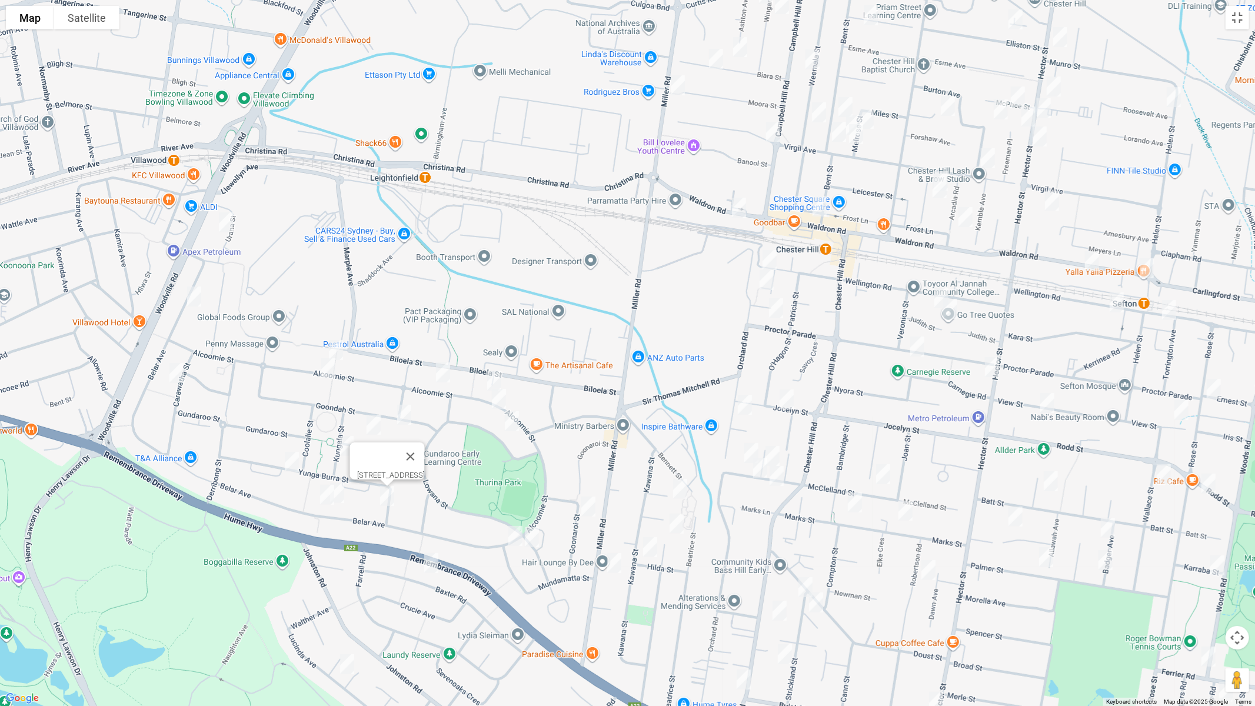
click at [432, 567] on img "54 Baxter Road, BASS HILL NSW 2197" at bounding box center [432, 562] width 24 height 29
click at [226, 224] on img "1 Binna Burra Street, VILLAWOOD NSW 2163" at bounding box center [226, 222] width 24 height 29
click at [192, 299] on img "19 Belar Avenue, VILLAWOOD NSW 2163" at bounding box center [194, 296] width 24 height 29
click at [193, 294] on img "19 Belar Avenue, VILLAWOOD NSW 2163" at bounding box center [193, 296] width 24 height 29
click at [173, 375] on img "114 Carawatha Street, VILLAWOOD NSW 2163" at bounding box center [175, 372] width 24 height 29
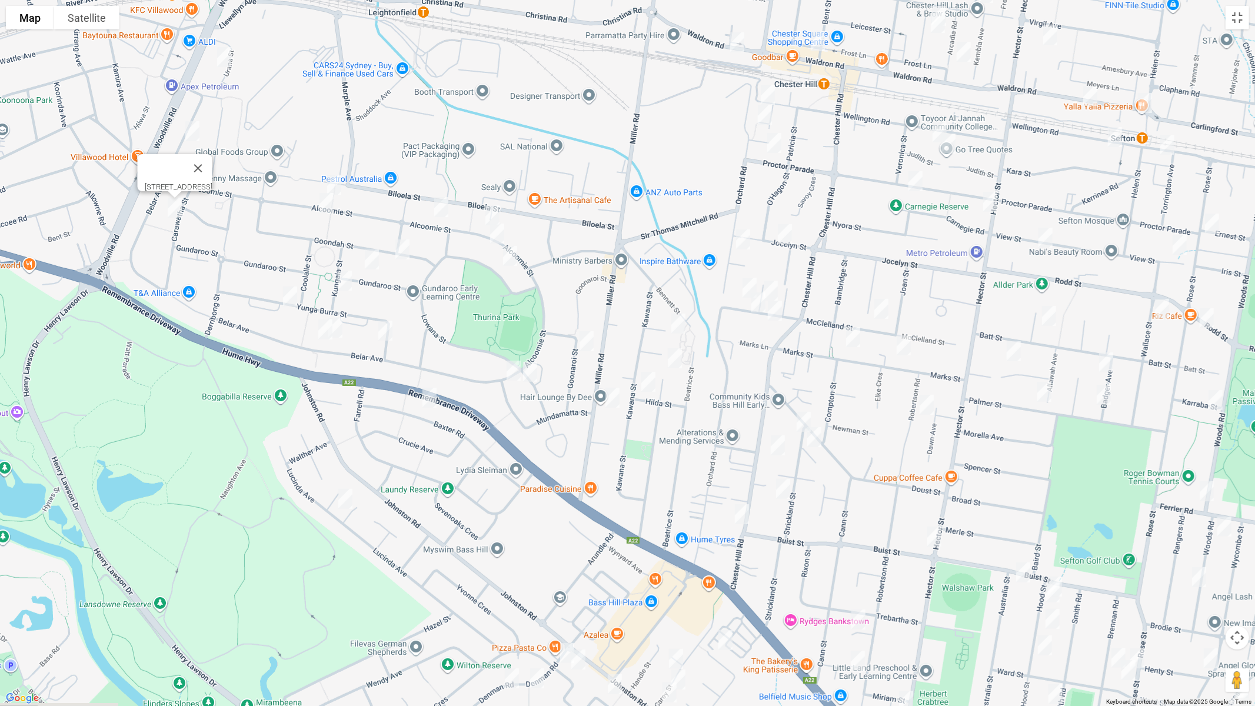
drag, startPoint x: 237, startPoint y: 413, endPoint x: 194, endPoint y: 115, distance: 301.5
click at [195, 116] on div "[STREET_ADDRESS]" at bounding box center [627, 353] width 1255 height 706
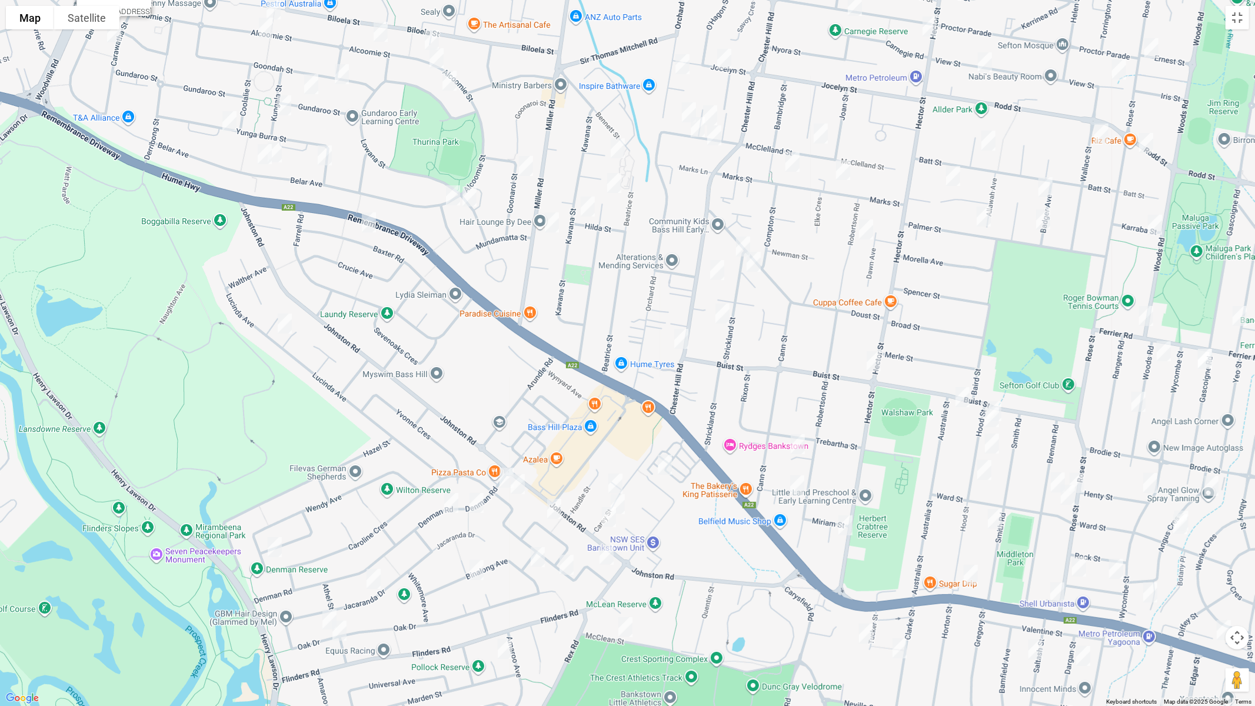
click at [287, 327] on img "1 Kirrily Place, BASS HILL NSW 2197" at bounding box center [285, 323] width 24 height 29
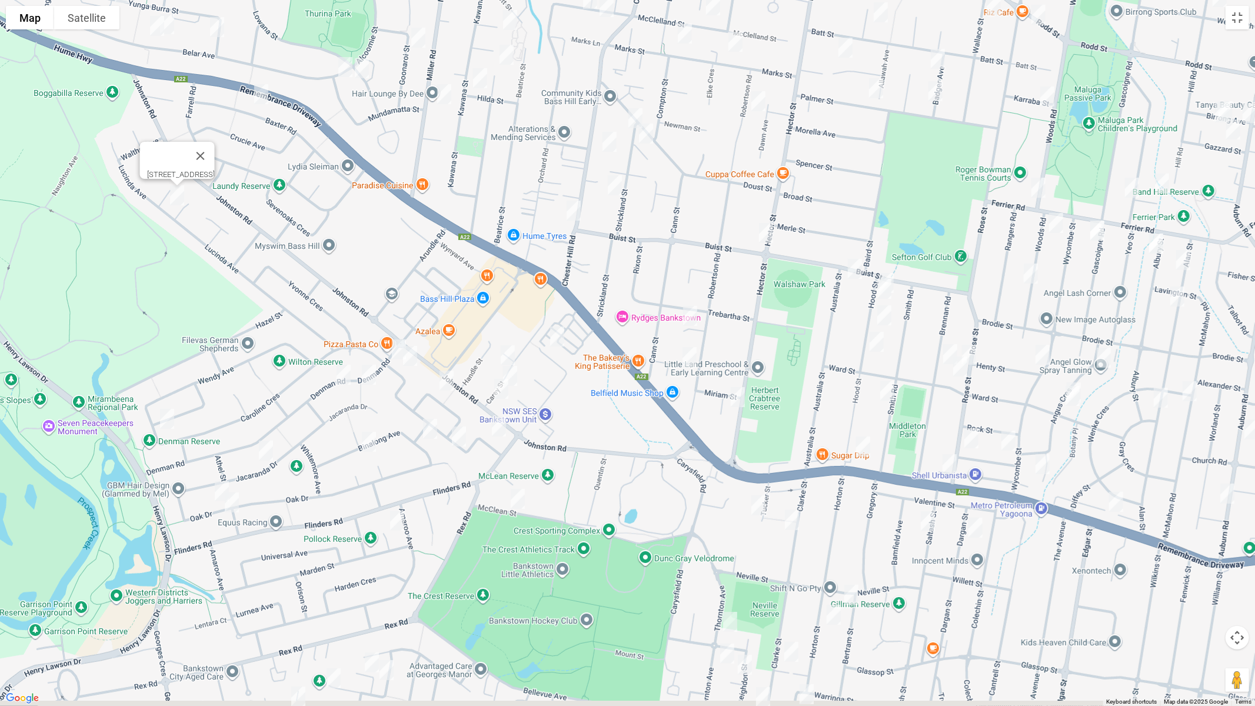
drag, startPoint x: 515, startPoint y: 362, endPoint x: 464, endPoint y: 293, distance: 85.8
click at [459, 291] on div "[STREET_ADDRESS]" at bounding box center [627, 353] width 1255 height 706
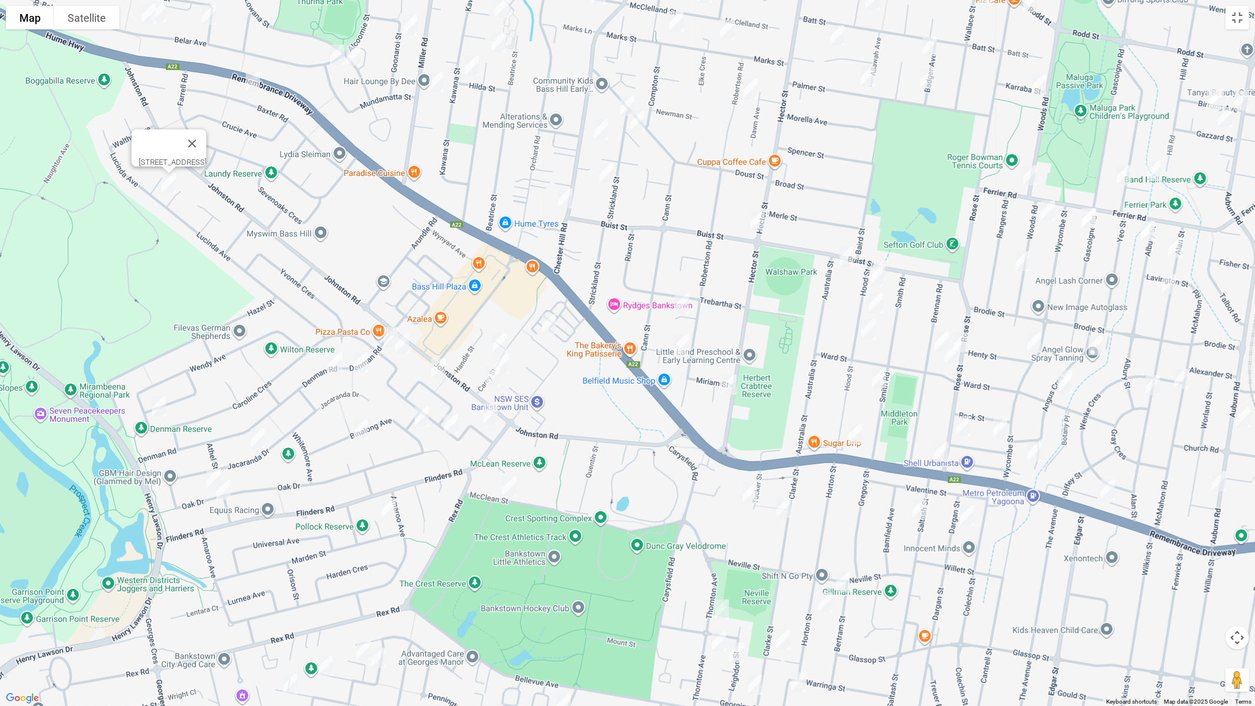
click at [549, 327] on img "10 Manuka Crescent, BASS HILL NSW 2197" at bounding box center [549, 323] width 24 height 29
click at [497, 341] on img "13 Carey Street, BASS HILL NSW 2197" at bounding box center [500, 342] width 24 height 29
click at [508, 365] on img "10 Carey Street, BASS HILL NSW 2197" at bounding box center [502, 363] width 24 height 29
click at [492, 384] on img "4 Carey Street, BASS HILL NSW 2197" at bounding box center [493, 376] width 24 height 29
click at [438, 375] on img "20 Glenbrook Crescent, GEORGES HALL NSW 2198" at bounding box center [439, 368] width 24 height 29
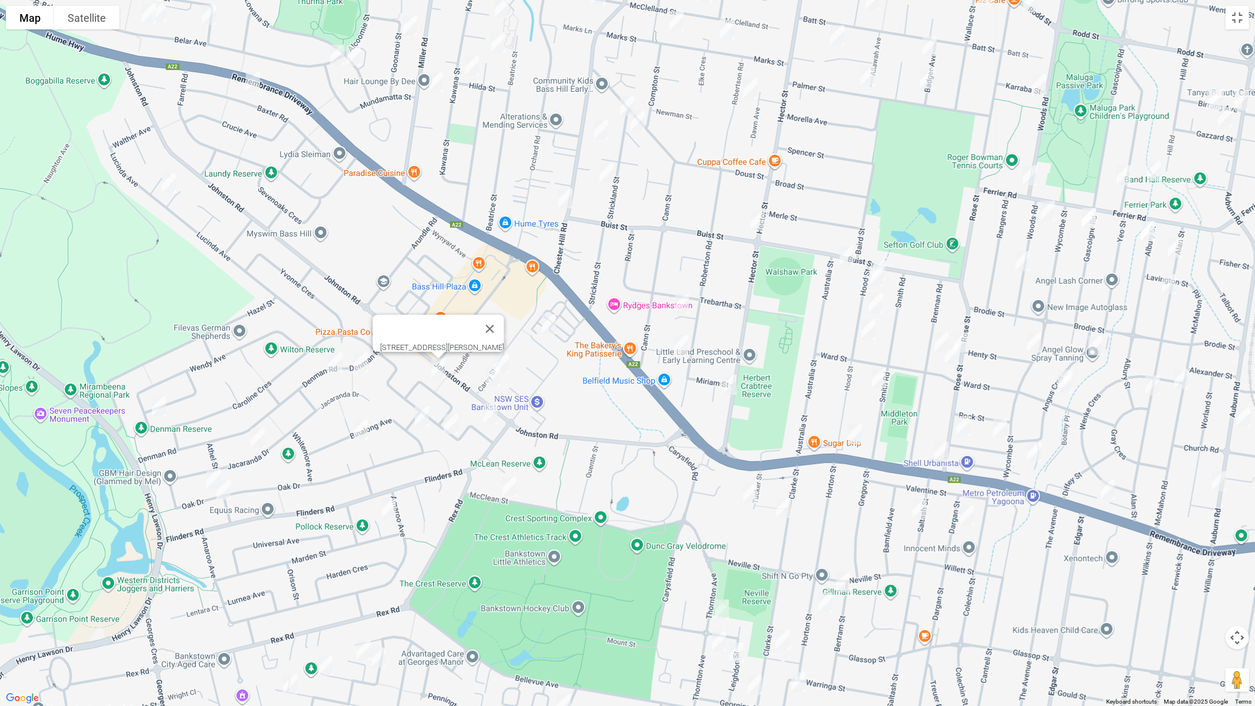
click at [487, 414] on img "2 Kurrajong Avenue, GEORGES HALL NSW 2198" at bounding box center [491, 414] width 24 height 29
drag, startPoint x: 451, startPoint y: 428, endPoint x: 472, endPoint y: 455, distance: 33.5
click at [451, 428] on img "17 Kurrajong Avenue, GEORGES HALL NSW 2198" at bounding box center [451, 424] width 24 height 29
click at [505, 485] on img "68 Mc Clean Street, GEORGES HALL NSW 2198" at bounding box center [510, 486] width 24 height 29
drag, startPoint x: 382, startPoint y: 330, endPoint x: 398, endPoint y: 351, distance: 26.5
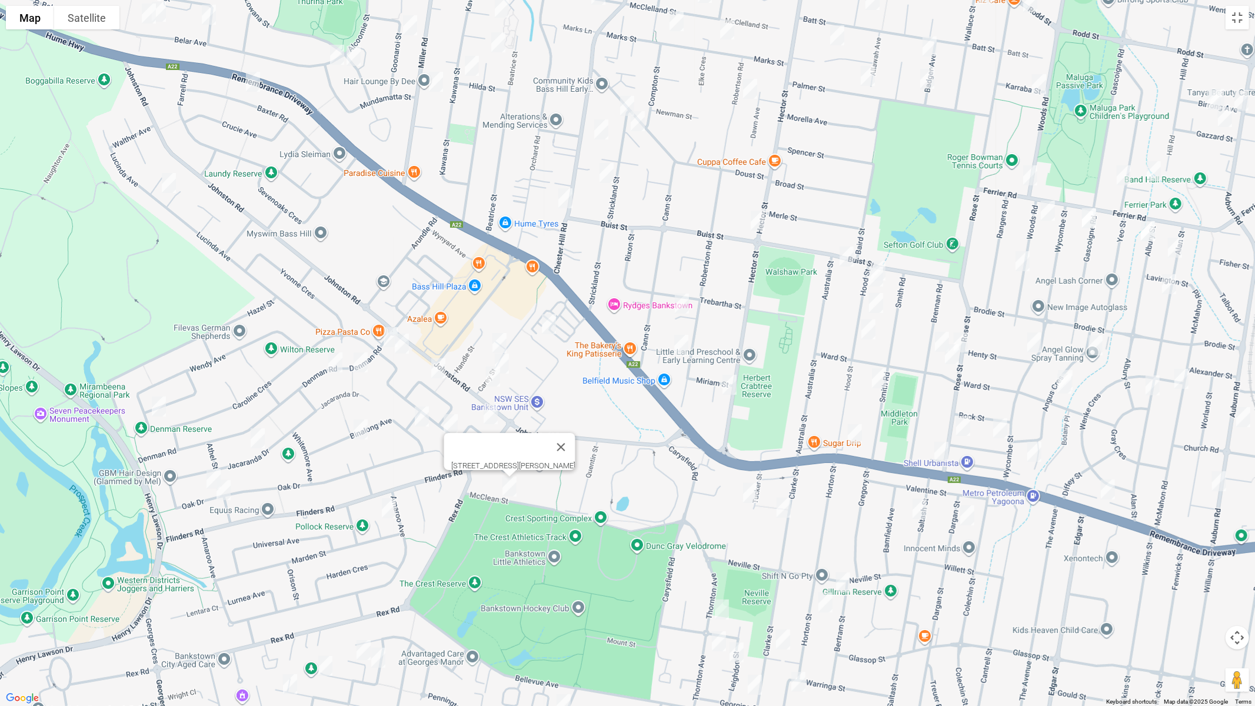
click at [382, 330] on img "128 Denman Road, GEORGES HALL NSW 2198" at bounding box center [391, 336] width 24 height 29
click at [400, 350] on img "50 Kurrajong Avenue, GEORGES HALL NSW 2198" at bounding box center [402, 343] width 24 height 29
click at [356, 367] on img "108 Denman Road, GEORGES HALL NSW 2198" at bounding box center [361, 362] width 24 height 29
click at [332, 365] on img "92 Denman Road, GEORGES HALL NSW 2198" at bounding box center [336, 362] width 24 height 29
click at [357, 433] on img "19 Binalong Avenue, GEORGES HALL NSW 2198" at bounding box center [361, 429] width 24 height 29
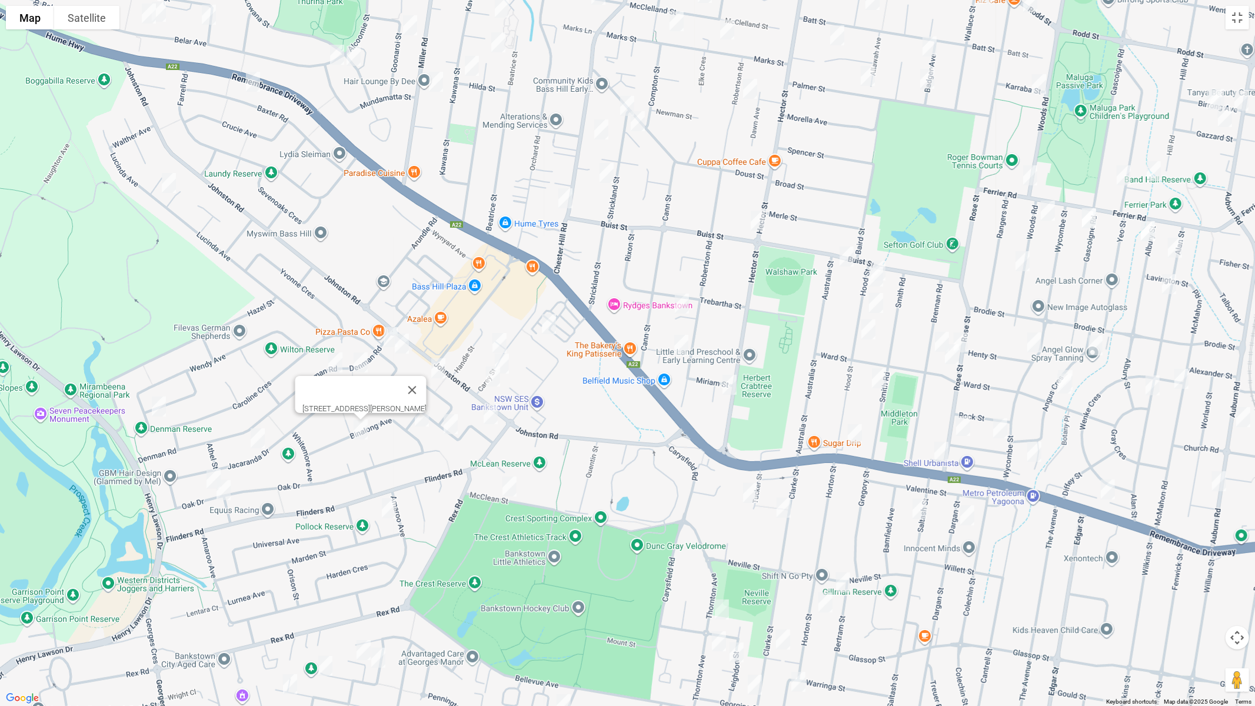
click at [416, 417] on img "8 Binalong Avenue, GEORGES HALL NSW 2198" at bounding box center [422, 416] width 24 height 29
click at [392, 509] on img "8 Barlow Place, GEORGES HALL NSW 2198" at bounding box center [389, 508] width 24 height 29
click at [258, 442] on img "35 Jacaranda Drive, GEORGES HALL NSW 2198" at bounding box center [258, 438] width 24 height 29
click at [154, 404] on img "63 Wendy Avenue, GEORGES HALL NSW 2198" at bounding box center [159, 406] width 24 height 29
click at [207, 473] on img "14 Oak Drive, GEORGES HALL NSW 2198" at bounding box center [214, 478] width 24 height 29
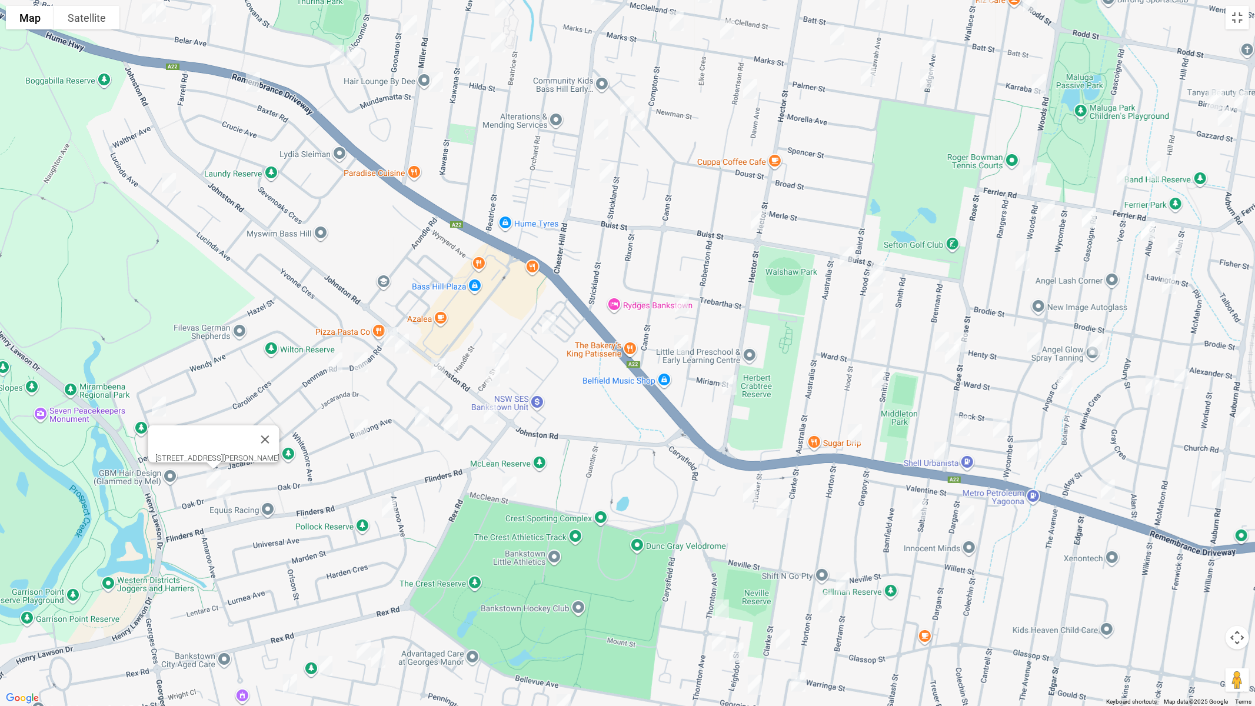
click at [224, 494] on img "4 Bangalay Street, GEORGES HALL NSW 2198" at bounding box center [224, 489] width 24 height 29
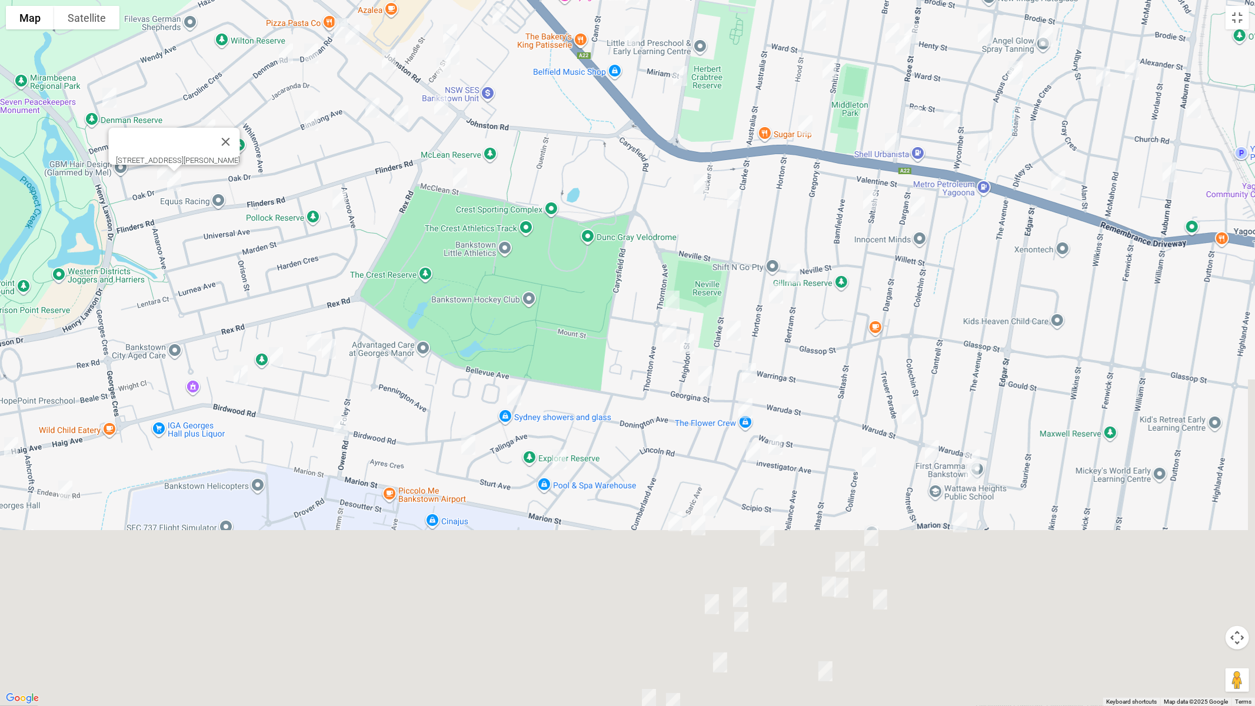
drag, startPoint x: 498, startPoint y: 527, endPoint x: 458, endPoint y: 237, distance: 292.2
click at [457, 238] on div "[STREET_ADDRESS][PERSON_NAME]" at bounding box center [627, 353] width 1255 height 706
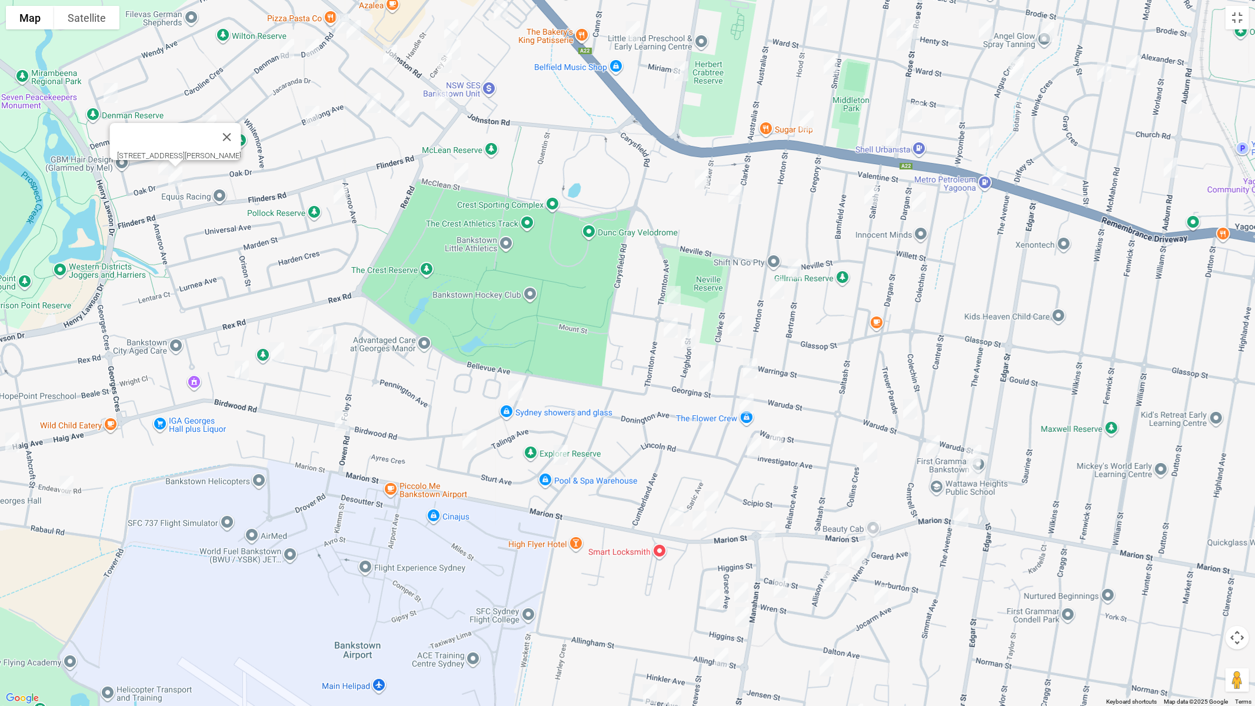
click at [309, 335] on img "16A Balmoral Crescent, GEORGES HALL NSW 2198" at bounding box center [316, 336] width 24 height 29
click at [331, 344] on img "12 Balmoral Crescent, GEORGES HALL NSW 2198" at bounding box center [330, 344] width 24 height 29
click at [272, 348] on img "39 Balmoral Crescent, GEORGES HALL NSW 2198" at bounding box center [277, 352] width 24 height 29
click at [241, 370] on img "43 Keswick Street, GEORGES HALL NSW 2198" at bounding box center [242, 370] width 24 height 29
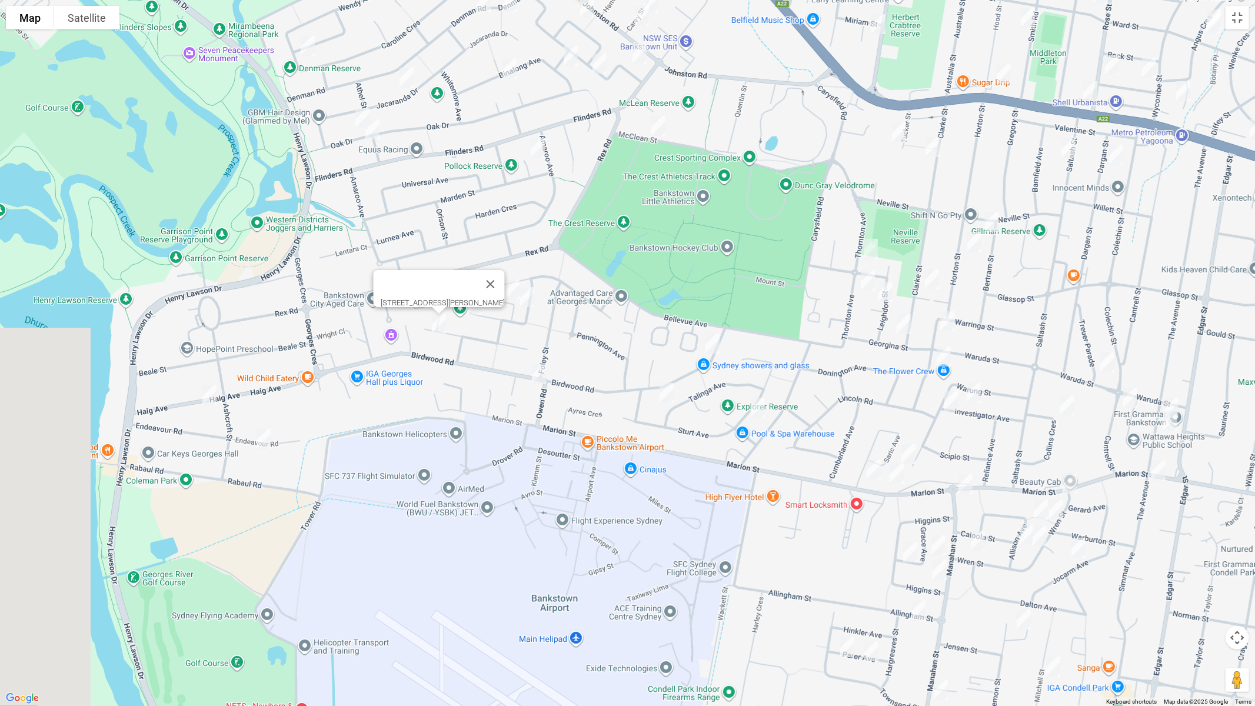
drag, startPoint x: 273, startPoint y: 390, endPoint x: 573, endPoint y: 309, distance: 310.2
click at [573, 309] on div "[STREET_ADDRESS][PERSON_NAME]" at bounding box center [627, 353] width 1255 height 706
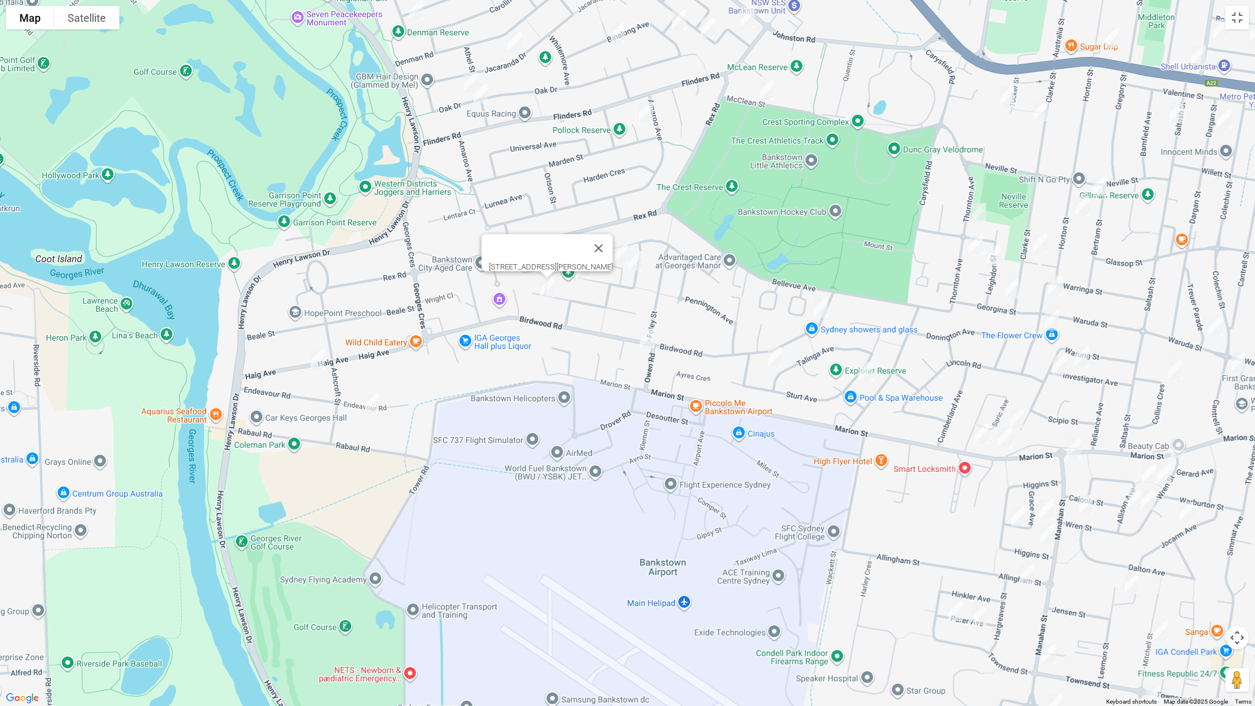
click at [314, 354] on img "33 Haig Avenue, GEORGES HALL NSW 2198" at bounding box center [318, 359] width 24 height 29
click at [370, 404] on img "15 Endeavour Road, GEORGES HALL NSW 2198" at bounding box center [372, 402] width 24 height 29
click at [649, 335] on img "125A Birdwood Road, GEORGES HALL NSW 2198" at bounding box center [647, 338] width 24 height 29
click at [824, 311] on img "2D Birdwood Road, GEORGES HALL NSW 2198" at bounding box center [821, 307] width 24 height 29
click at [777, 354] on img "5 Talinga Avenue, GEORGES HALL NSW 2198" at bounding box center [775, 356] width 24 height 29
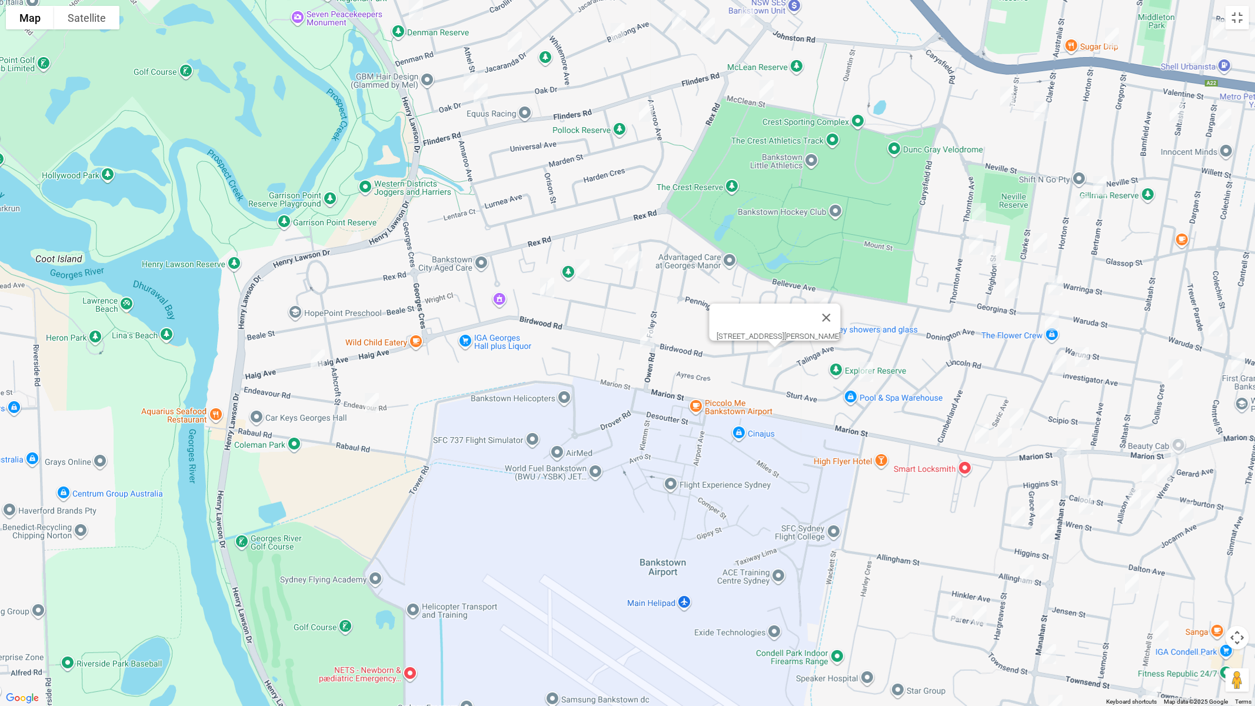
click at [867, 372] on img "59 Sturt Avenue, GEORGES HALL NSW 2198" at bounding box center [866, 371] width 24 height 29
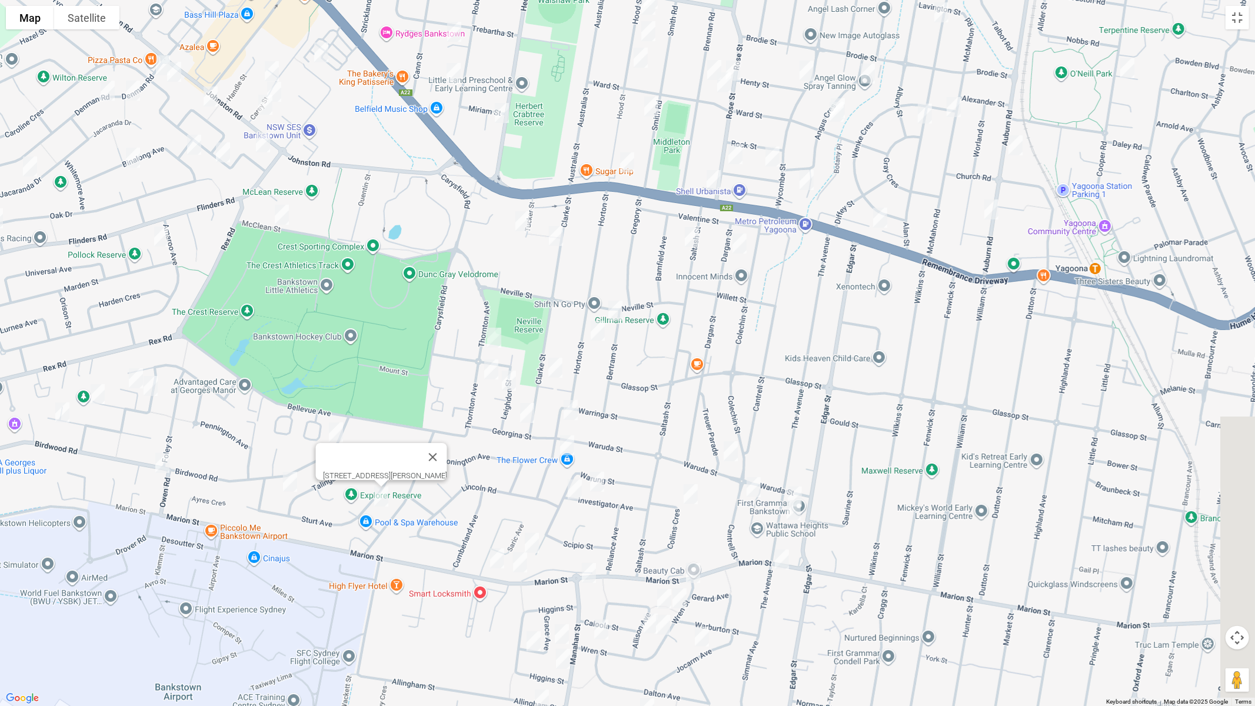
drag, startPoint x: 993, startPoint y: 354, endPoint x: 507, endPoint y: 478, distance: 501.6
click at [507, 478] on div "[STREET_ADDRESS][PERSON_NAME]" at bounding box center [627, 353] width 1255 height 706
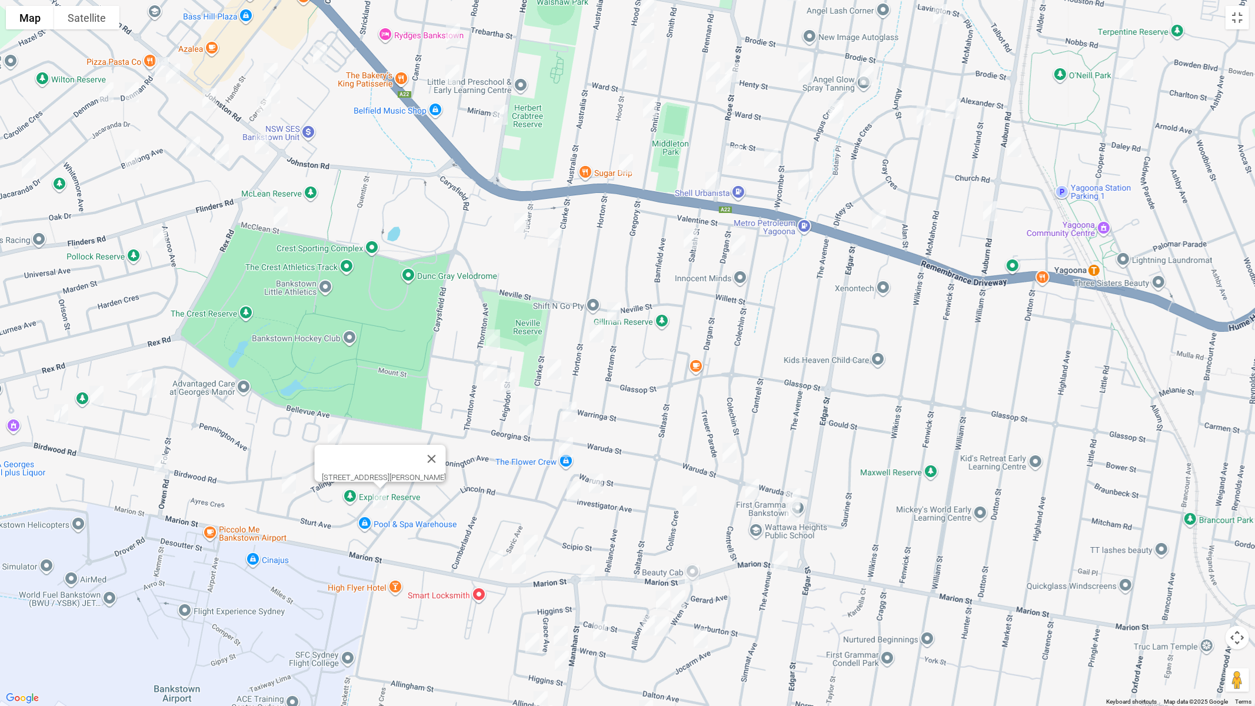
click at [518, 225] on img "14 Tucker Street, BASS HILL NSW 2197" at bounding box center [522, 222] width 24 height 29
click at [556, 244] on img "22 Clarke Street, BASS HILL NSW 2197" at bounding box center [555, 237] width 24 height 29
click at [693, 239] on img "12 Saltash Street, YAGOONA NSW 2199" at bounding box center [691, 238] width 24 height 29
click at [740, 248] on img "9 Dargan Street, YAGOONA NSW 2199" at bounding box center [739, 245] width 24 height 29
click at [616, 308] on img "2 Bertram Street, YAGOONA NSW 2199" at bounding box center [615, 312] width 24 height 29
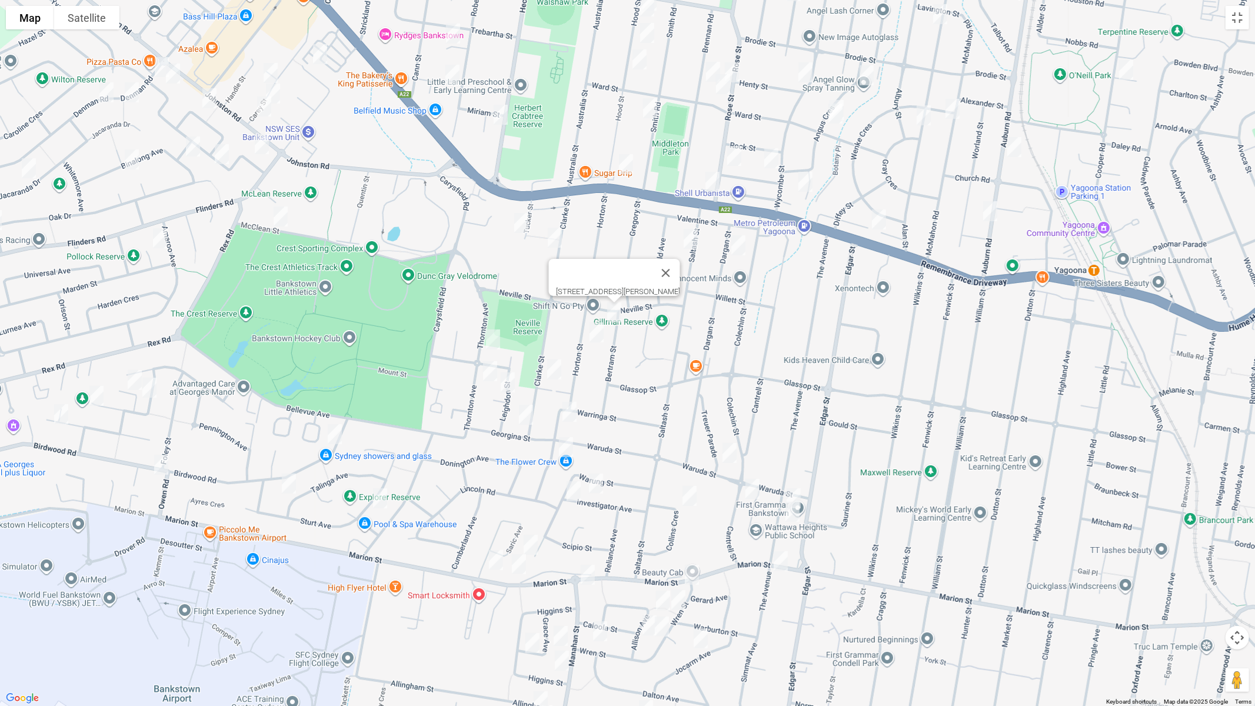
click at [598, 330] on img "67 Horton Street, YAGOONA NSW 2199" at bounding box center [597, 332] width 24 height 29
click at [492, 340] on img "27 Thornton Avenue, BASS HILL NSW 2197" at bounding box center [493, 339] width 24 height 29
click at [554, 365] on img "53 Clarke Street, BASS HILL NSW 2197" at bounding box center [555, 369] width 24 height 29
click at [488, 371] on img "37A Thornton Avenue, BASS HILL NSW 2197" at bounding box center [490, 371] width 24 height 29
click at [509, 382] on img "12 Leighdon Street, BASS HILL NSW 2197" at bounding box center [508, 382] width 24 height 29
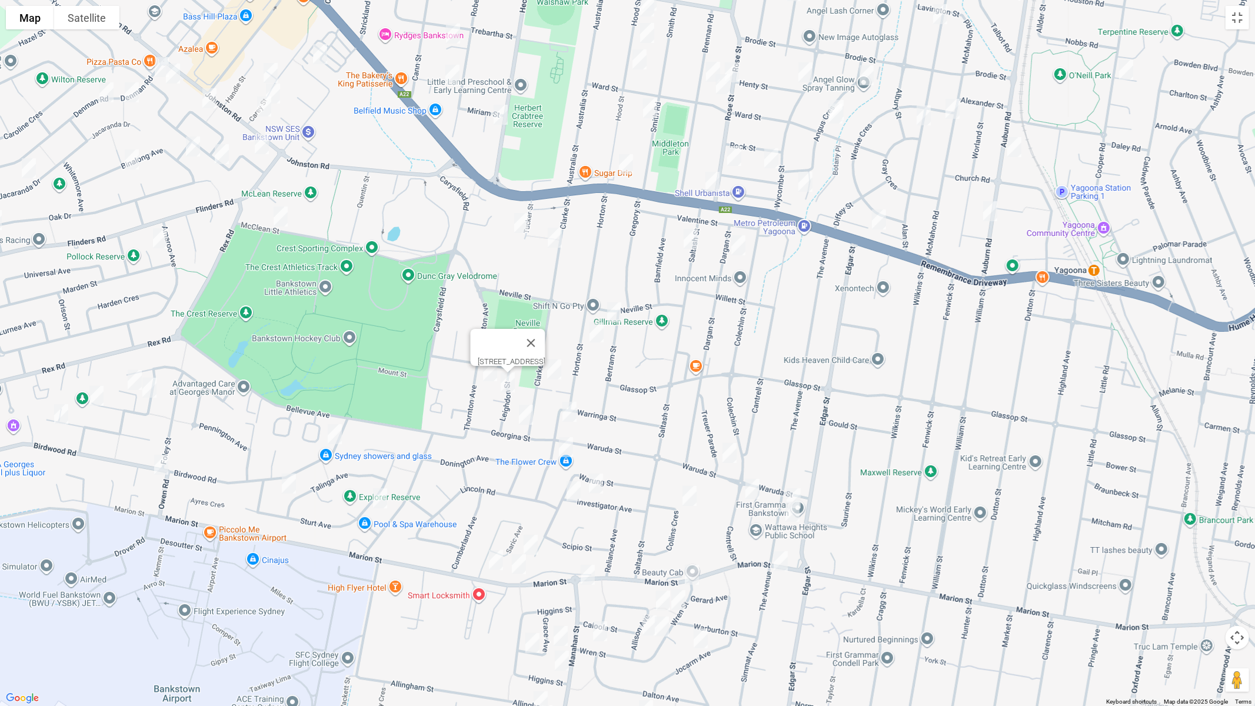
click at [526, 407] on img "8 Georgina Street, BASS HILL NSW 2197" at bounding box center [526, 414] width 24 height 29
click at [574, 413] on img "70 Waruda Street, YAGOONA NSW 2199" at bounding box center [570, 411] width 24 height 29
click at [565, 446] on img "7 Suncroft Avenue, GEORGES HALL NSW 2198" at bounding box center [566, 446] width 24 height 29
click at [574, 488] on img "23 Investigator Avenue, YAGOONA NSW 2199" at bounding box center [574, 491] width 24 height 29
click at [595, 489] on img "18 Investigator Avenue, YAGOONA NSW 2199" at bounding box center [596, 483] width 24 height 29
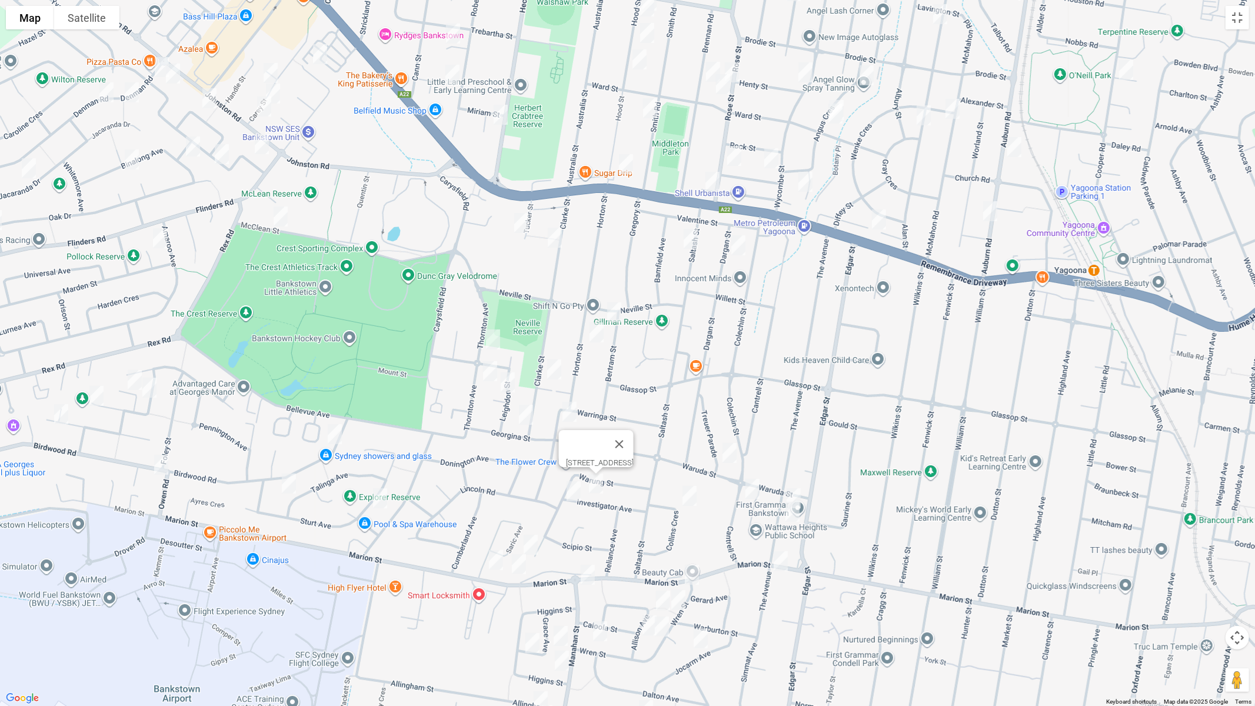
click at [725, 452] on img "34 Treuer Parade, YAGOONA NSW 2199" at bounding box center [730, 452] width 24 height 29
click at [799, 490] on img "105A The Avenue, BANKSTOWN NSW 2200" at bounding box center [794, 498] width 24 height 29
click at [796, 515] on img "111 The Avenue, BANKSTOWN NSW 2200" at bounding box center [793, 511] width 24 height 29
click at [830, 466] on button "Close" at bounding box center [815, 472] width 28 height 28
click at [750, 487] on img "103 Cantrell Street, YAGOONA NSW 2199" at bounding box center [753, 488] width 24 height 29
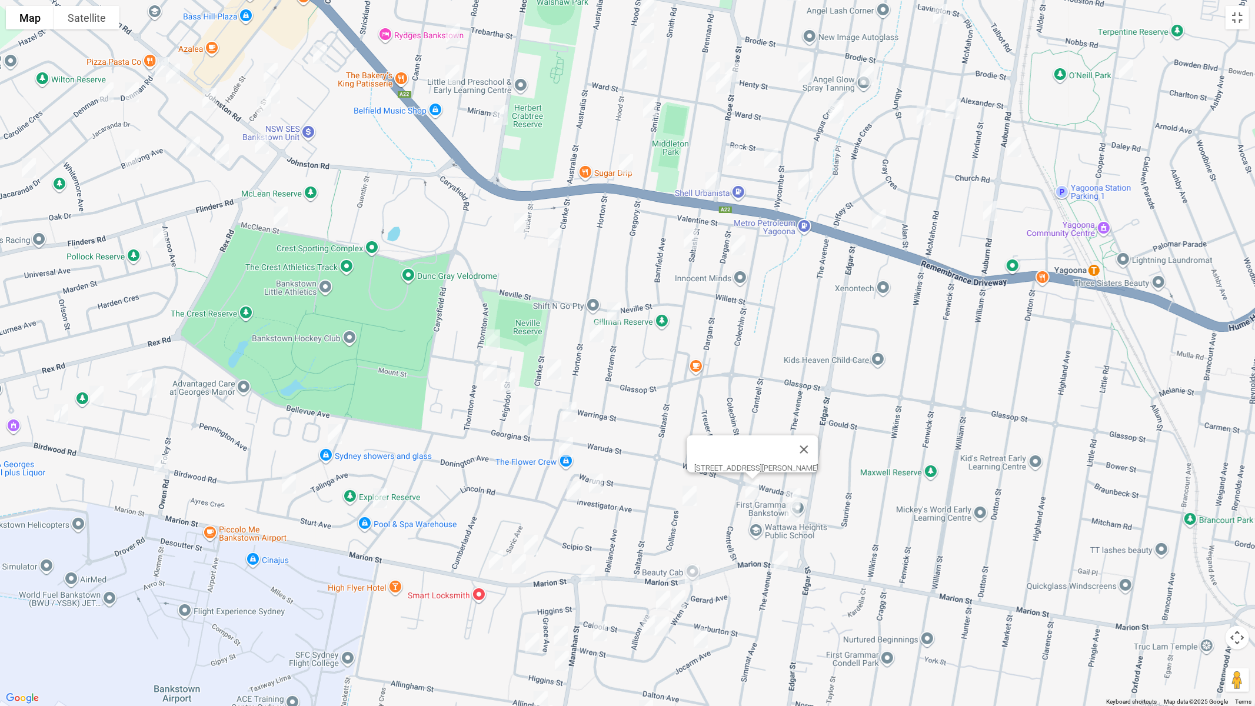
click at [692, 499] on img "14 Collins Crescent, YAGOONA NSW 2199" at bounding box center [690, 495] width 24 height 29
click at [533, 539] on img "68 Warung Street, YAGOONA NSW 2199" at bounding box center [531, 544] width 24 height 29
drag, startPoint x: 491, startPoint y: 558, endPoint x: 512, endPoint y: 571, distance: 24.0
click at [491, 559] on img "365 Marion Street, GEORGES HALL NSW 2198" at bounding box center [496, 559] width 24 height 29
click at [519, 568] on img "343 Marion Street, YAGOONA NSW 2199" at bounding box center [519, 564] width 24 height 29
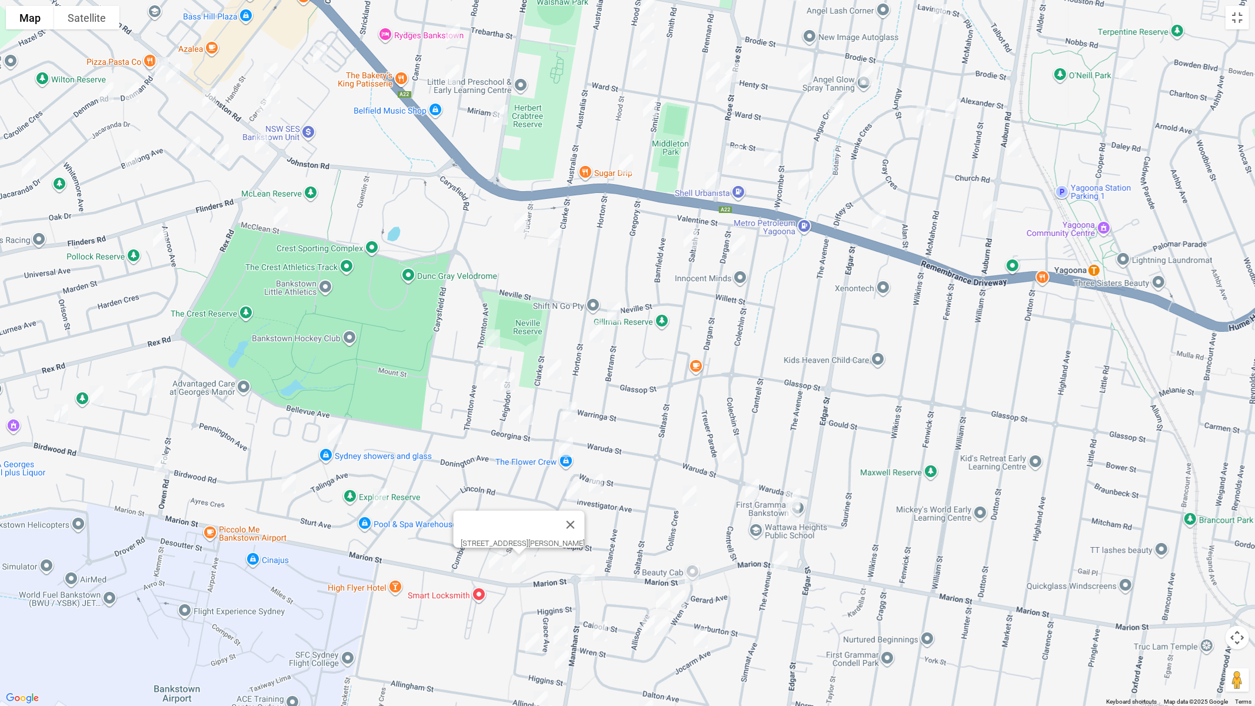
click at [589, 575] on img "350 Marion Street, CONDELL PARK NSW 2200" at bounding box center [588, 574] width 24 height 29
click at [694, 574] on img "2 Wren Street, CONDELL PARK NSW 2200" at bounding box center [692, 574] width 24 height 29
click at [782, 565] on img "288 Marion Street, BANKSTOWN NSW 2200" at bounding box center [781, 561] width 24 height 29
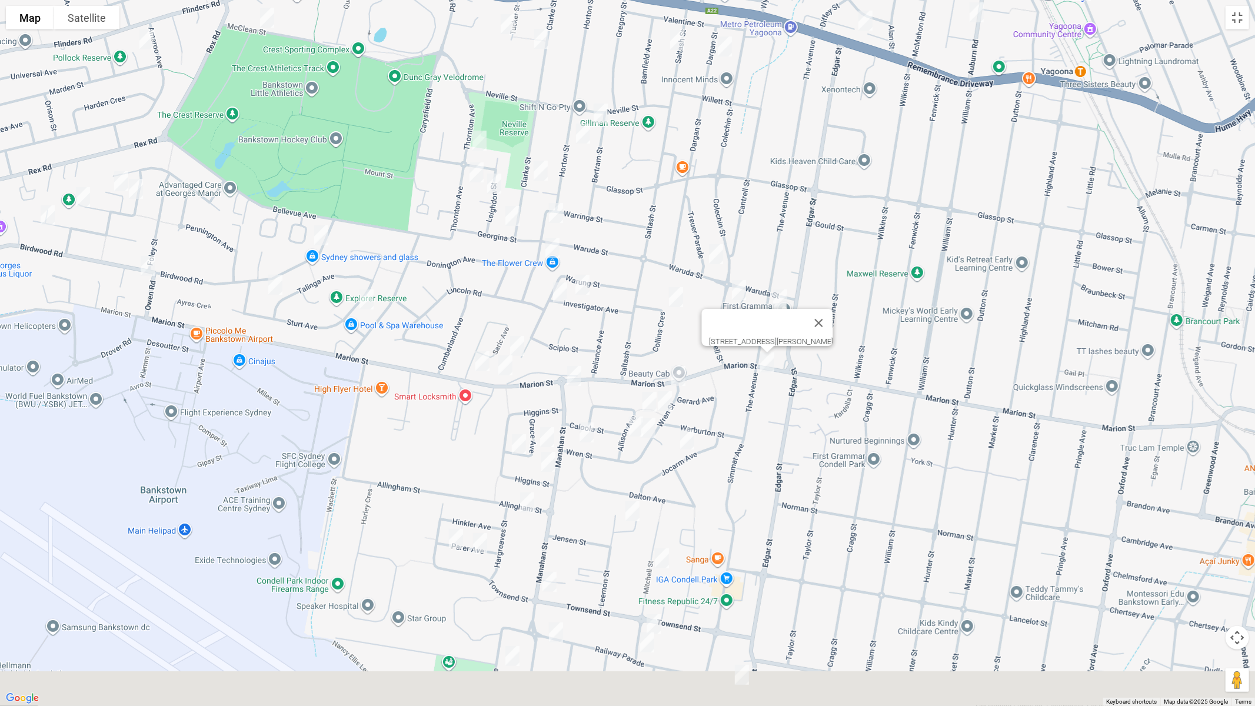
drag, startPoint x: 774, startPoint y: 596, endPoint x: 756, endPoint y: 381, distance: 215.5
click at [757, 381] on div "[STREET_ADDRESS][PERSON_NAME]" at bounding box center [627, 353] width 1255 height 706
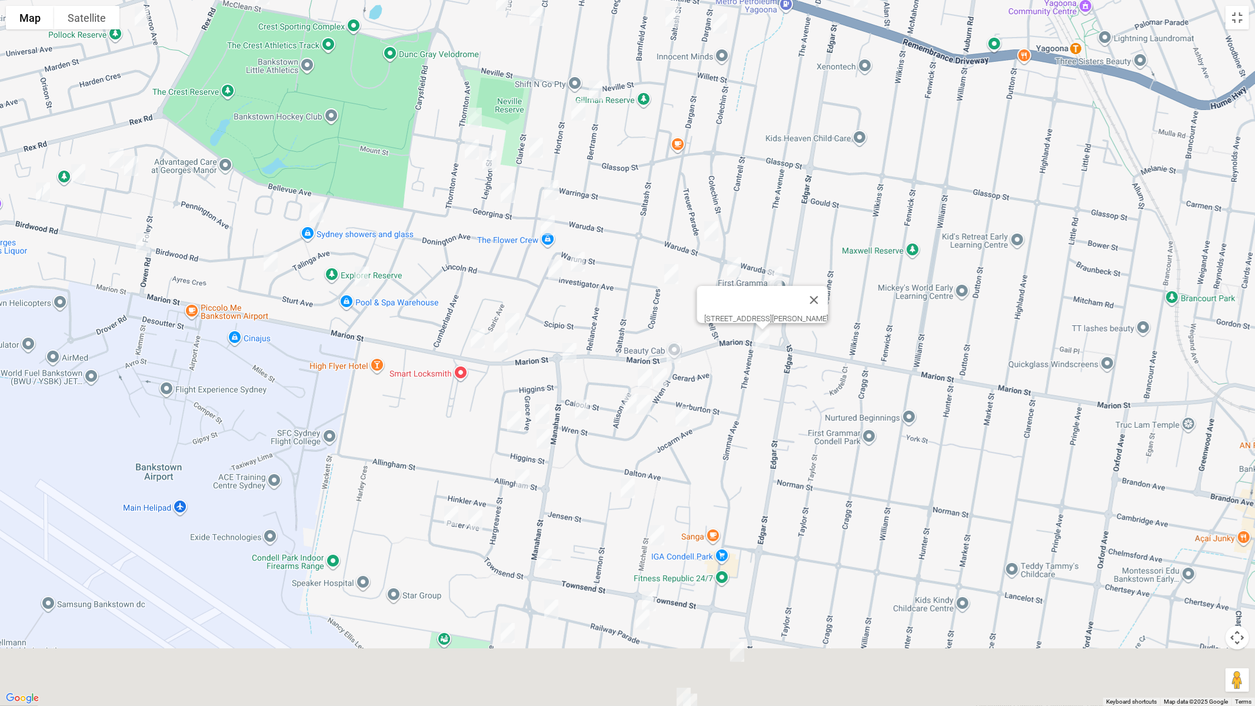
click at [638, 376] on img "36 Allison Avenue, CONDELL PARK NSW 2200" at bounding box center [645, 378] width 24 height 29
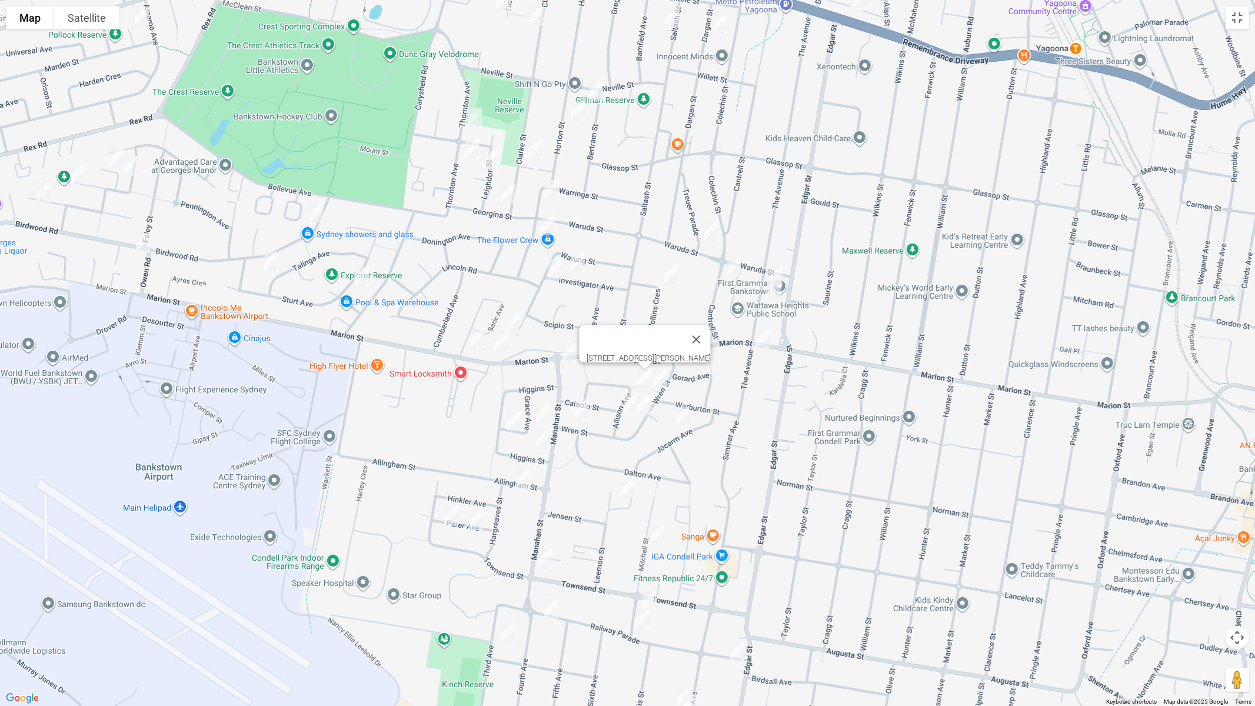
click at [639, 375] on img "36 Allison Avenue, CONDELL PARK NSW 2200" at bounding box center [645, 378] width 24 height 29
click at [661, 375] on img "14 Wren Street, CONDELL PARK NSW 2200" at bounding box center [660, 378] width 24 height 29
click at [1237, 20] on button "Toggle fullscreen view" at bounding box center [1238, 18] width 24 height 24
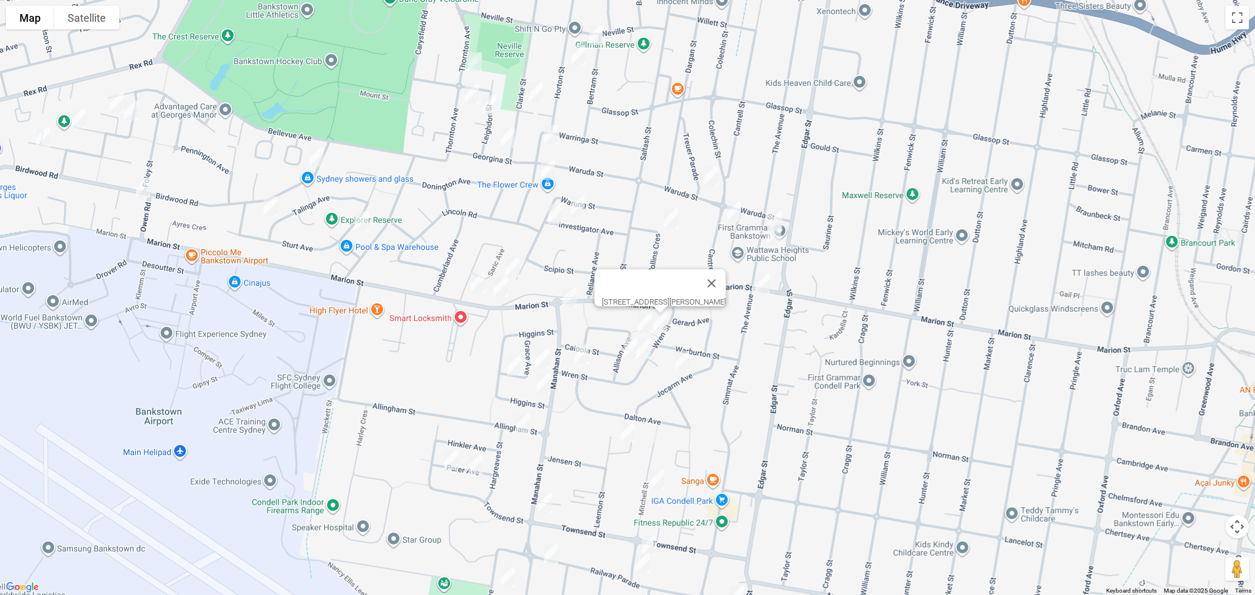
click at [633, 338] on img "36 Allison Avenue, CONDELL PARK NSW 2200" at bounding box center [645, 323] width 24 height 29
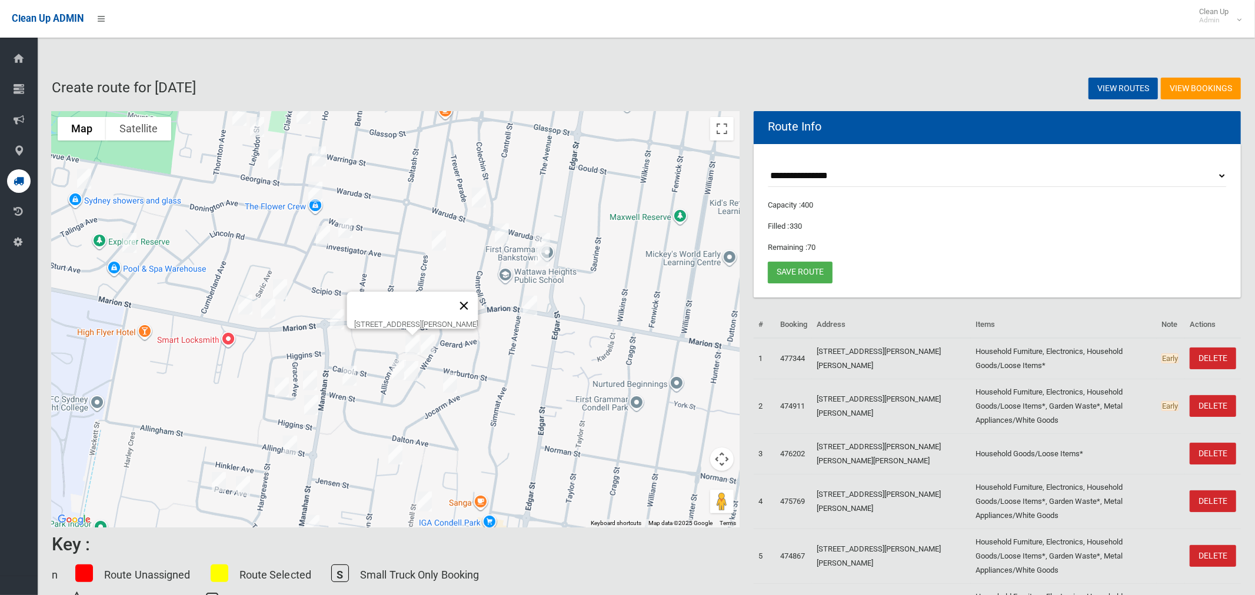
click at [478, 299] on button "Close" at bounding box center [464, 306] width 28 height 28
click at [718, 128] on button "Toggle fullscreen view" at bounding box center [722, 129] width 24 height 24
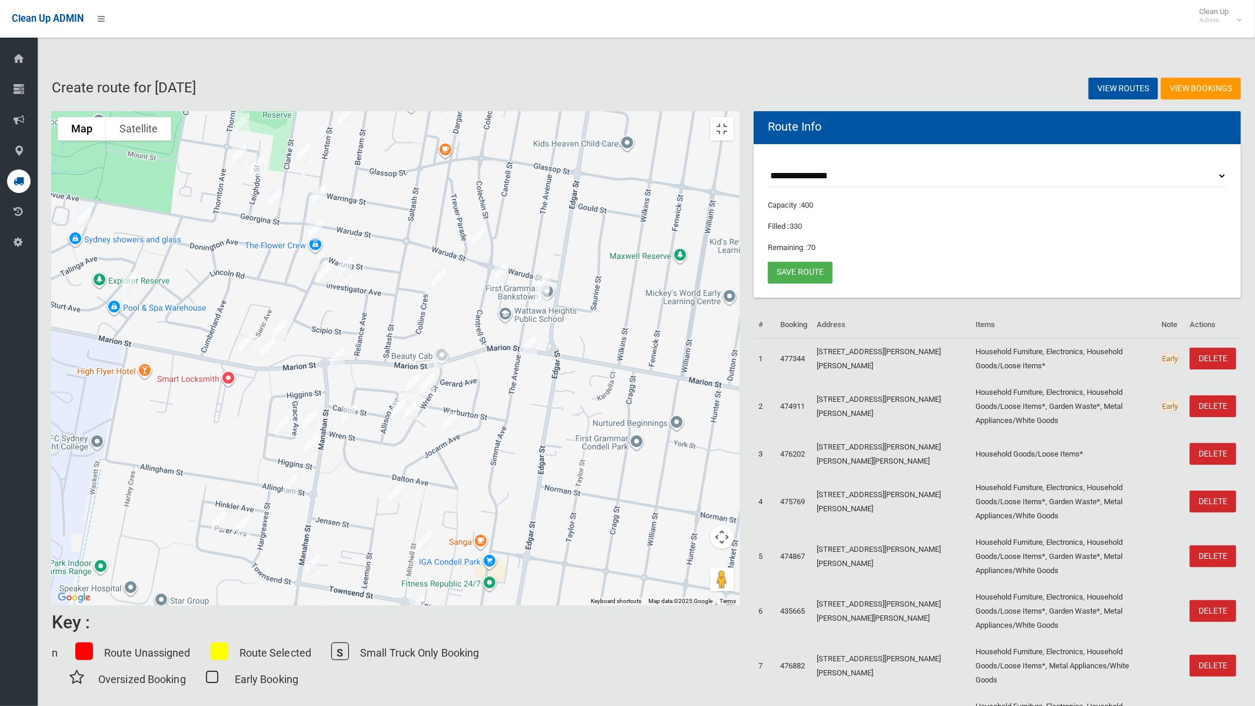
click at [322, 410] on img "17 Grace Avenue, CONDELL PARK NSW 2200" at bounding box center [310, 419] width 24 height 29
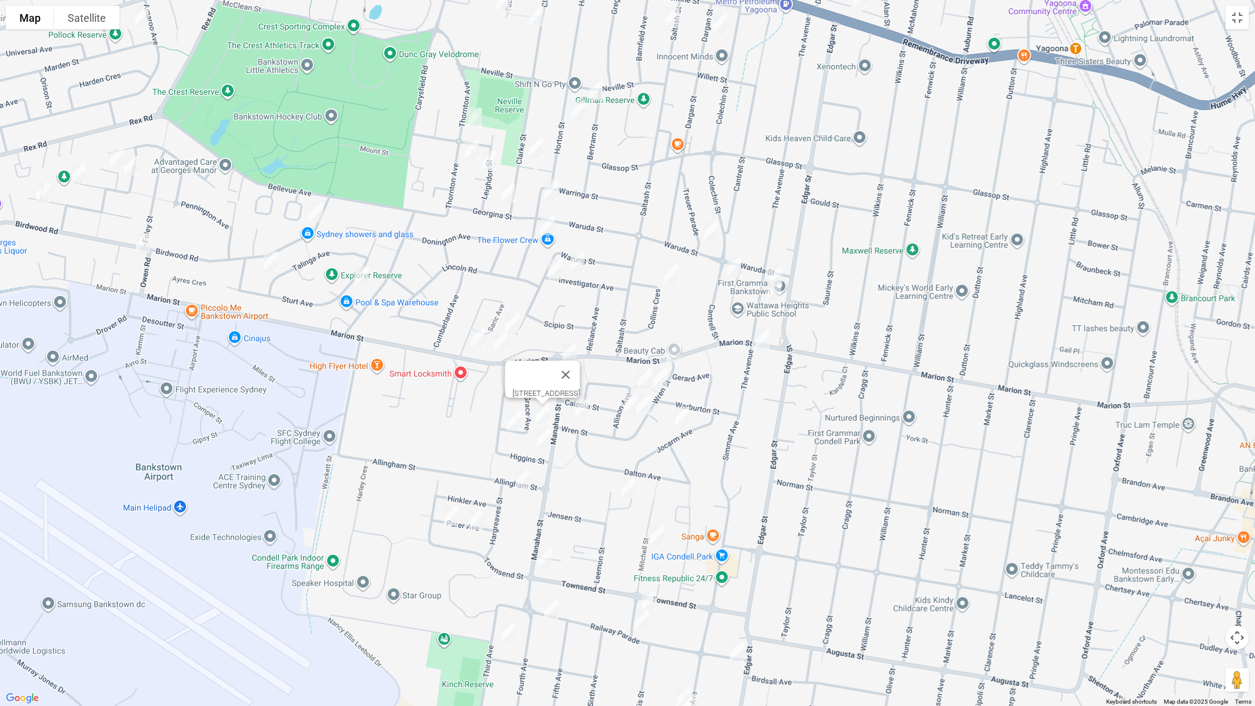
click at [510, 423] on img "3 Grace Avenue, CONDELL PARK NSW 2200" at bounding box center [514, 421] width 24 height 29
click at [583, 414] on img "56 Wren Street, CONDELL PARK NSW 2200" at bounding box center [582, 409] width 24 height 29
click at [630, 405] on img "48 Allison Avenue, CONDELL PARK NSW 2200" at bounding box center [632, 403] width 24 height 29
click at [645, 410] on img "28 Wren Street, CONDELL PARK NSW 2200" at bounding box center [644, 404] width 24 height 29
click at [677, 419] on img "13 Jocarm Avenue, CONDELL PARK NSW 2200" at bounding box center [683, 416] width 24 height 29
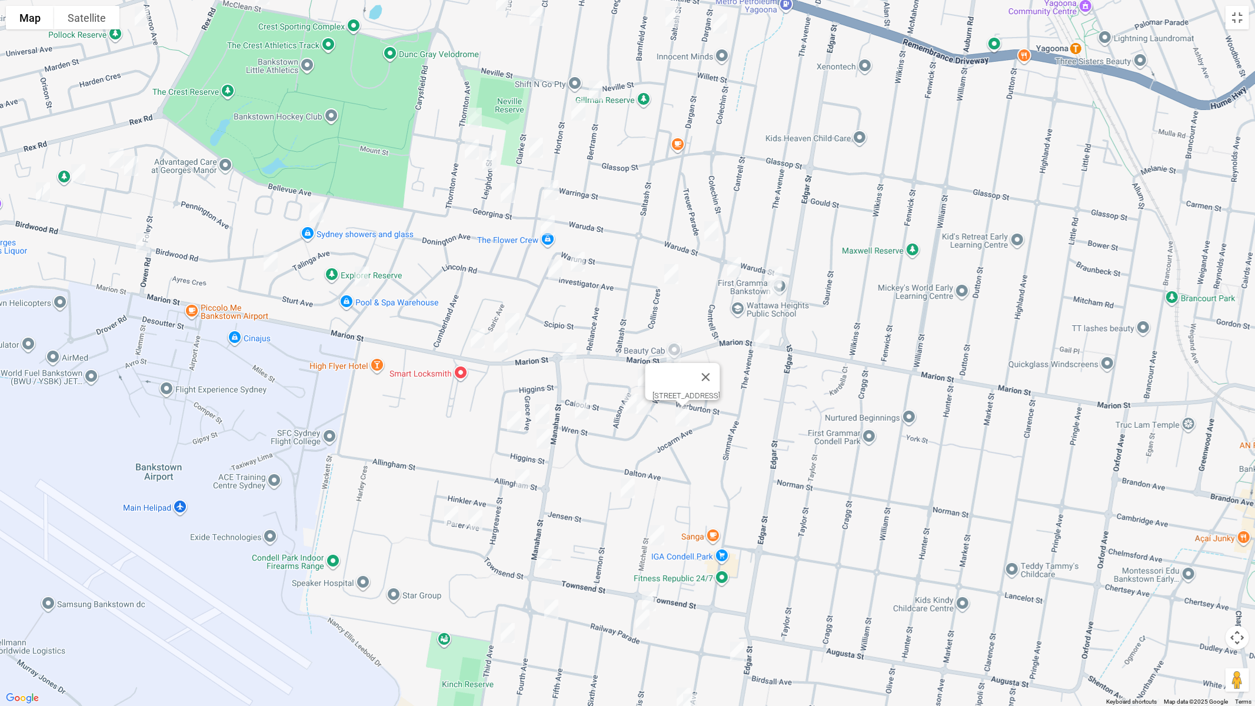
click at [542, 444] on img "4 Higgins Street, CONDELL PARK NSW 2200" at bounding box center [544, 438] width 24 height 29
click at [521, 479] on img "12 Allingham Street, CONDELL PARK NSW 2200" at bounding box center [523, 479] width 24 height 29
click at [452, 517] on img "19 Parer Avenue, CONDELL PARK NSW 2200" at bounding box center [452, 515] width 24 height 29
click at [472, 522] on img "9 Parer Avenue, CONDELL PARK NSW 2200" at bounding box center [476, 519] width 24 height 29
click at [632, 491] on img "2A Marsh Street, CONDELL PARK NSW 2200" at bounding box center [628, 488] width 24 height 29
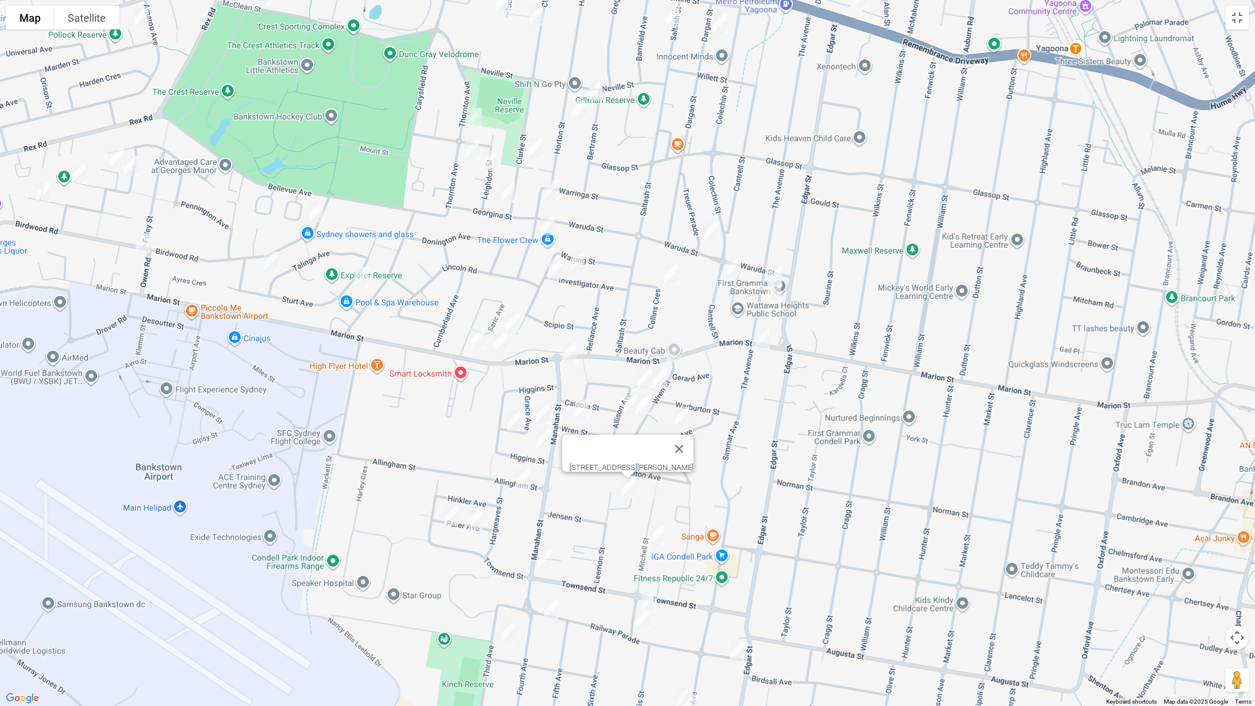
click at [658, 542] on img "21 Mitchell Street, CONDELL PARK NSW 2200" at bounding box center [657, 535] width 24 height 29
click at [548, 561] on img "46A Townsend Street, CONDELL PARK NSW 2200" at bounding box center [545, 558] width 24 height 29
click at [551, 595] on img "65 Railway Parade, CONDELL PARK NSW 2200" at bounding box center [552, 609] width 24 height 29
click at [504, 595] on img "9 Third Avenue, CONDELL PARK NSW 2200" at bounding box center [508, 632] width 24 height 29
click at [651, 595] on img "2/39 Mitchell Street, CONDELL PARK NSW 2200" at bounding box center [649, 601] width 24 height 29
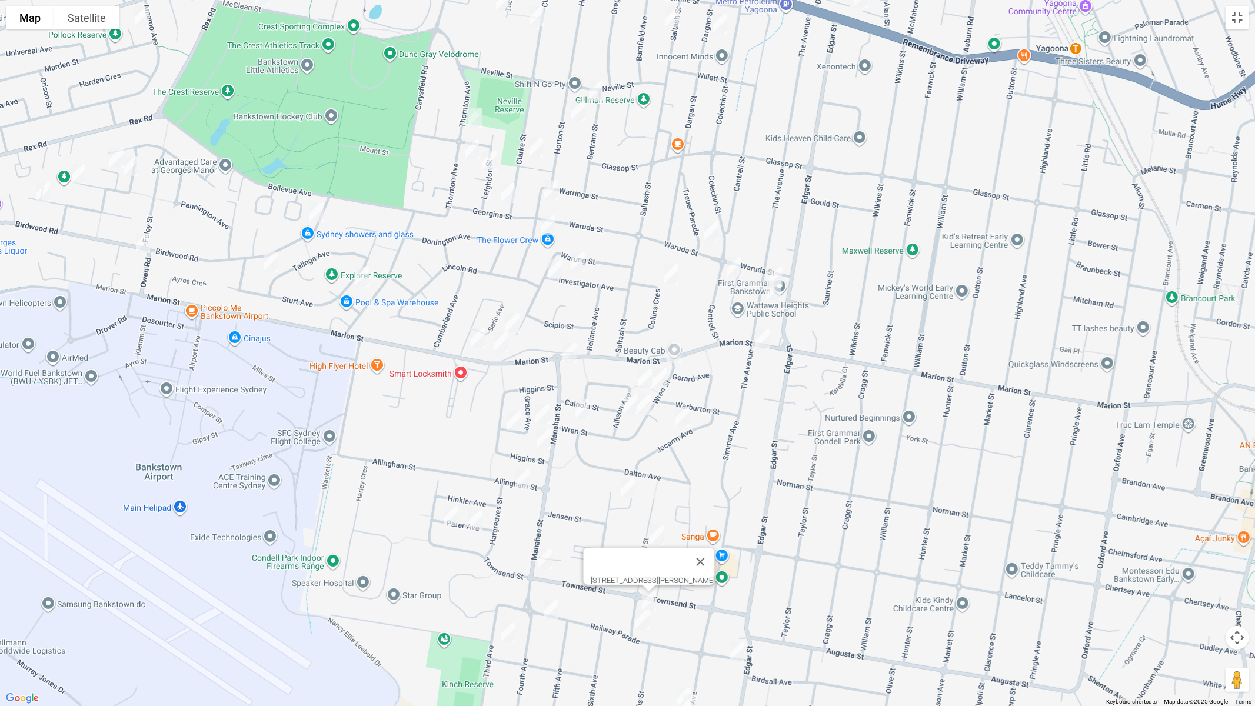
click at [638, 595] on img "48 Railway Parade, CONDELL PARK NSW 2200" at bounding box center [643, 619] width 24 height 29
click at [738, 595] on img "7 Railway Parade, CONDELL PARK NSW 2200" at bounding box center [737, 651] width 24 height 29
click at [677, 595] on img "88 Simmat Avenue, CONDELL PARK NSW 2200" at bounding box center [684, 697] width 24 height 29
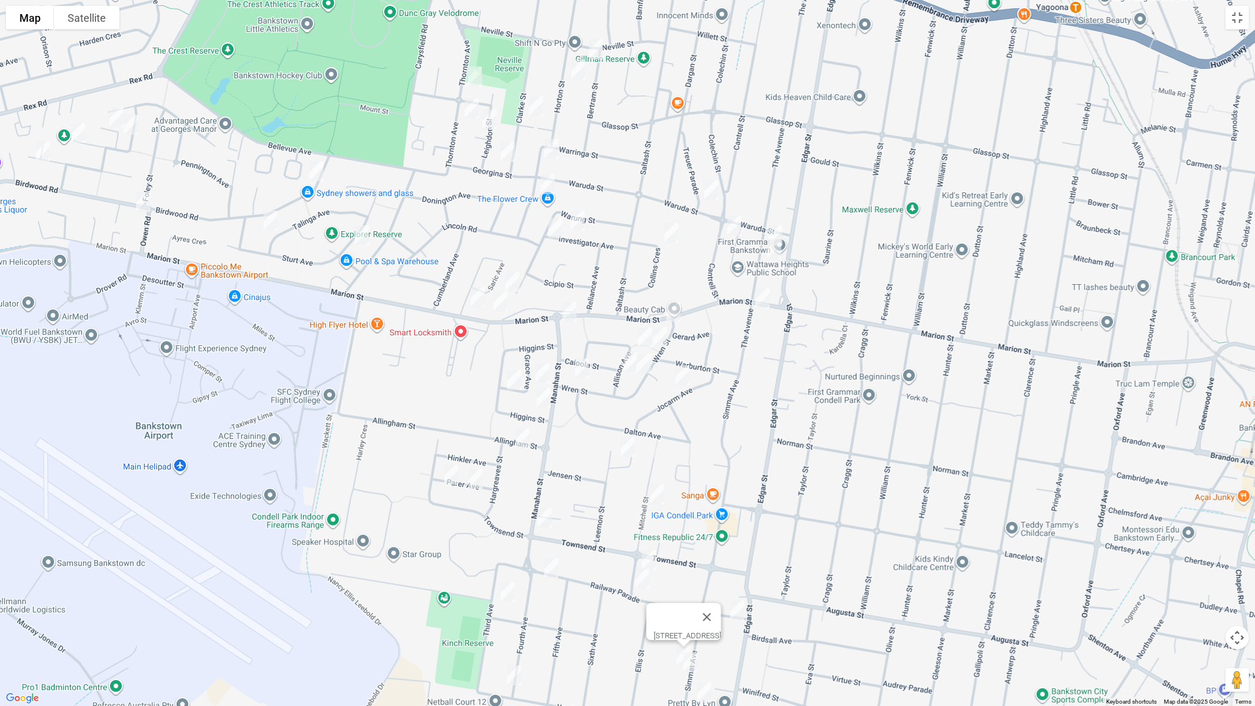
click at [693, 595] on img "90 Simmat Avenue, CONDELL PARK NSW 2200" at bounding box center [690, 662] width 24 height 29
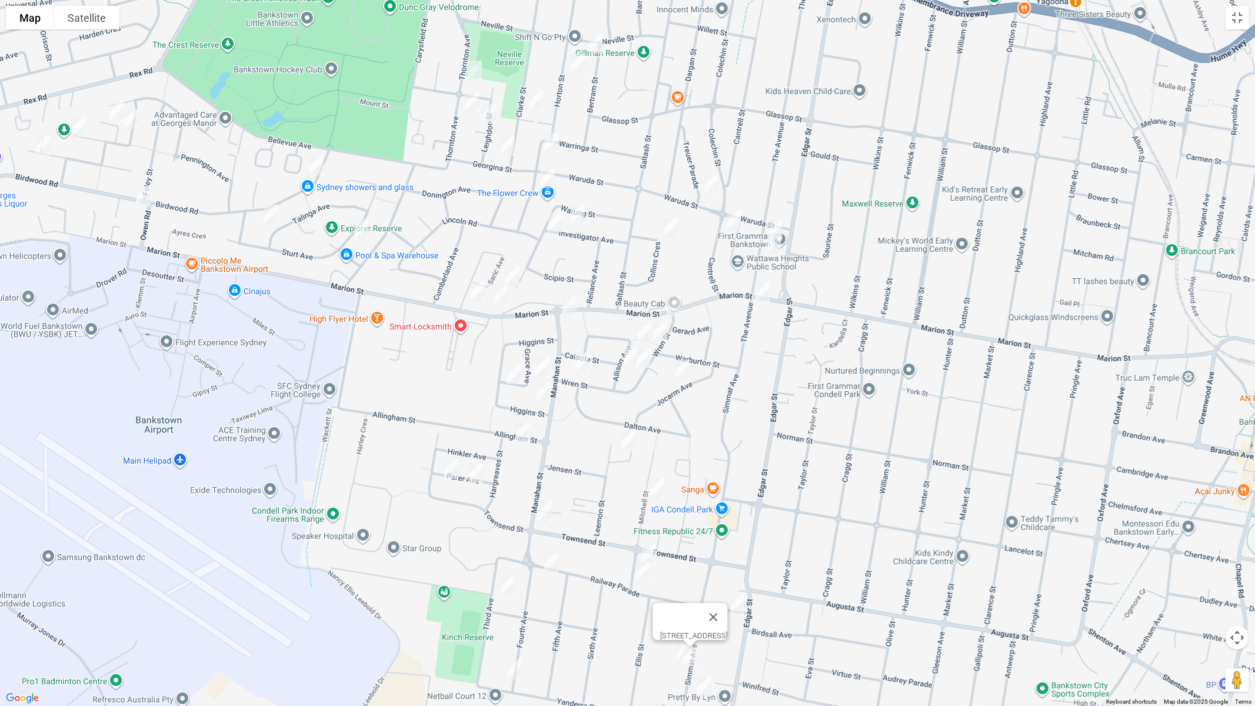
click at [703, 595] on img "119 Simmat Avenue, CONDELL PARK NSW 2200" at bounding box center [705, 686] width 24 height 29
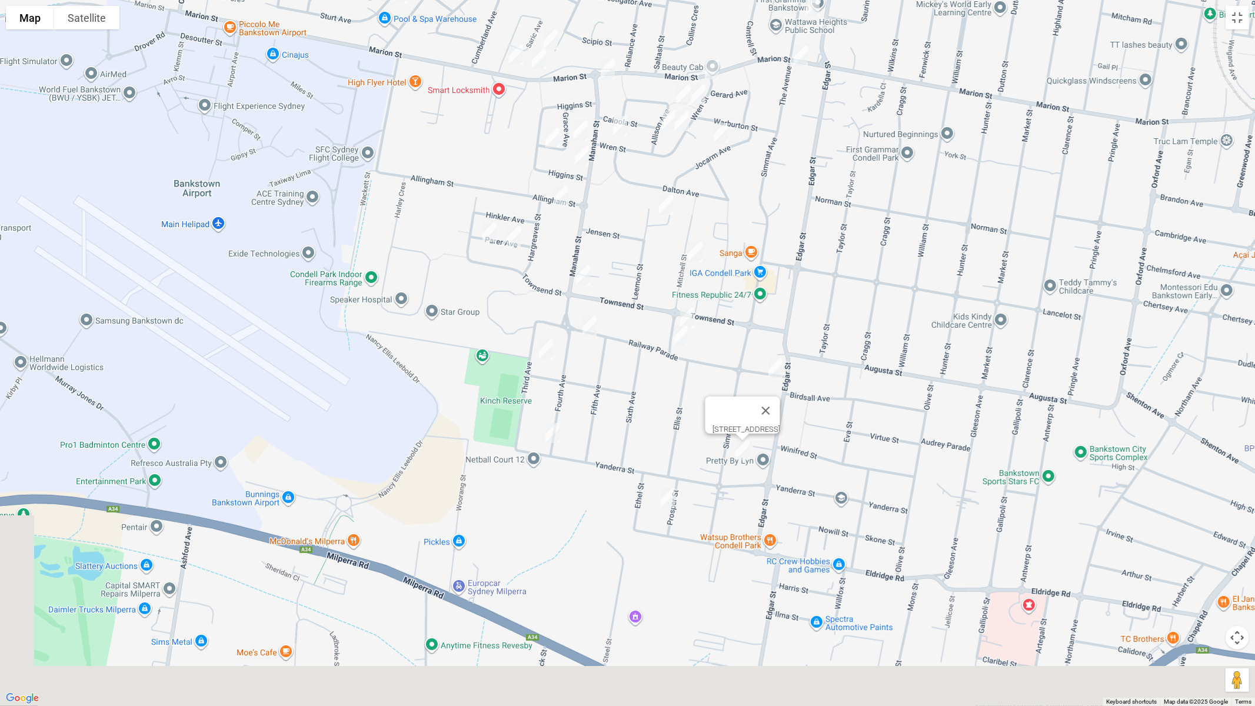
drag, startPoint x: 900, startPoint y: 543, endPoint x: 922, endPoint y: 383, distance: 161.0
click at [922, 383] on div "[STREET_ADDRESS]" at bounding box center [627, 353] width 1255 height 706
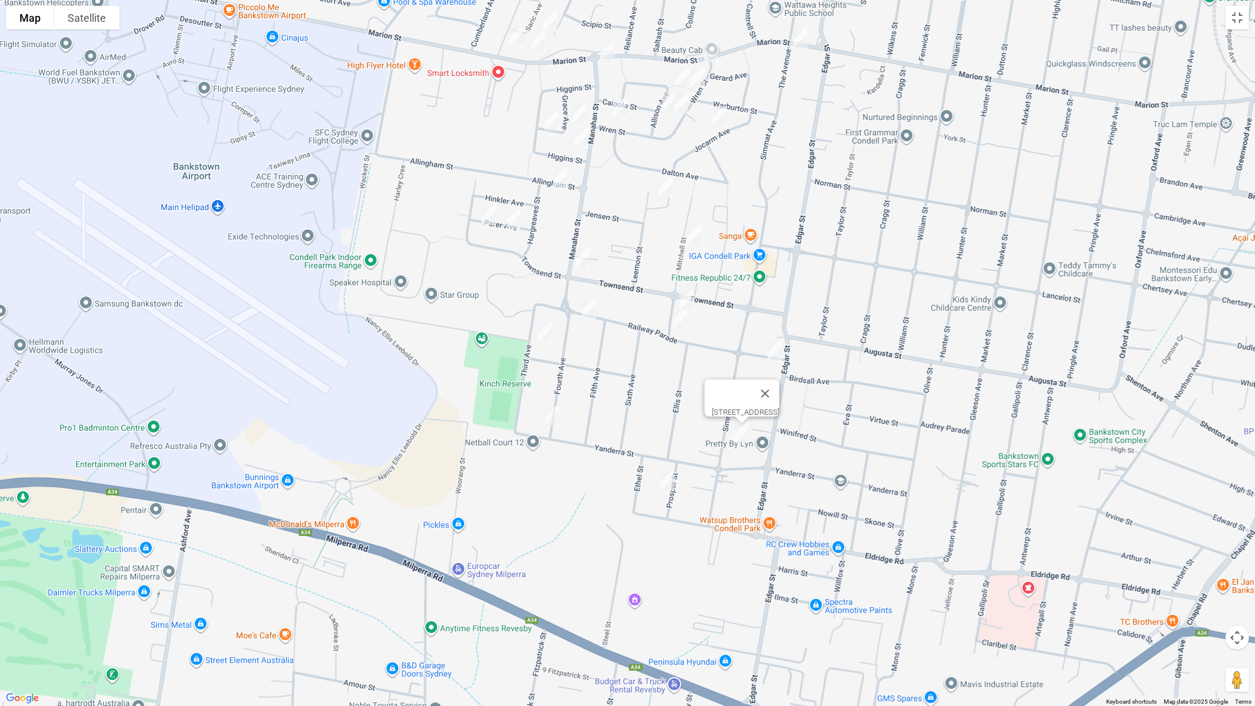
drag, startPoint x: 551, startPoint y: 411, endPoint x: 605, endPoint y: 436, distance: 59.8
click at [550, 411] on img "110 Yanderra Street, CONDELL PARK NSW 2200" at bounding box center [552, 415] width 24 height 29
click at [665, 482] on img "16 Prosper Street, CONDELL PARK NSW 2200" at bounding box center [667, 481] width 24 height 29
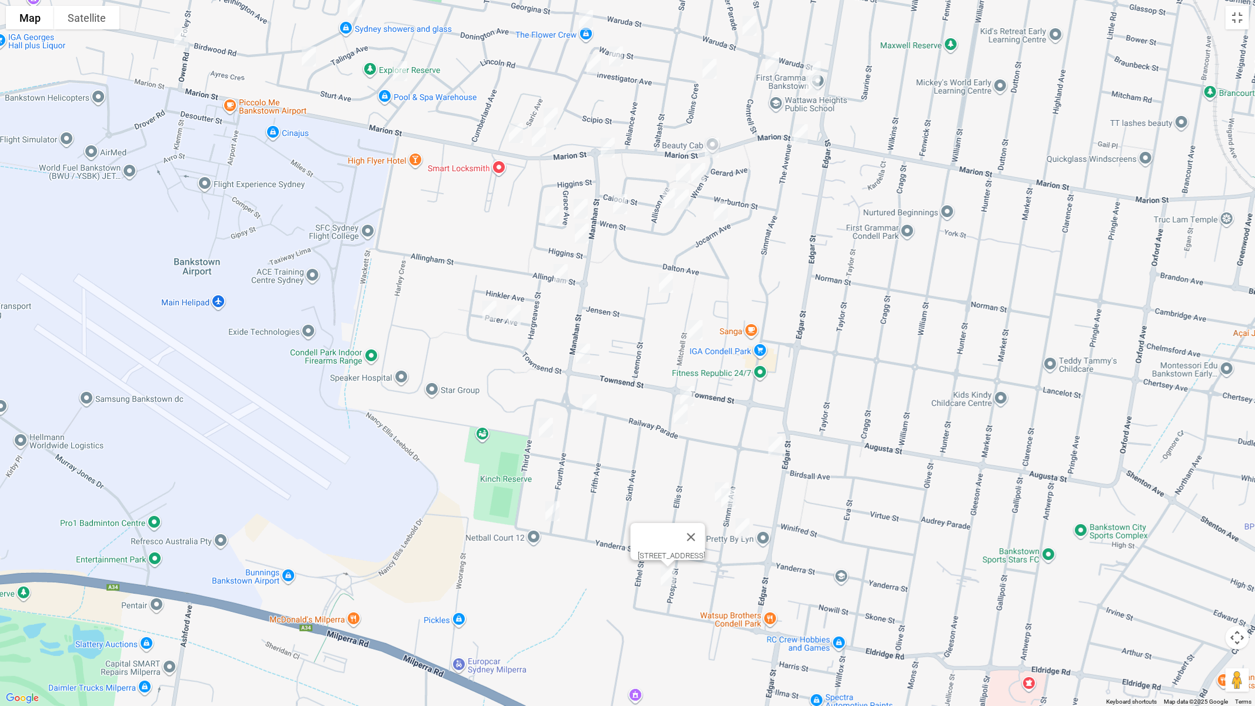
drag, startPoint x: 860, startPoint y: 301, endPoint x: 853, endPoint y: 371, distance: 70.3
click at [853, 371] on div "[STREET_ADDRESS]" at bounding box center [627, 353] width 1255 height 706
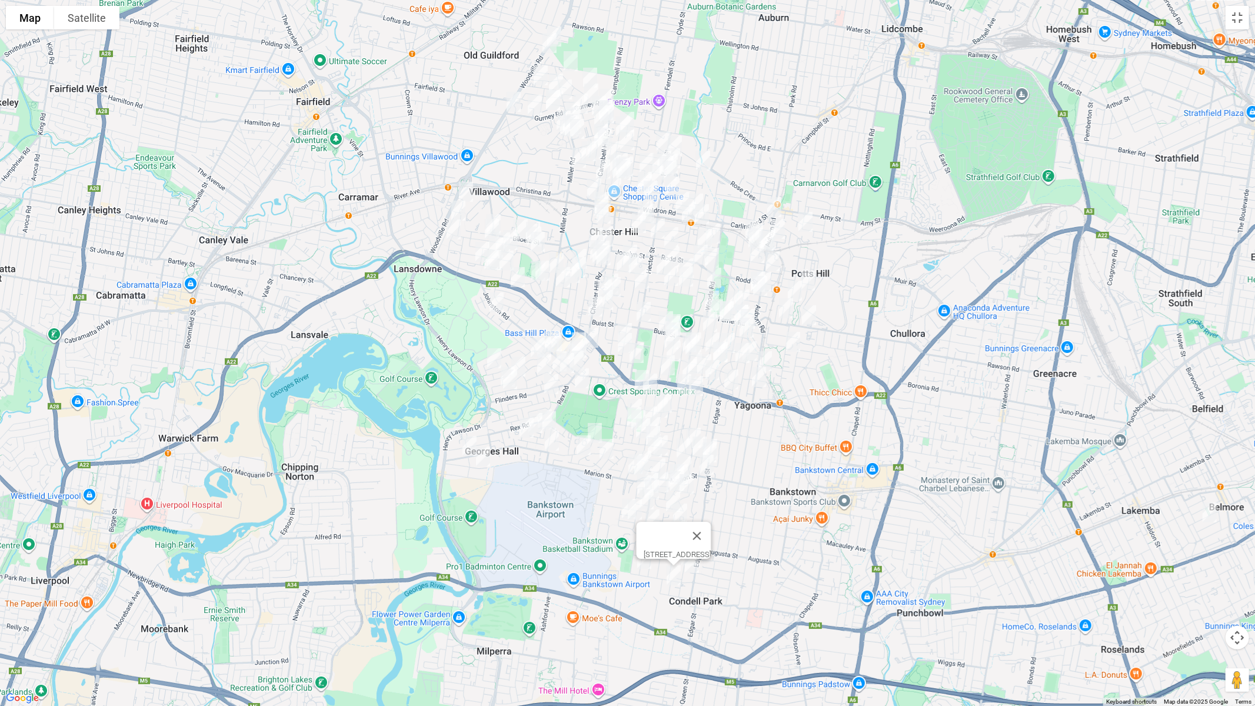
drag, startPoint x: 1000, startPoint y: 259, endPoint x: 829, endPoint y: 438, distance: 247.6
click at [829, 438] on div "[STREET_ADDRESS]" at bounding box center [627, 353] width 1255 height 706
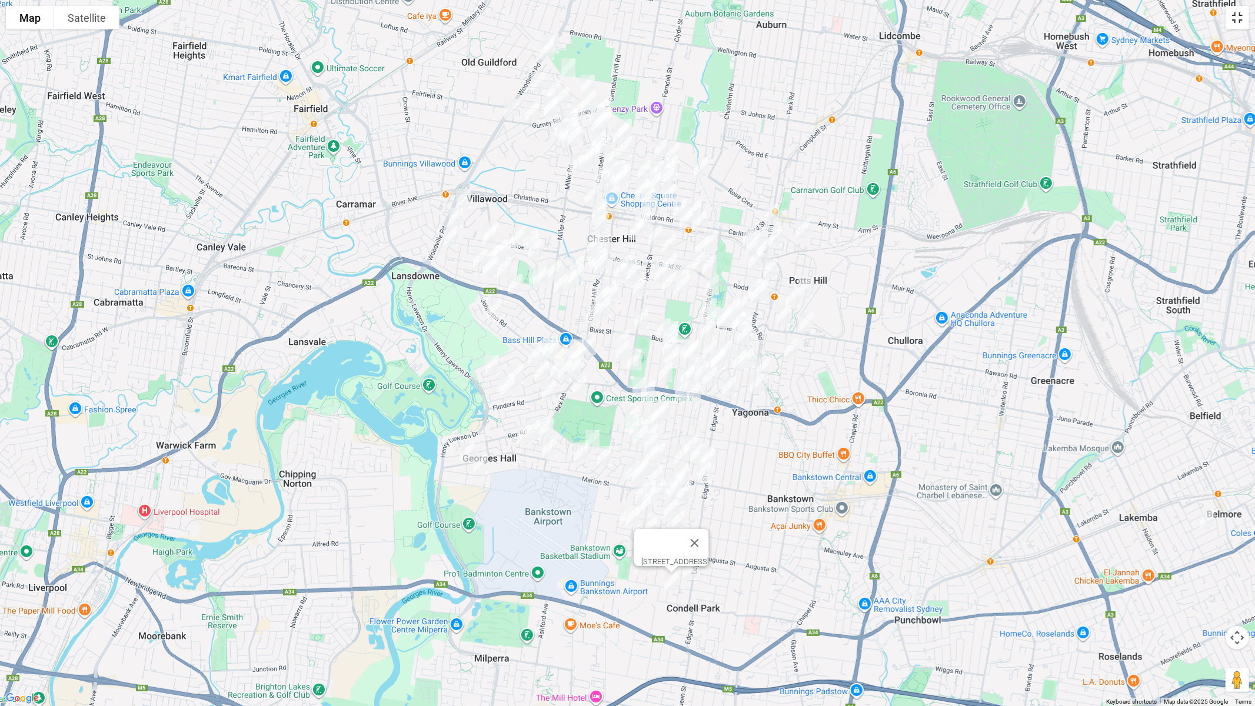
click at [1233, 17] on button "Toggle fullscreen view" at bounding box center [1238, 18] width 24 height 24
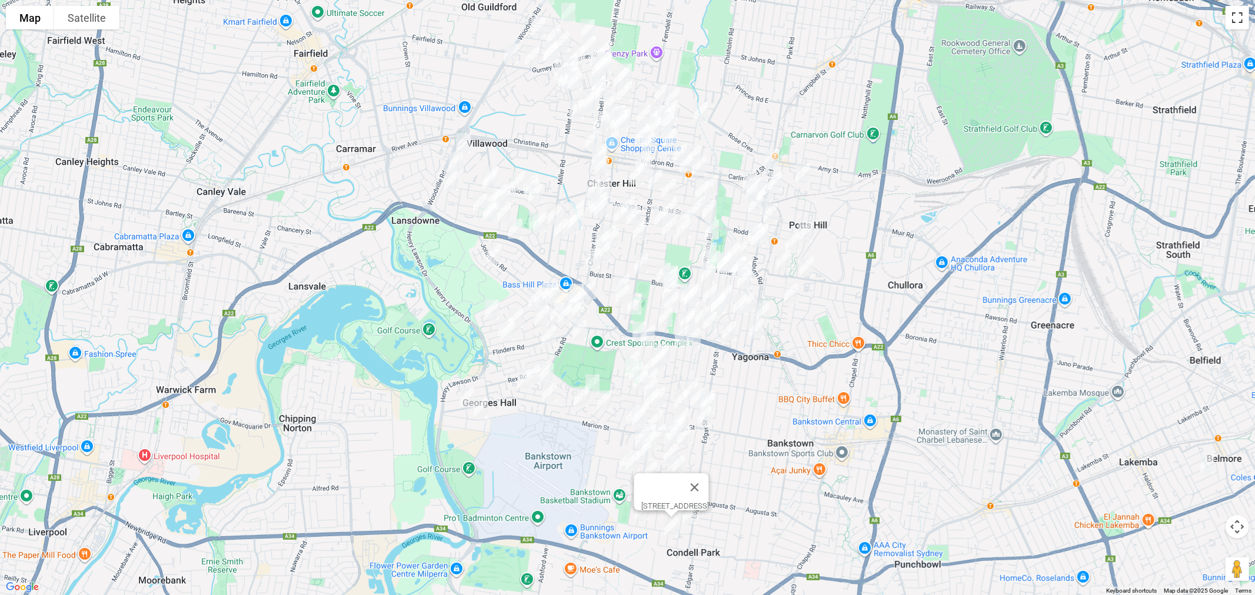
scroll to position [10670, 0]
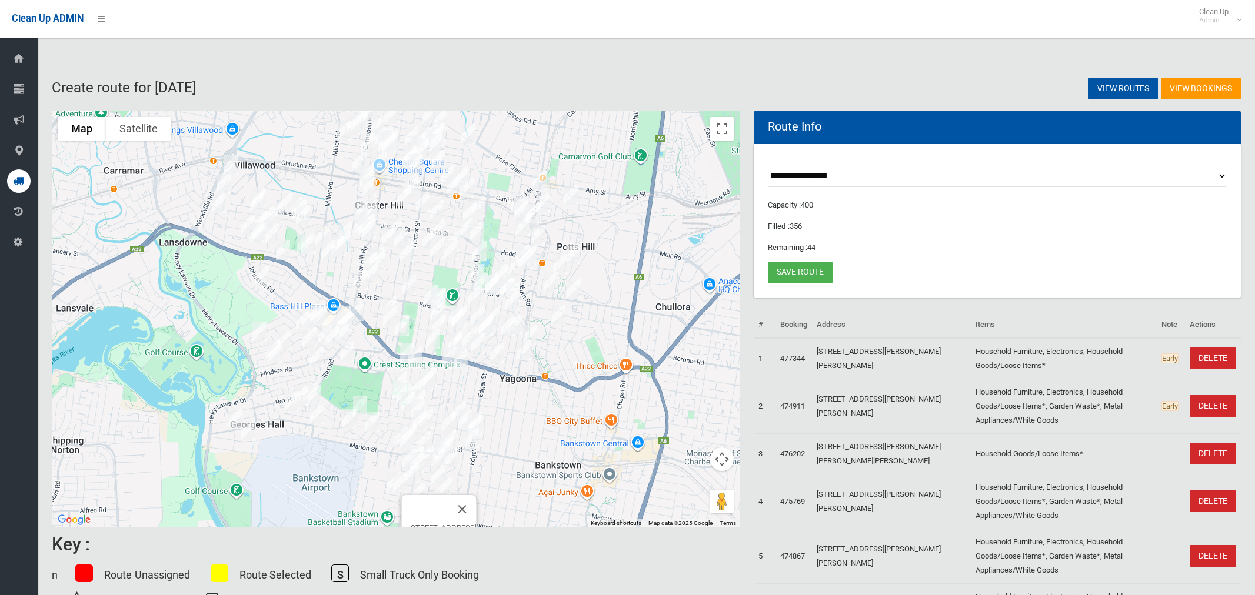
select select "*****"
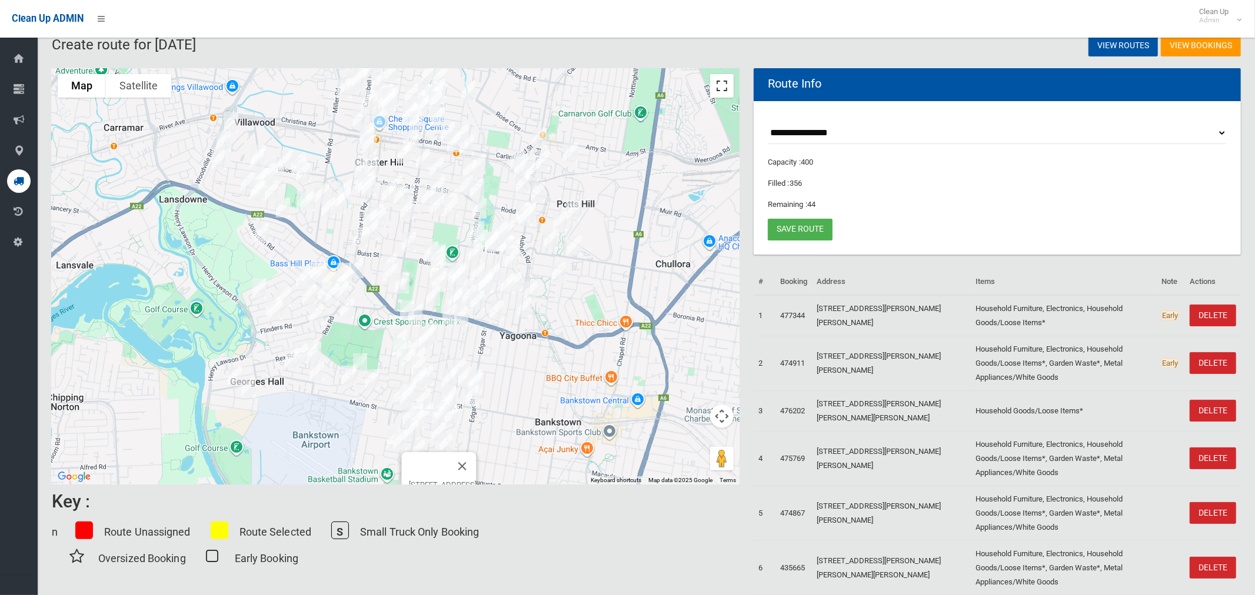
scroll to position [34, 0]
